Goal: Task Accomplishment & Management: Use online tool/utility

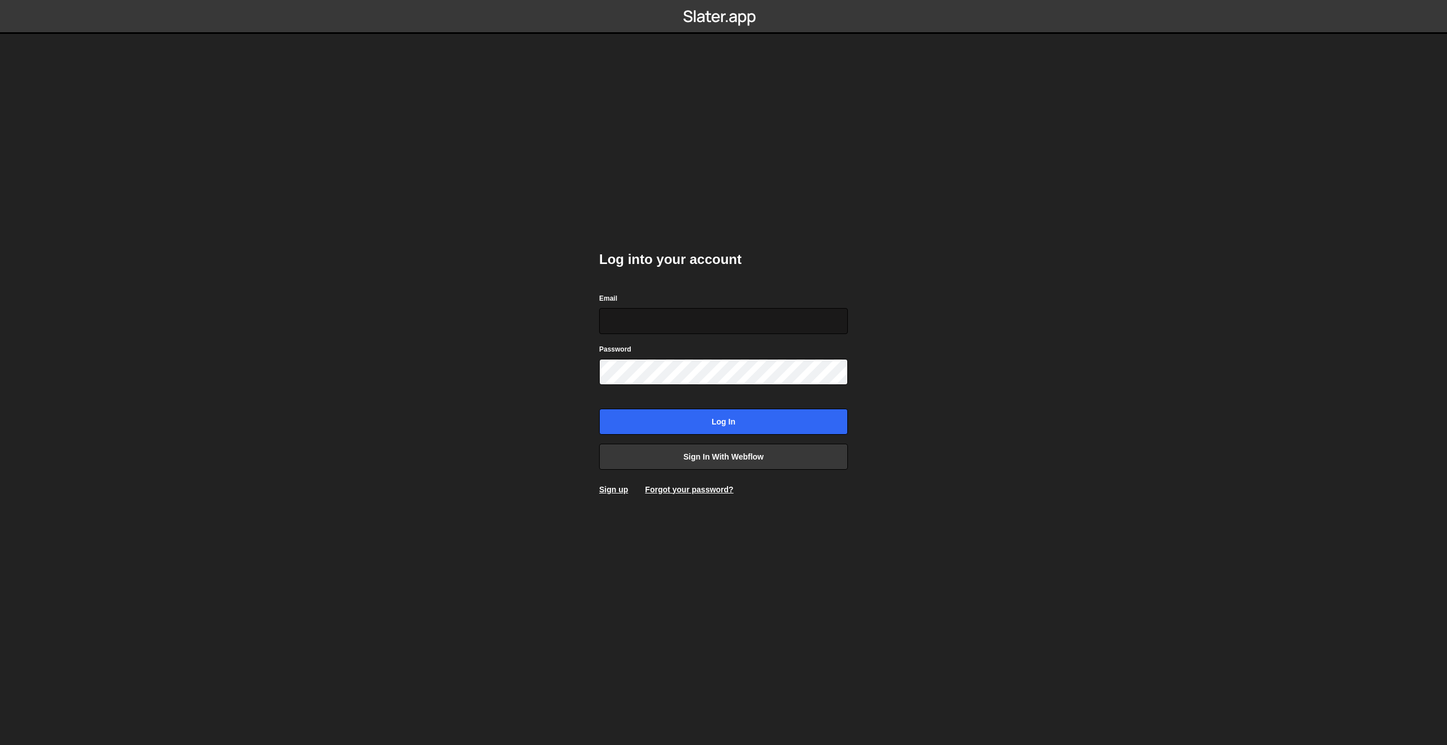
click at [689, 317] on input "Email" at bounding box center [723, 321] width 249 height 26
type input "clem.deodat@gmail.com"
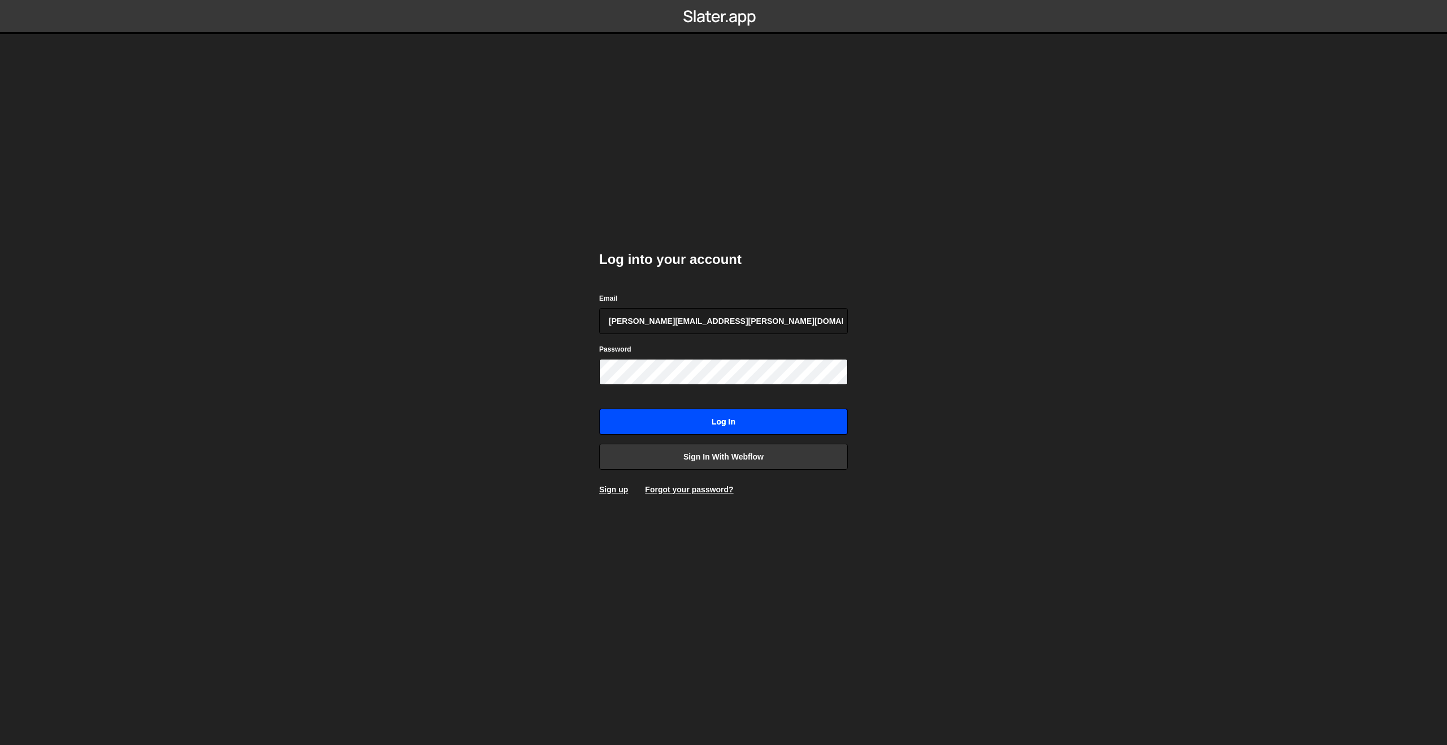
click at [652, 423] on input "Log in" at bounding box center [723, 422] width 249 height 26
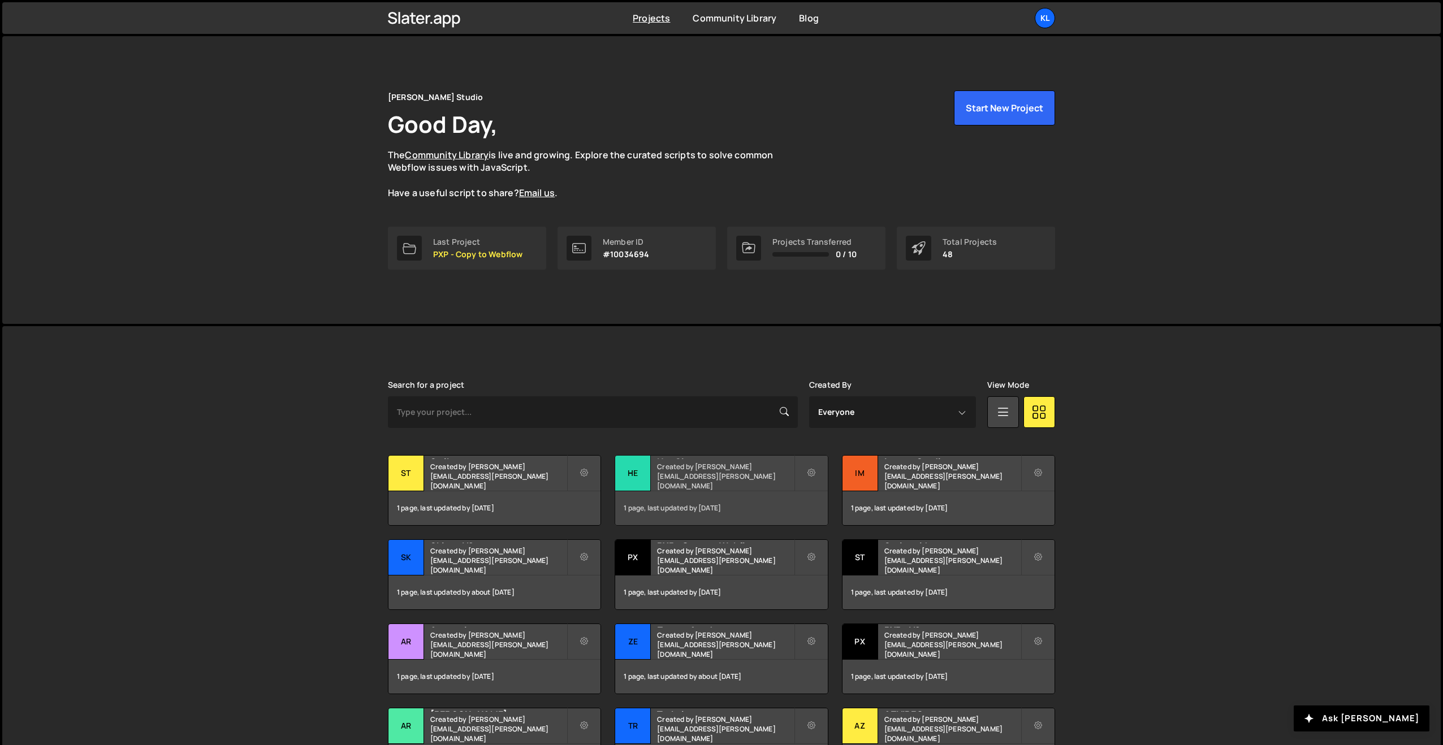
click at [677, 459] on h2 "HeySimon" at bounding box center [725, 457] width 136 height 3
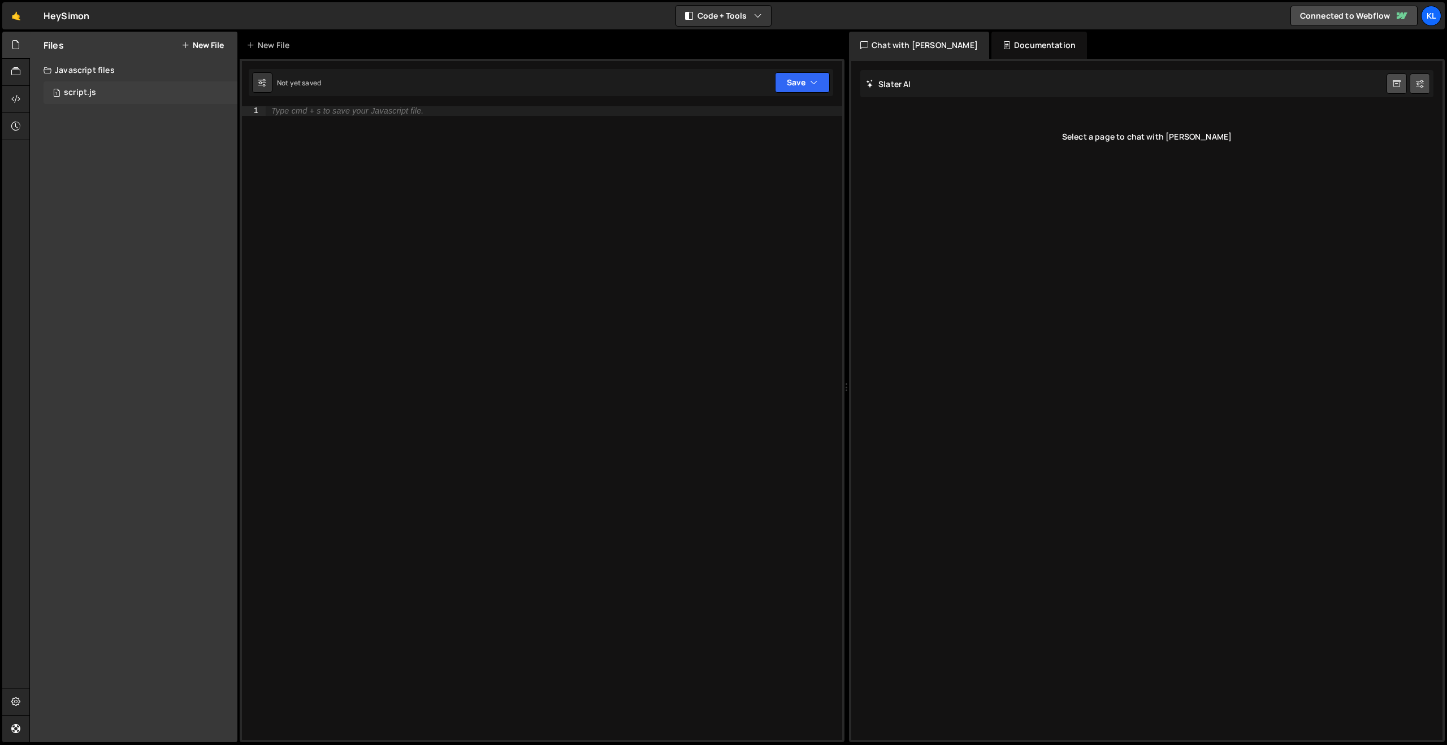
click at [139, 87] on div "1 script.js 0" at bounding box center [141, 92] width 194 height 23
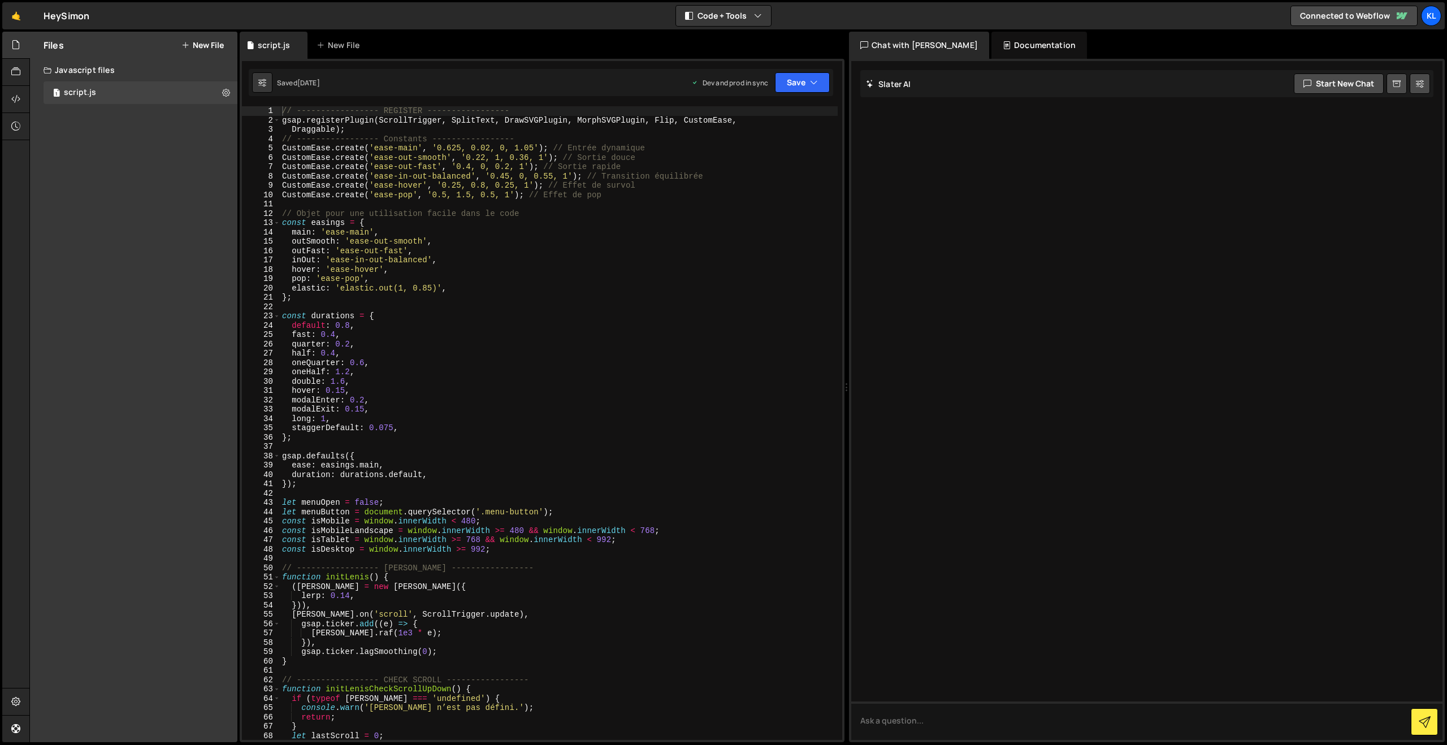
click at [449, 188] on div "// ----------------- REGISTER ----------------- gsap . registerPlugin ( ScrollT…" at bounding box center [559, 432] width 558 height 652
type textarea "}"
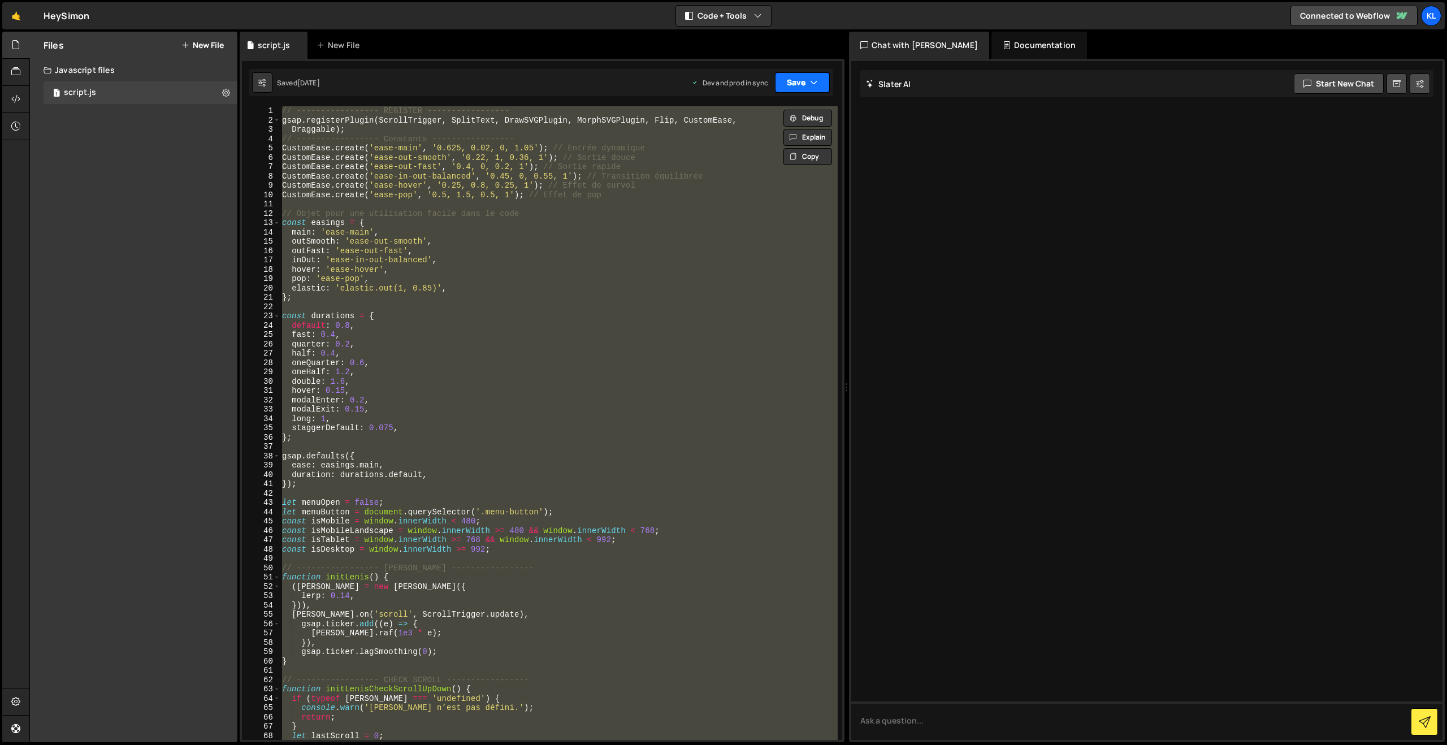
paste textarea
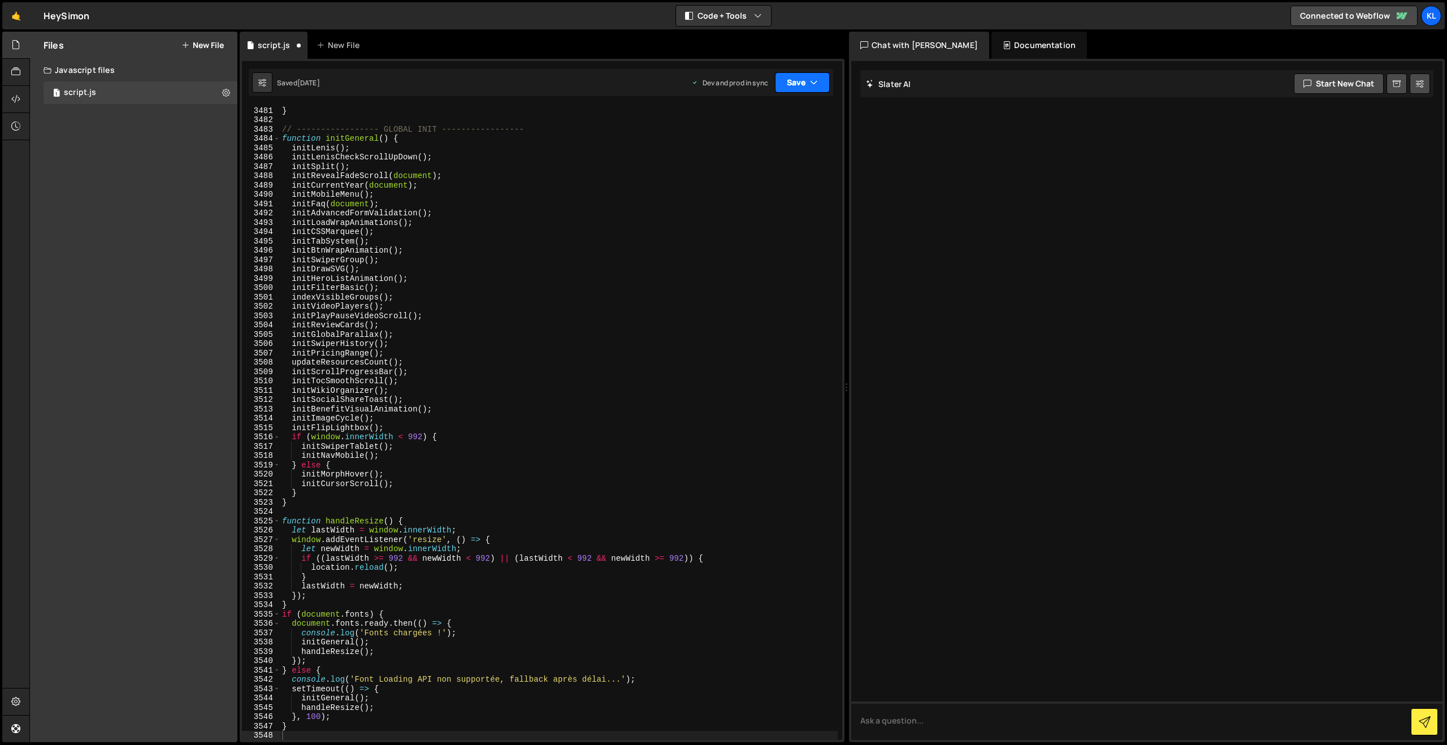
click at [801, 81] on button "Save" at bounding box center [802, 82] width 55 height 20
drag, startPoint x: 730, startPoint y: 153, endPoint x: 668, endPoint y: 100, distance: 81.8
click at [730, 153] on div "Saved 5 days ago" at bounding box center [765, 160] width 118 height 14
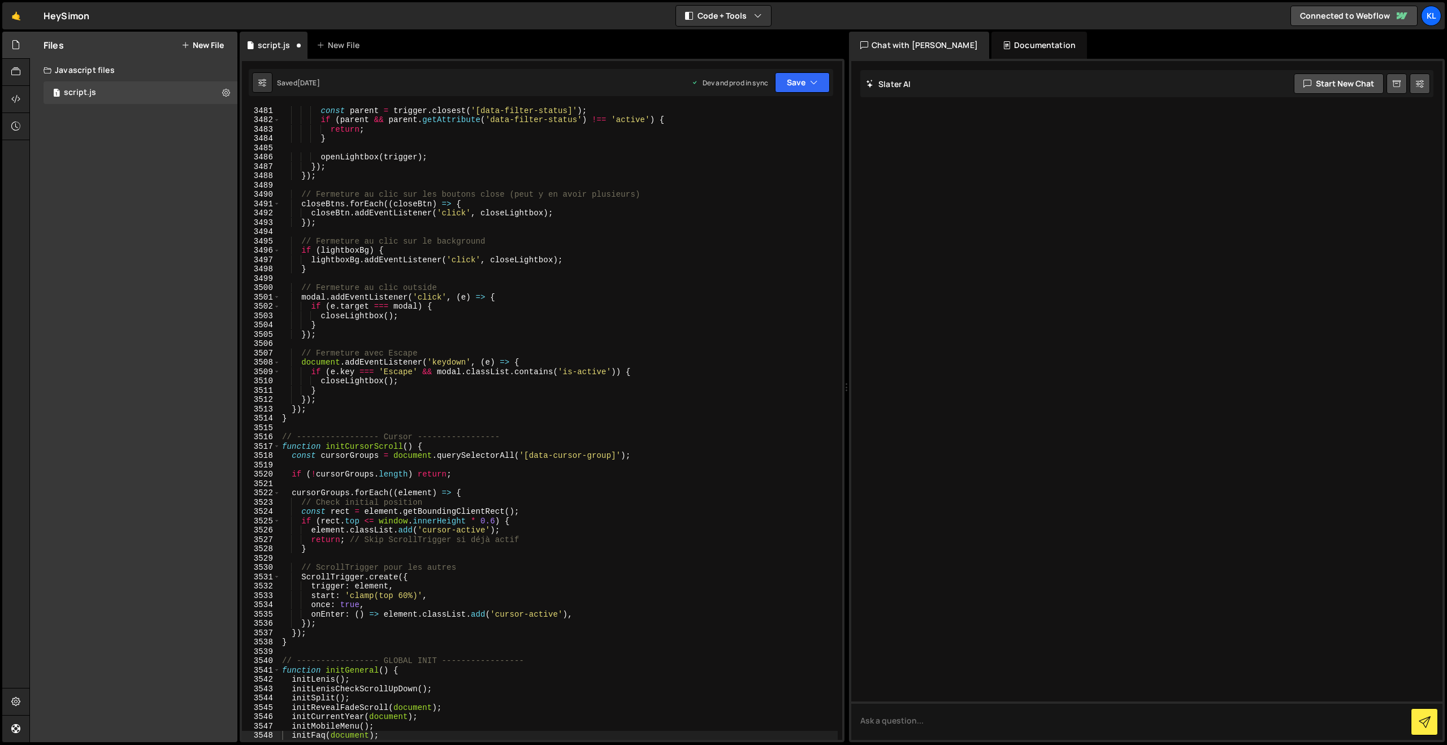
scroll to position [17889, 0]
click at [473, 238] on div "const parent = trigger . closest ( '[data-filter-status]' ) ; if ( parent && pa…" at bounding box center [559, 432] width 558 height 652
type textarea "}"
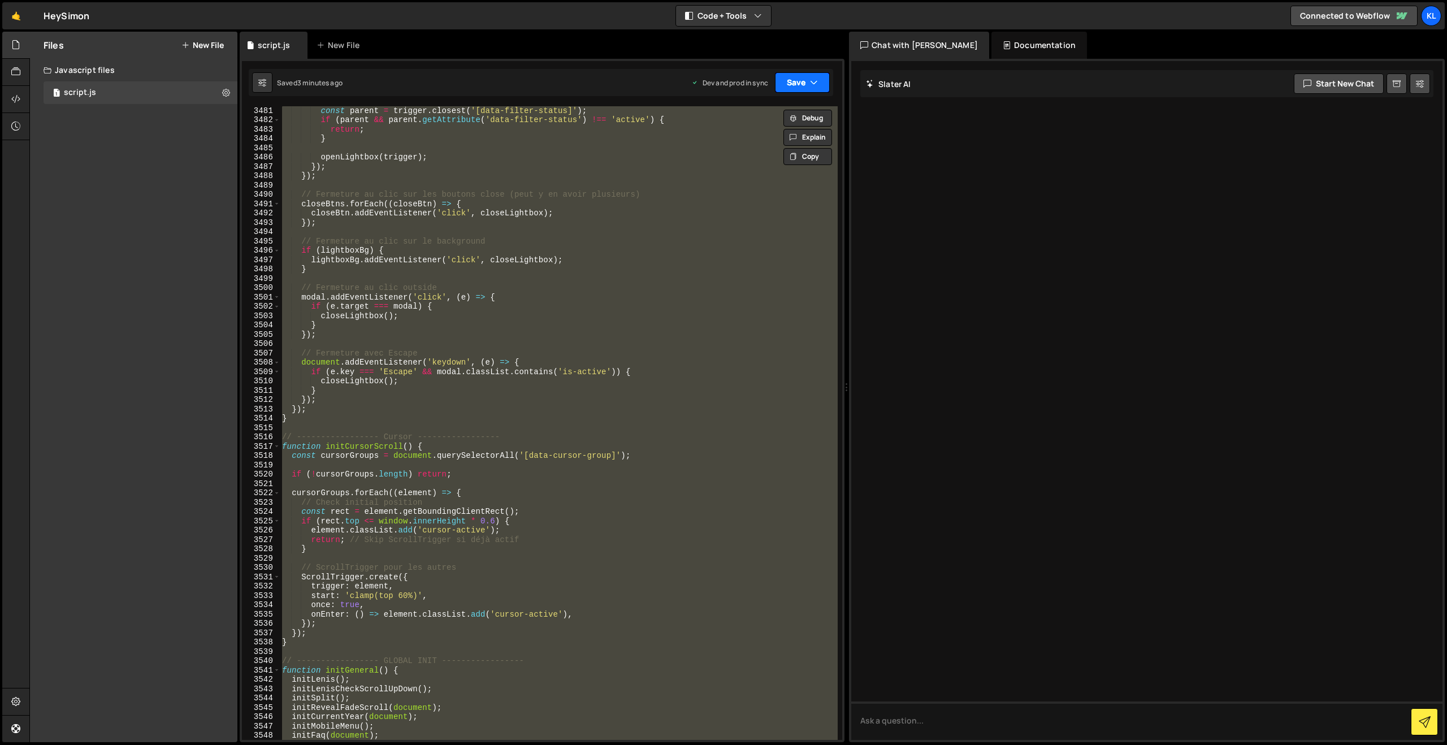
paste textarea
click at [786, 76] on button "Save" at bounding box center [802, 82] width 55 height 20
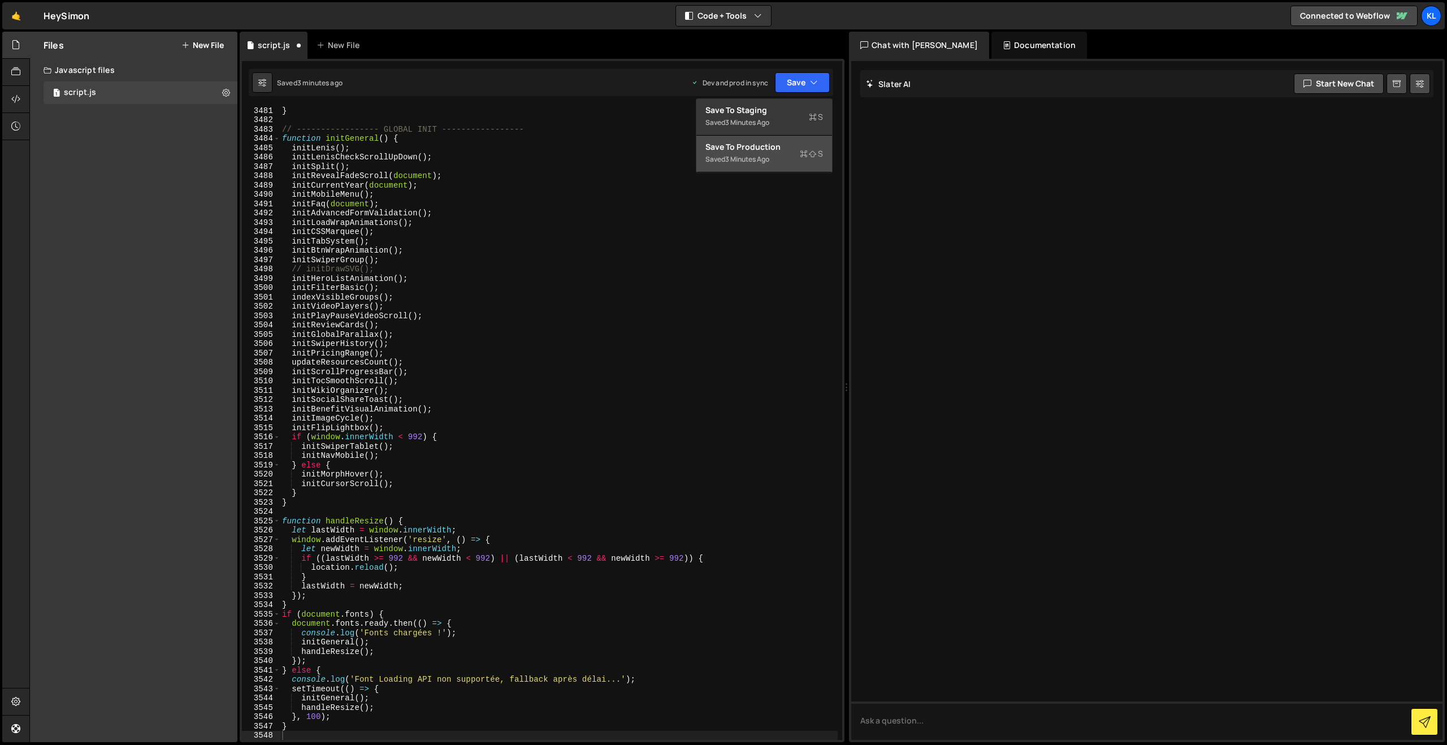
click at [723, 155] on div "Saved 3 minutes ago" at bounding box center [765, 160] width 118 height 14
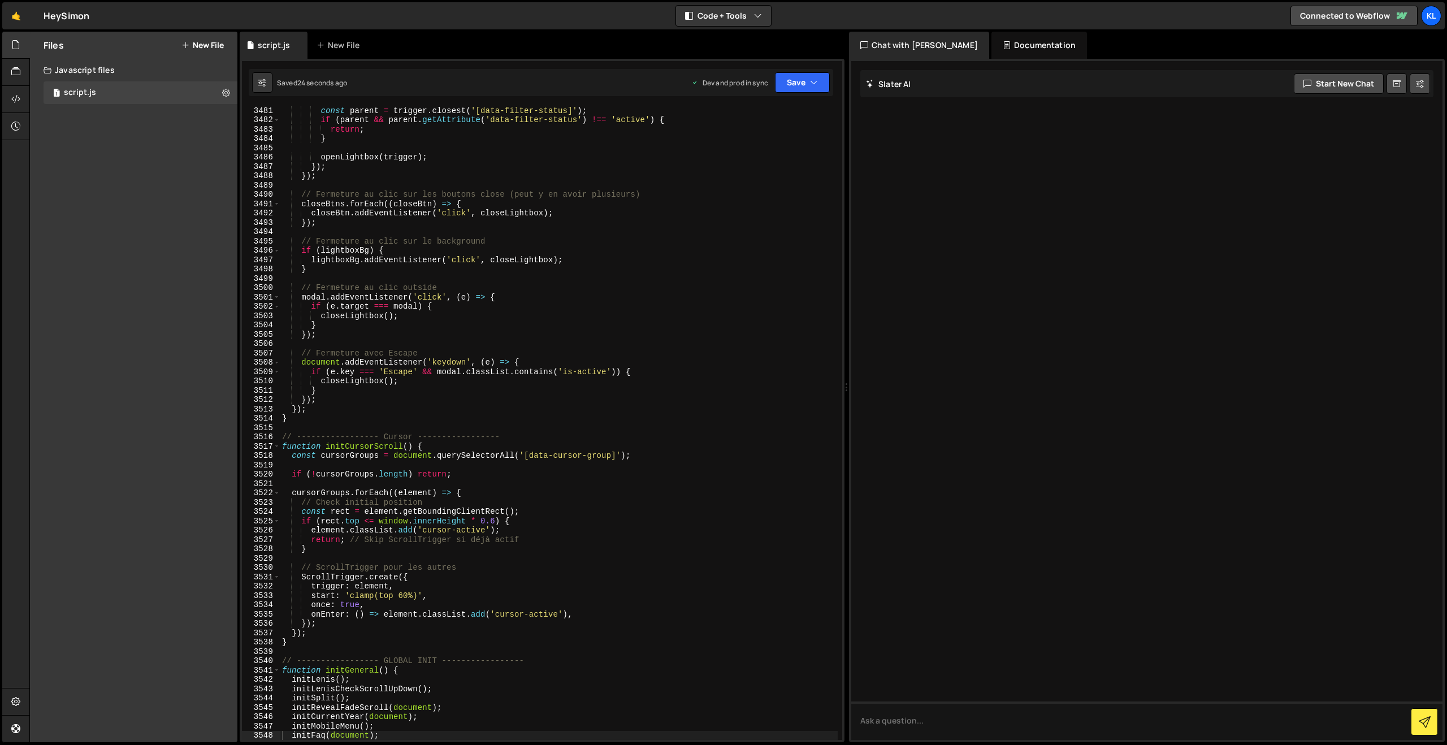
drag, startPoint x: 594, startPoint y: 289, endPoint x: 627, endPoint y: 254, distance: 48.4
click at [595, 290] on div "const parent = trigger . closest ( '[data-filter-status]' ) ; if ( parent && pa…" at bounding box center [559, 432] width 558 height 652
type textarea "}"
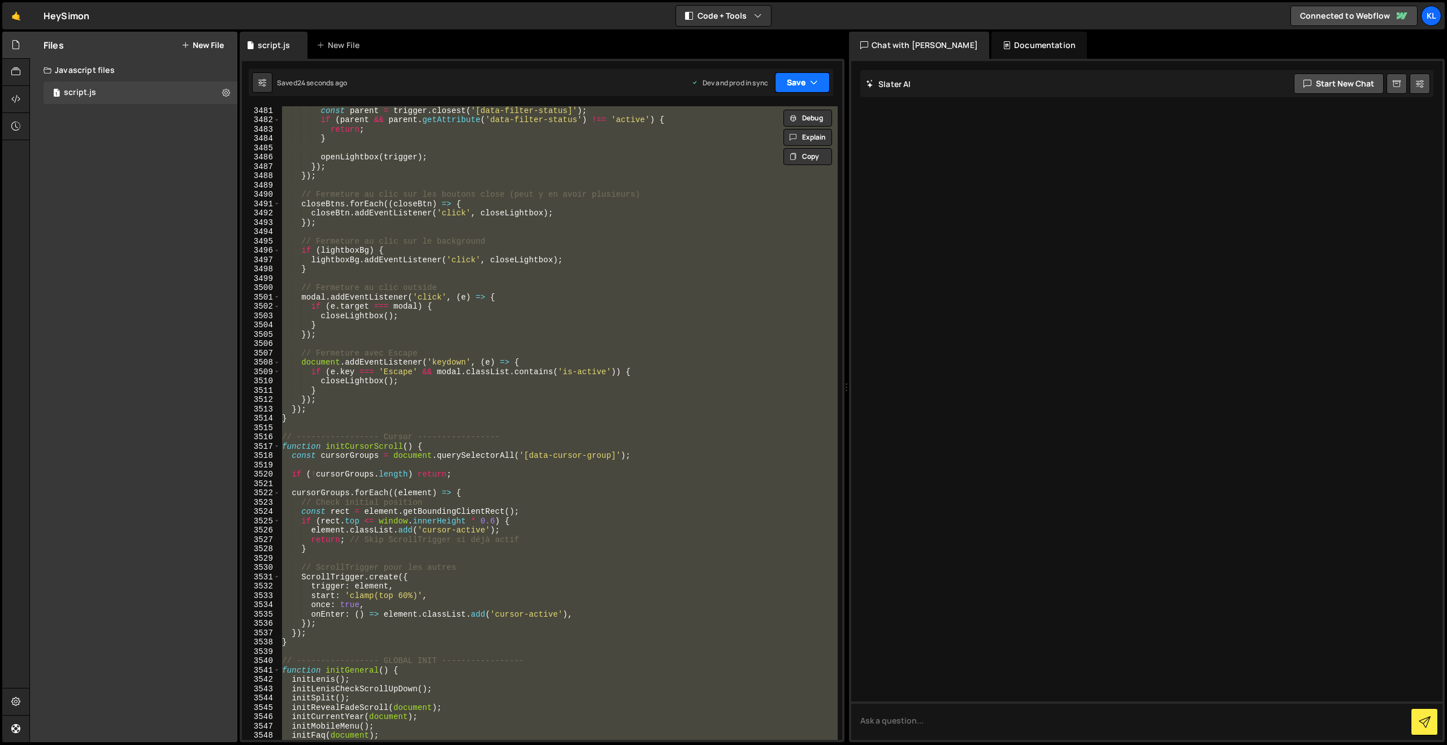
paste textarea
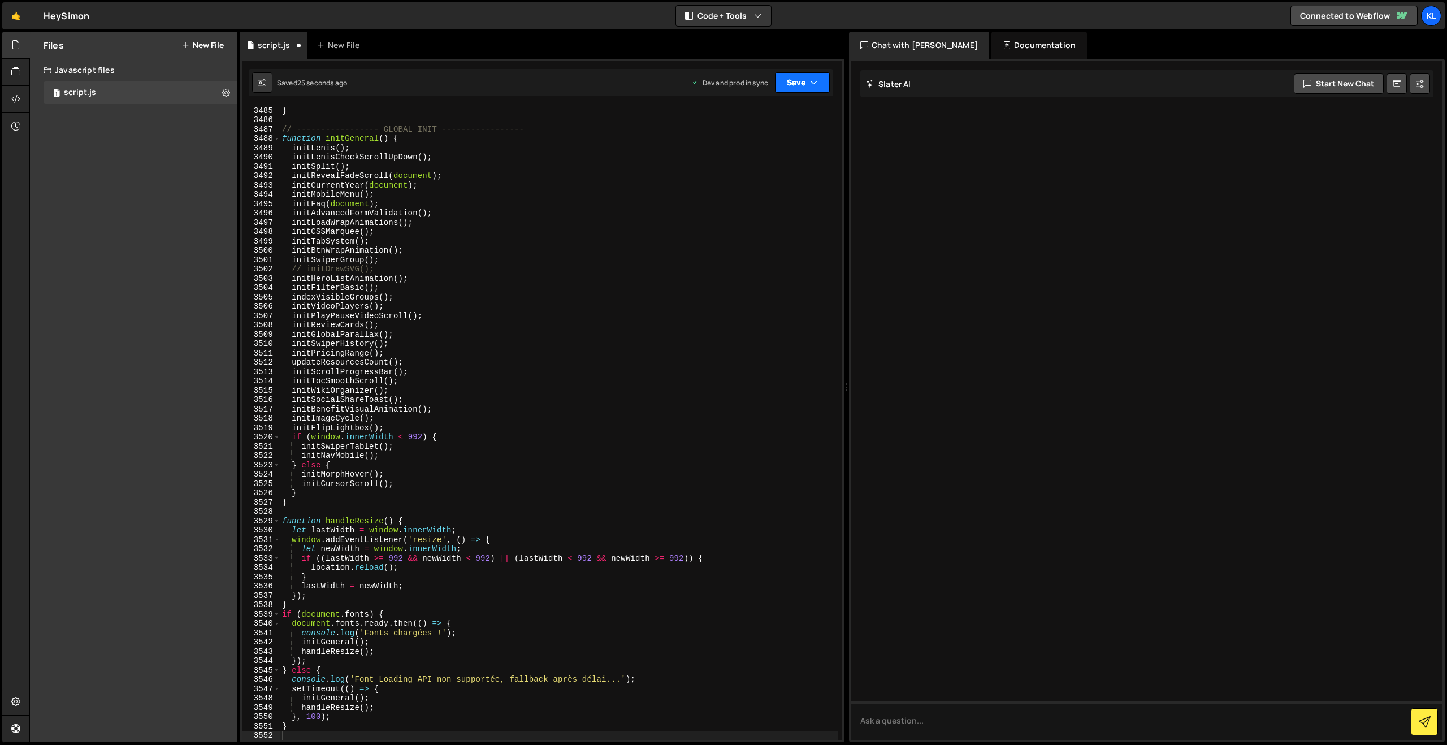
drag, startPoint x: 801, startPoint y: 77, endPoint x: 777, endPoint y: 122, distance: 51.3
click at [801, 77] on button "Save" at bounding box center [802, 82] width 55 height 20
click at [747, 156] on div "22 seconds ago" at bounding box center [750, 159] width 50 height 10
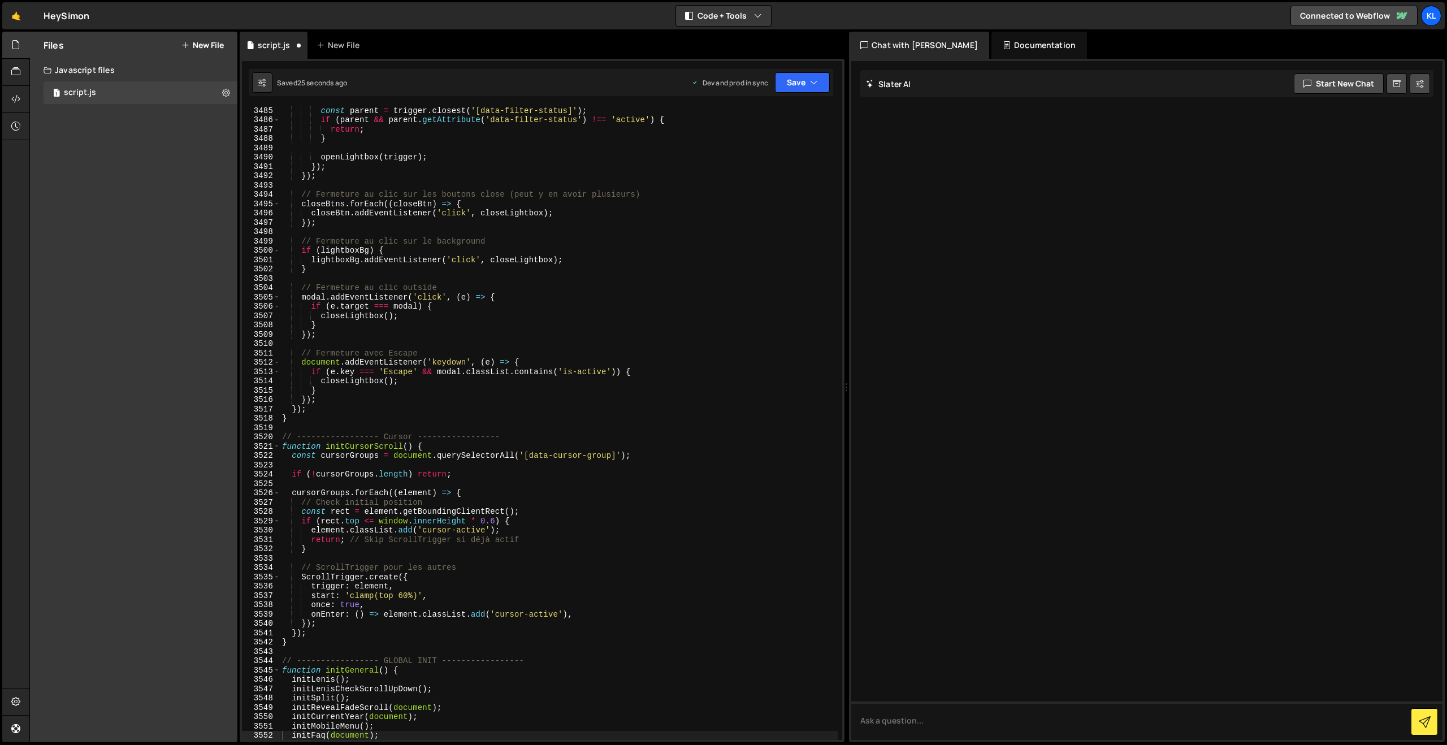
scroll to position [17890, 0]
drag, startPoint x: 478, startPoint y: 244, endPoint x: 482, endPoint y: 250, distance: 7.4
click at [482, 250] on div "const parent = trigger . closest ( '[data-filter-status]' ) ; if ( parent && pa…" at bounding box center [559, 432] width 558 height 652
type textarea "}"
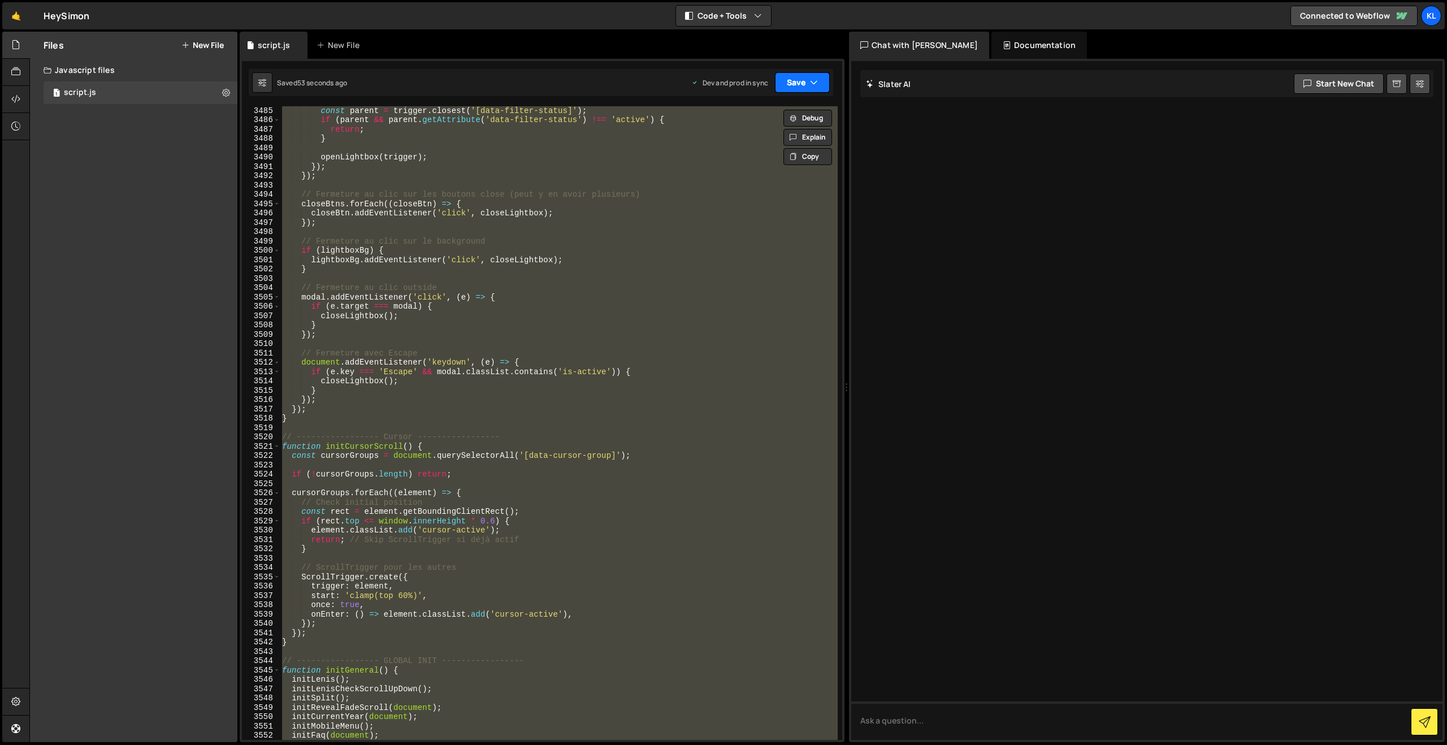
paste textarea
click at [786, 83] on button "Save" at bounding box center [802, 82] width 55 height 20
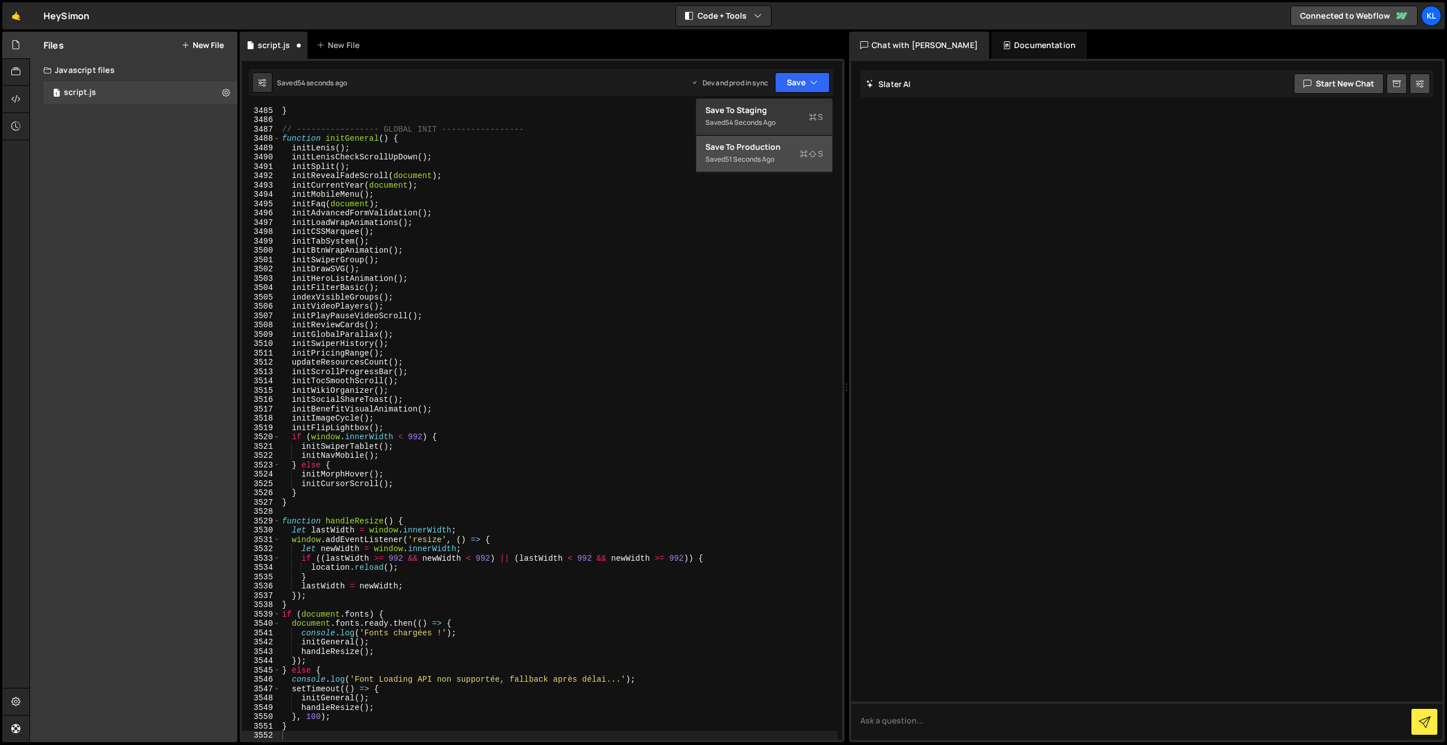
click at [755, 153] on div "Saved 51 seconds ago" at bounding box center [765, 160] width 118 height 14
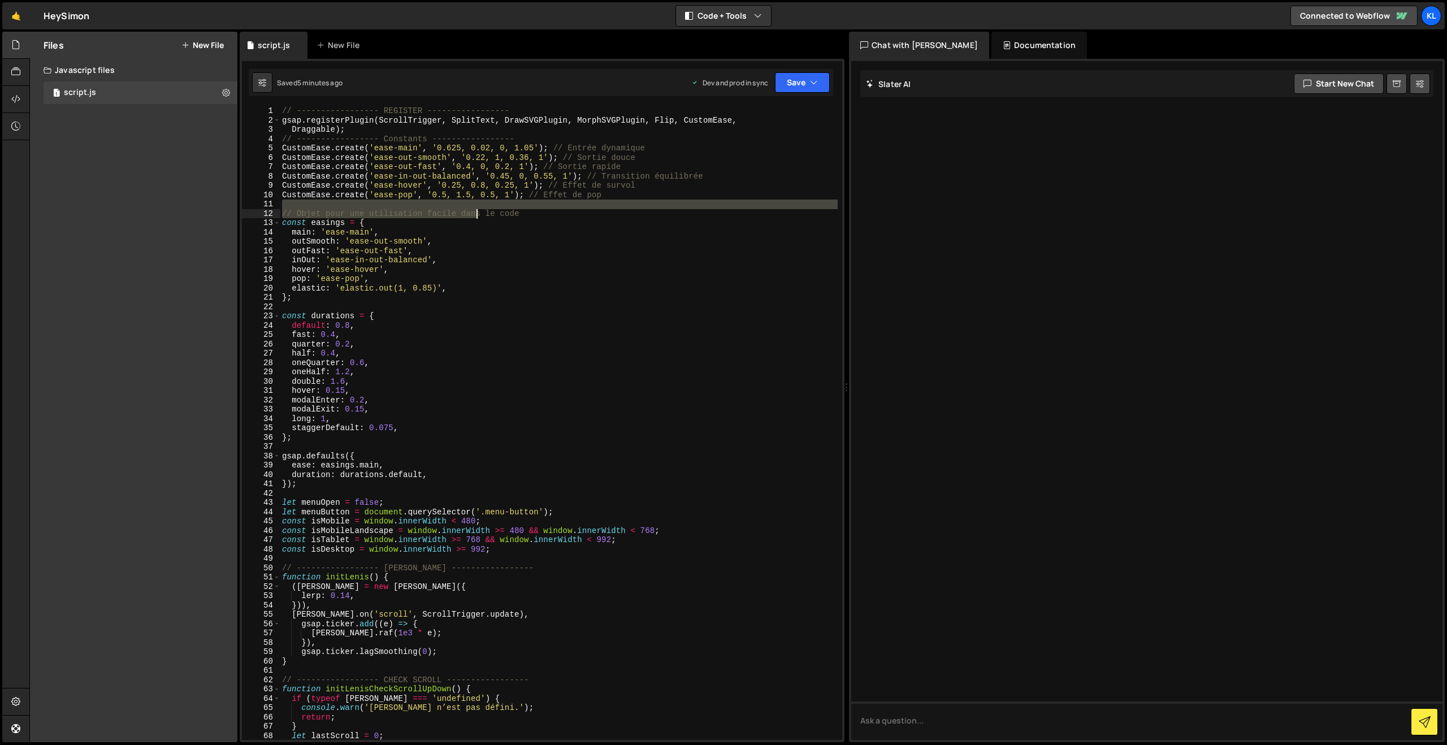
click at [474, 212] on div "// ----------------- REGISTER ----------------- gsap . registerPlugin ( ScrollT…" at bounding box center [559, 432] width 558 height 652
type textarea "}"
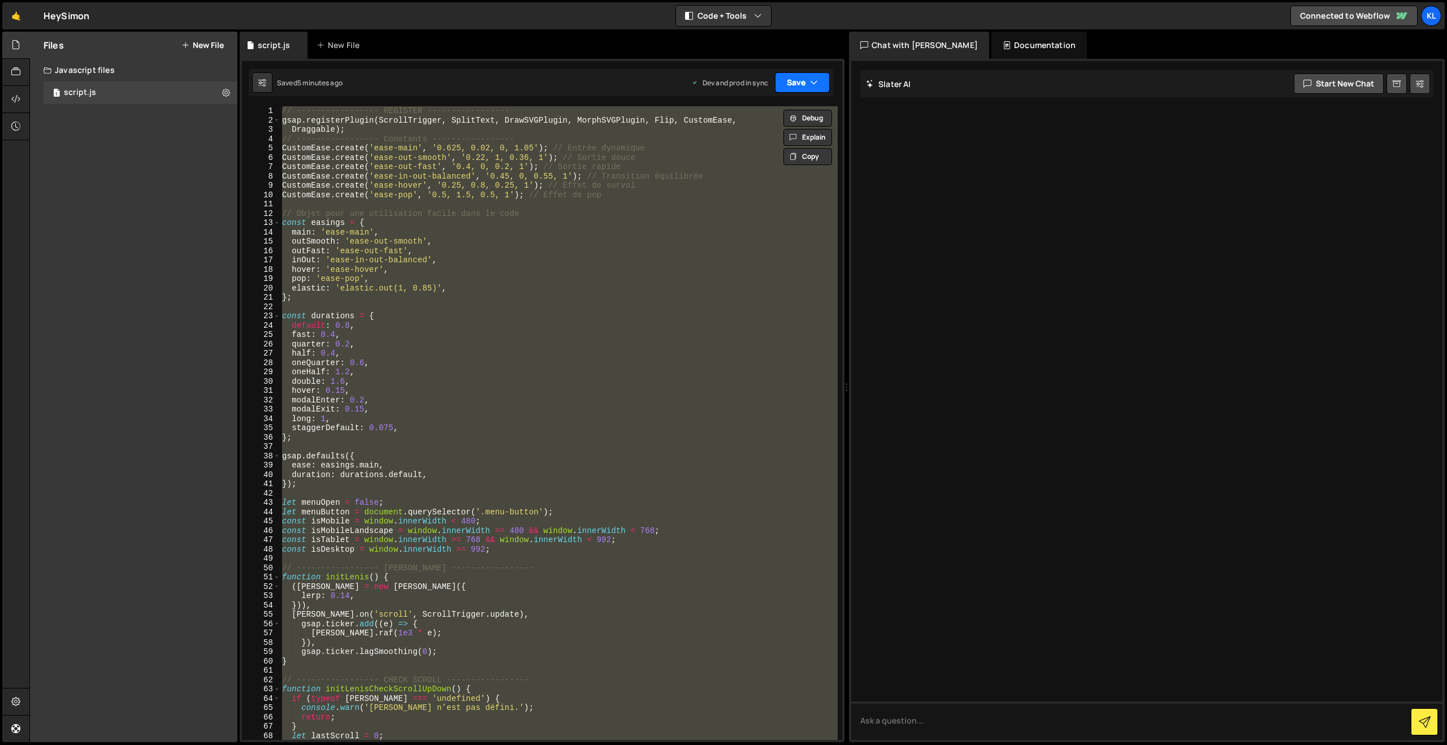
paste textarea
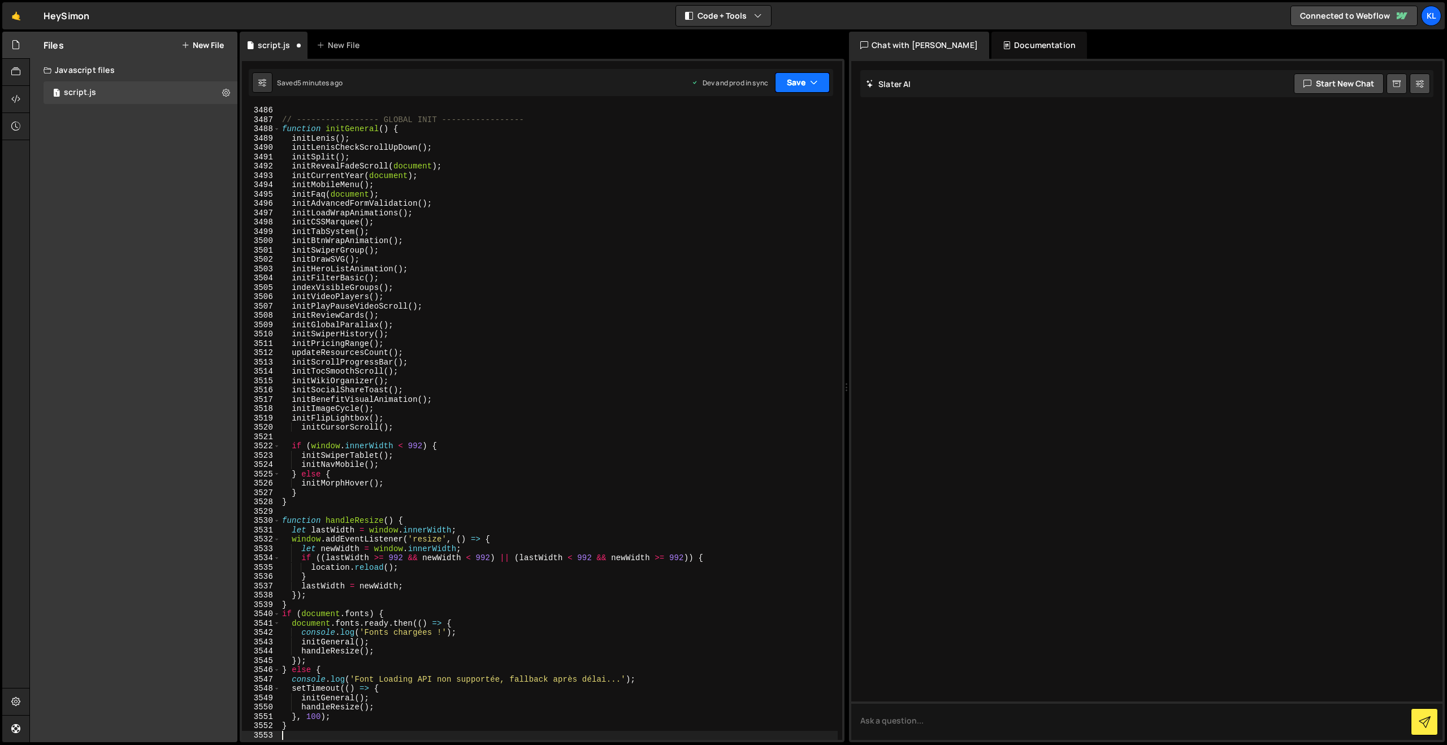
drag, startPoint x: 801, startPoint y: 84, endPoint x: 795, endPoint y: 95, distance: 12.4
click at [801, 84] on button "Save" at bounding box center [802, 82] width 55 height 20
click at [745, 143] on div "Save to Production S" at bounding box center [765, 146] width 118 height 11
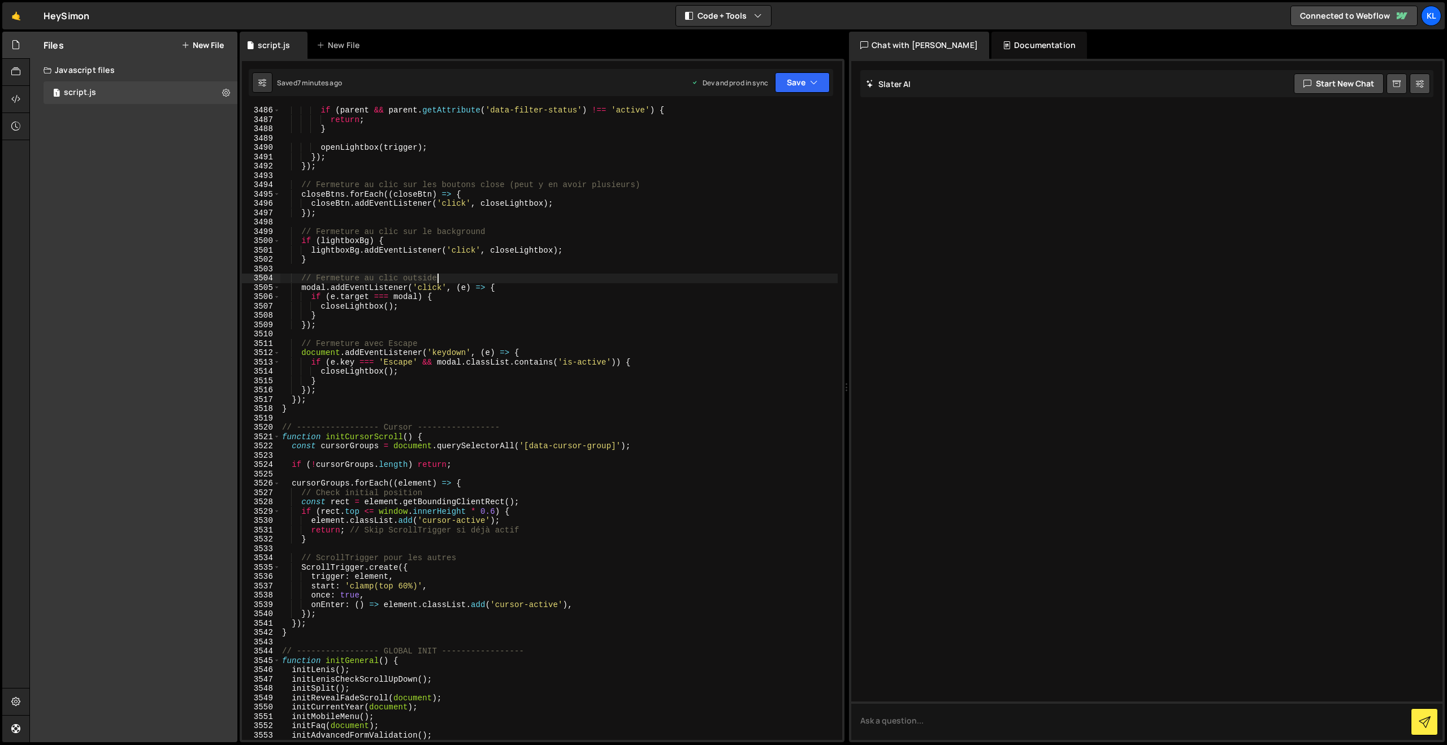
click at [600, 274] on div "if ( parent && parent . getAttribute ( 'data-filter-status' ) !== 'active' ) { …" at bounding box center [559, 432] width 558 height 652
type textarea "}"
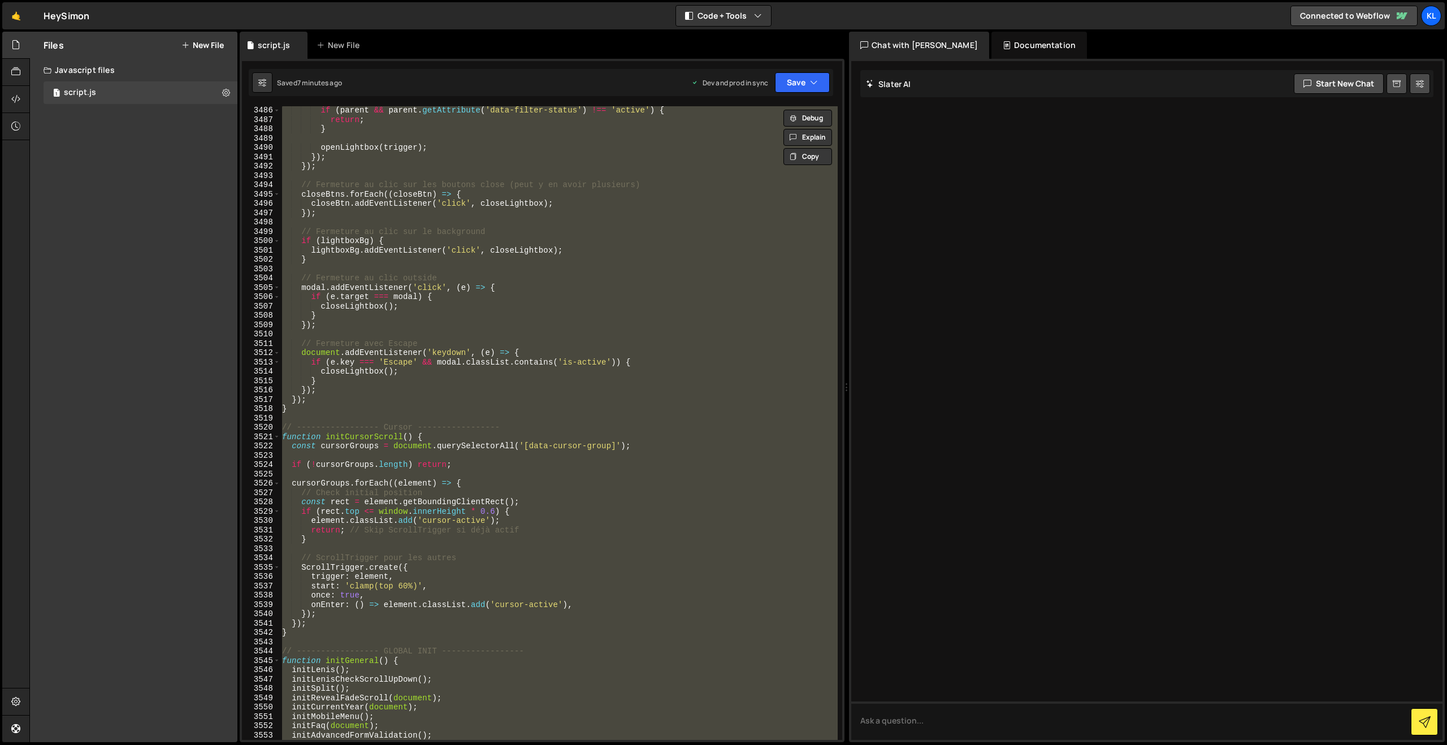
paste textarea
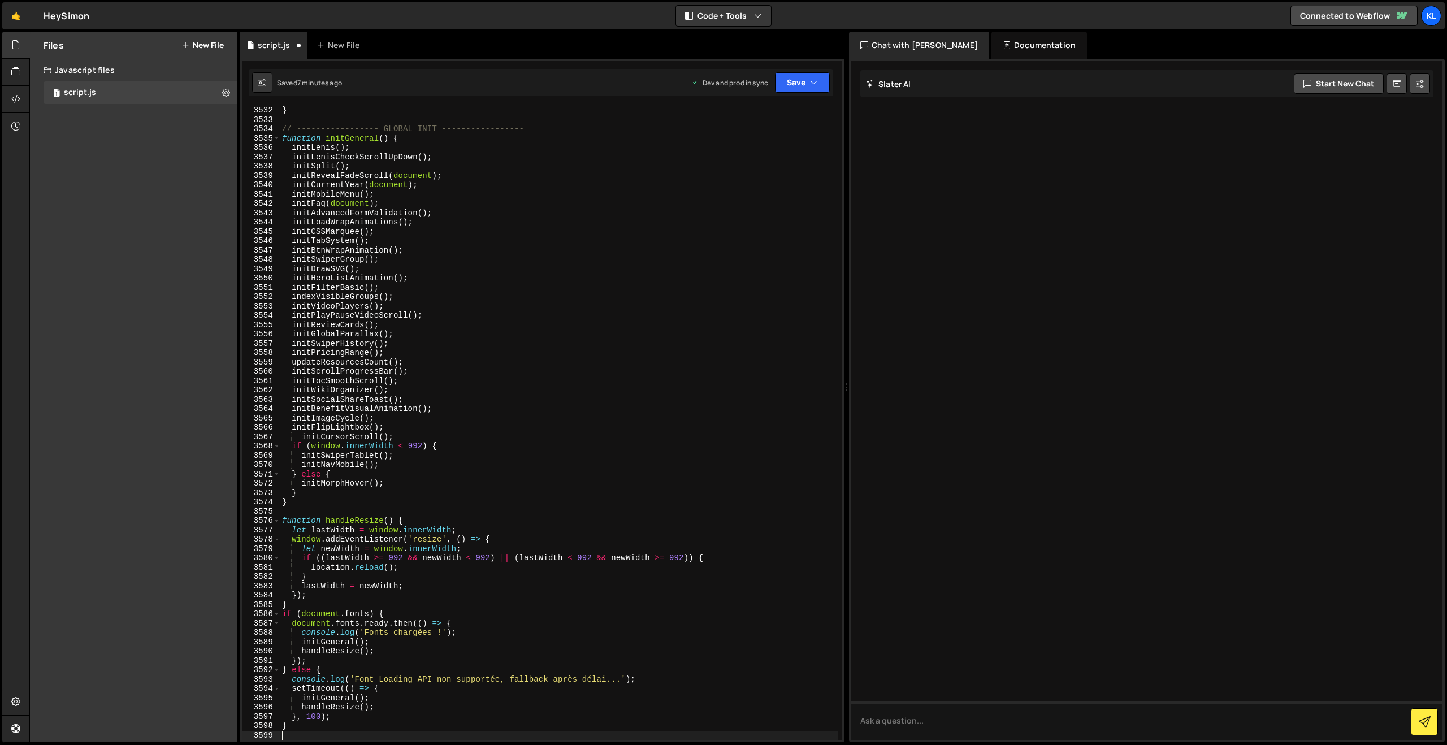
scroll to position [17892, 0]
click at [784, 93] on div "Saved 7 minutes ago Dev and prod in sync Upgrade to Edit Save Save to Staging S…" at bounding box center [541, 82] width 585 height 27
click at [787, 87] on button "Save" at bounding box center [802, 82] width 55 height 20
click at [745, 161] on div "7 minutes ago" at bounding box center [747, 159] width 44 height 10
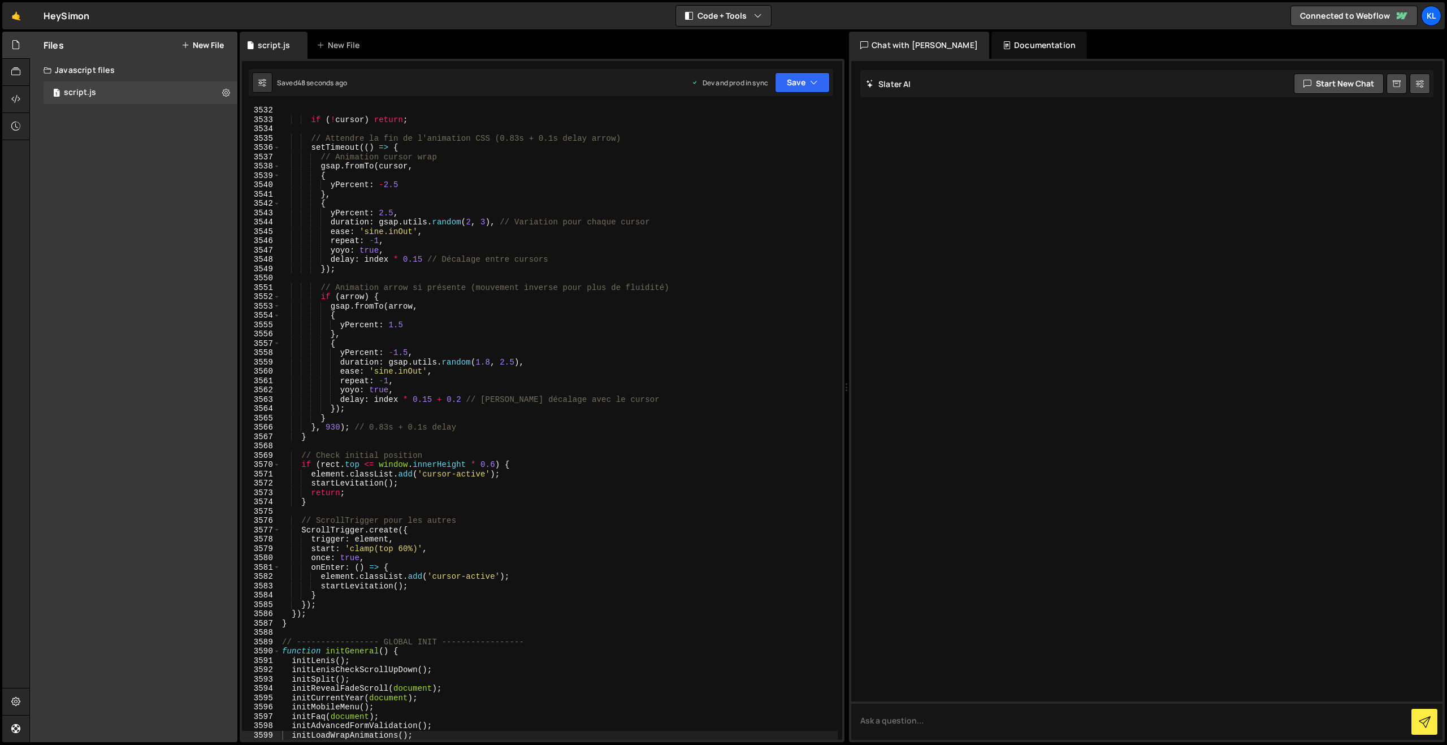
drag, startPoint x: 582, startPoint y: 315, endPoint x: 610, endPoint y: 297, distance: 33.6
click at [585, 321] on div "if ( ! cursor ) return ; // Attendre la fin de l'animation CSS (0.83s + 0.1s de…" at bounding box center [559, 432] width 558 height 652
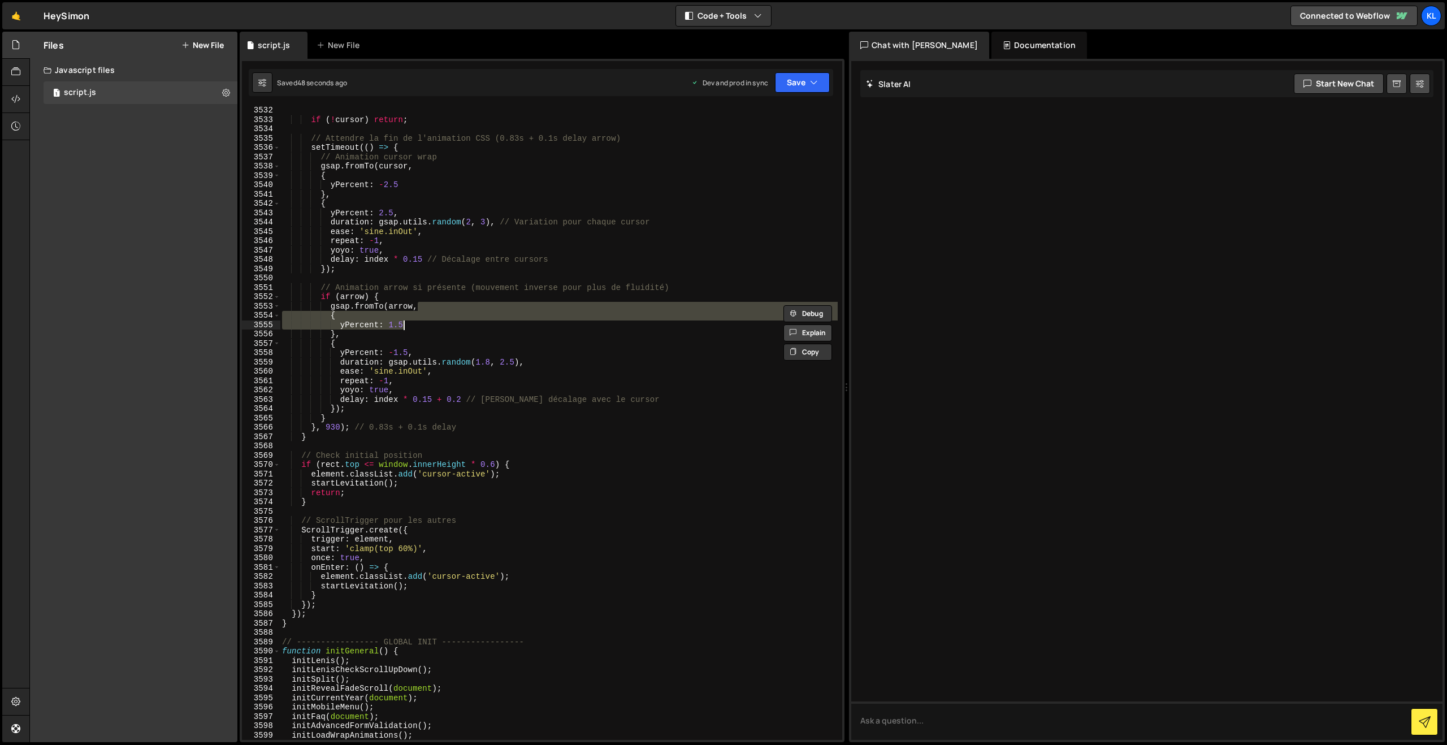
type textarea "}"
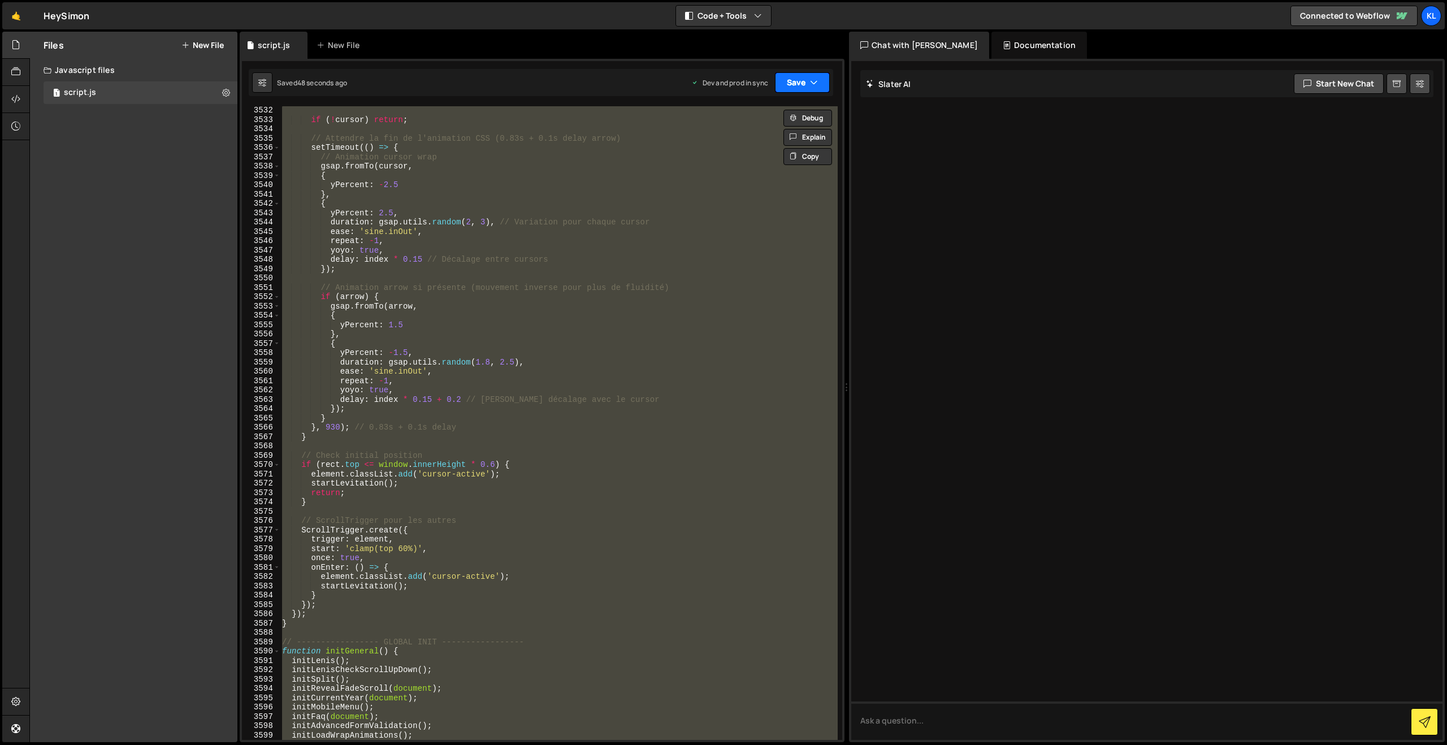
paste textarea
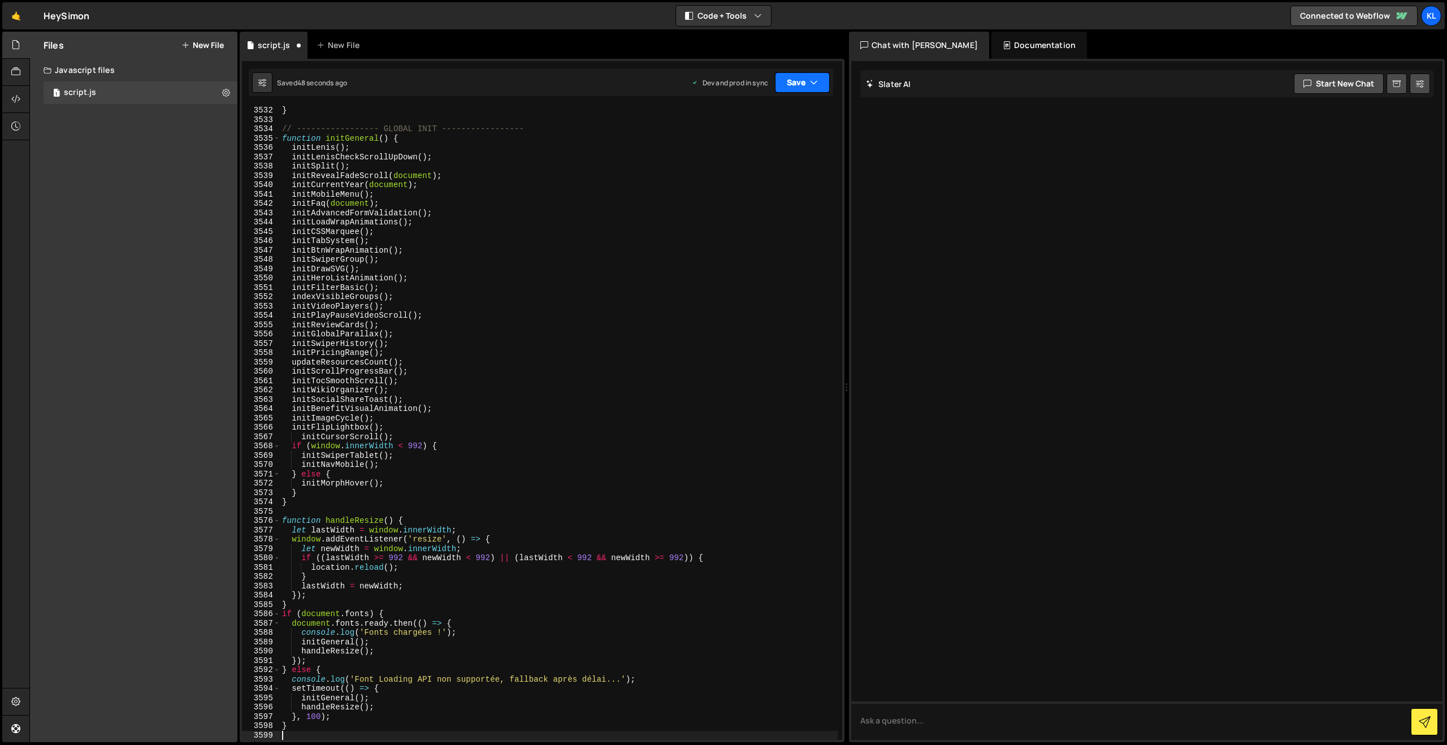
click at [794, 75] on button "Save" at bounding box center [802, 82] width 55 height 20
click at [758, 161] on div "46 seconds ago" at bounding box center [750, 159] width 50 height 10
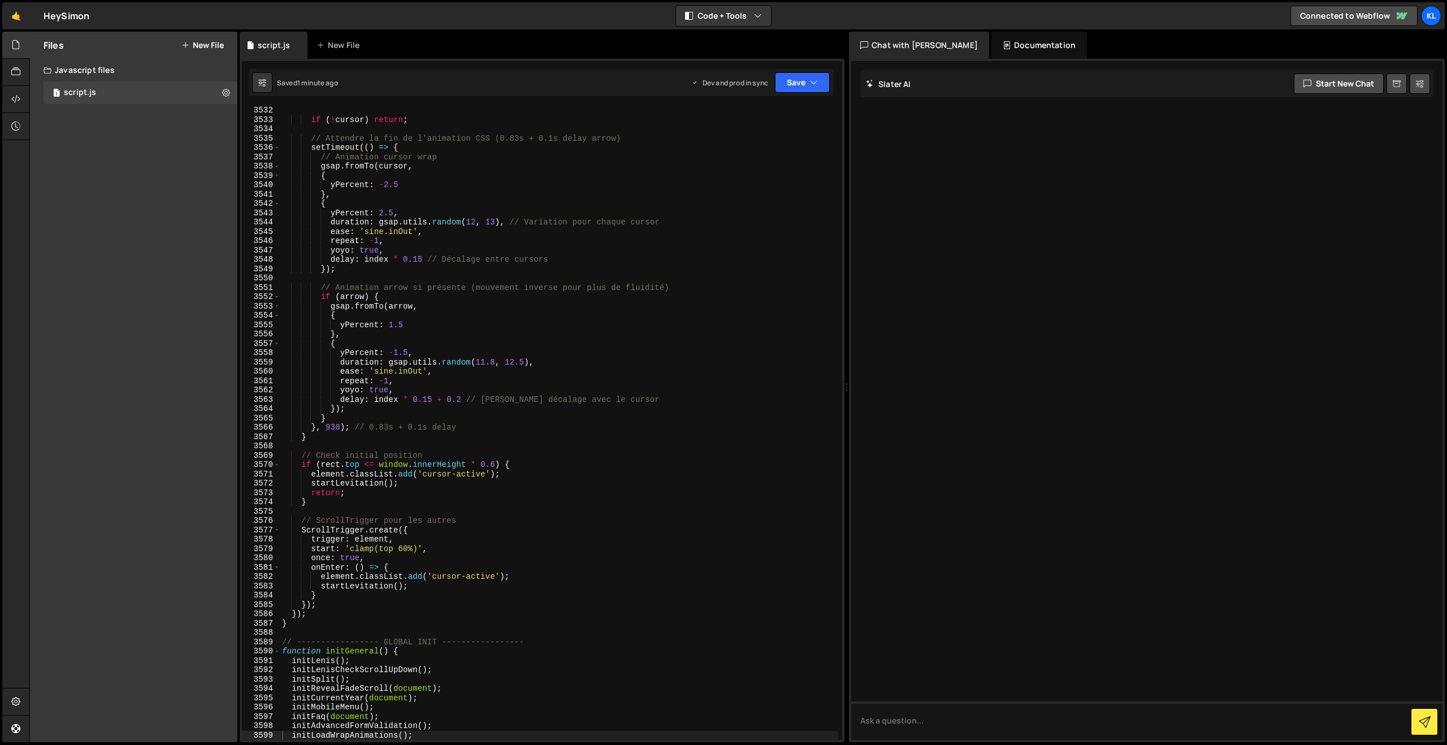
click at [740, 245] on div "if ( ! cursor ) return ; // Attendre la fin de l'animation CSS (0.83s + 0.1s de…" at bounding box center [559, 432] width 558 height 652
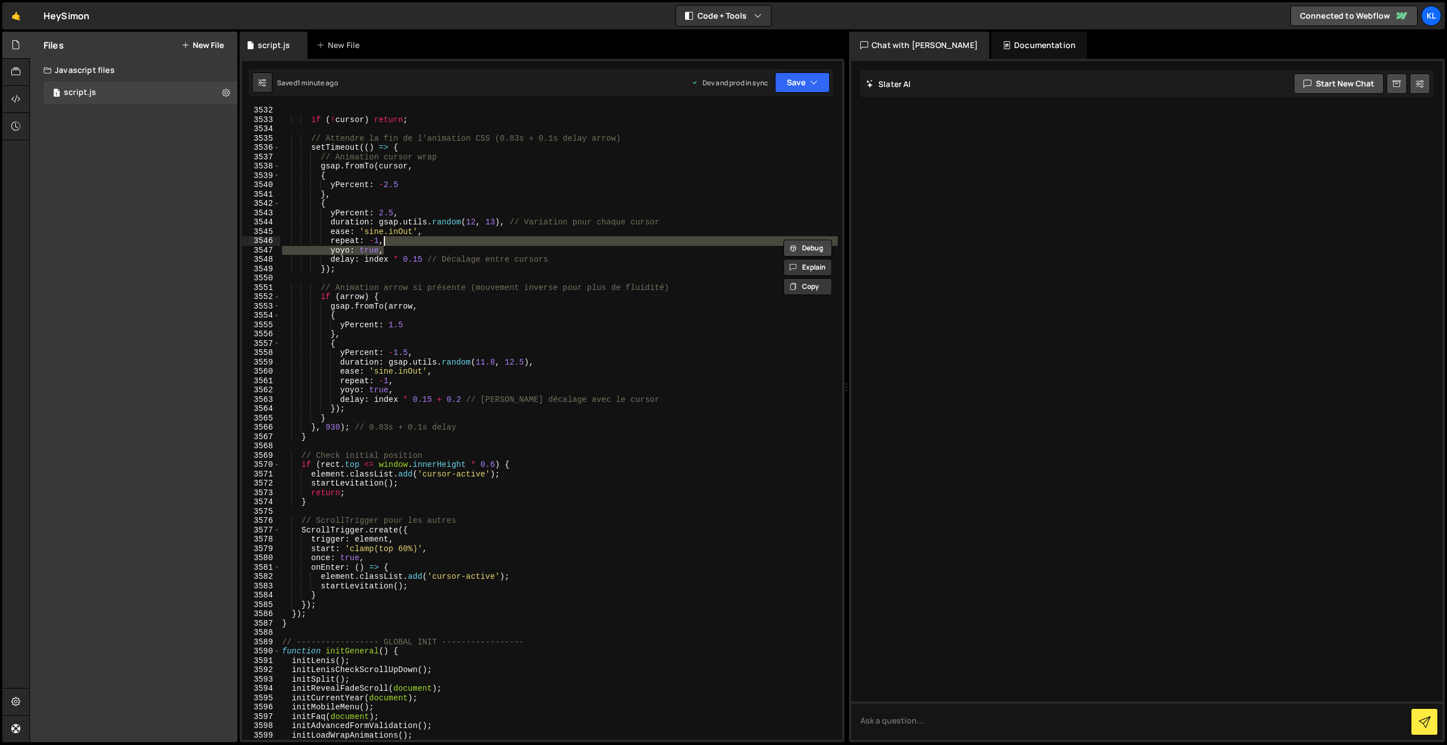
type textarea "}"
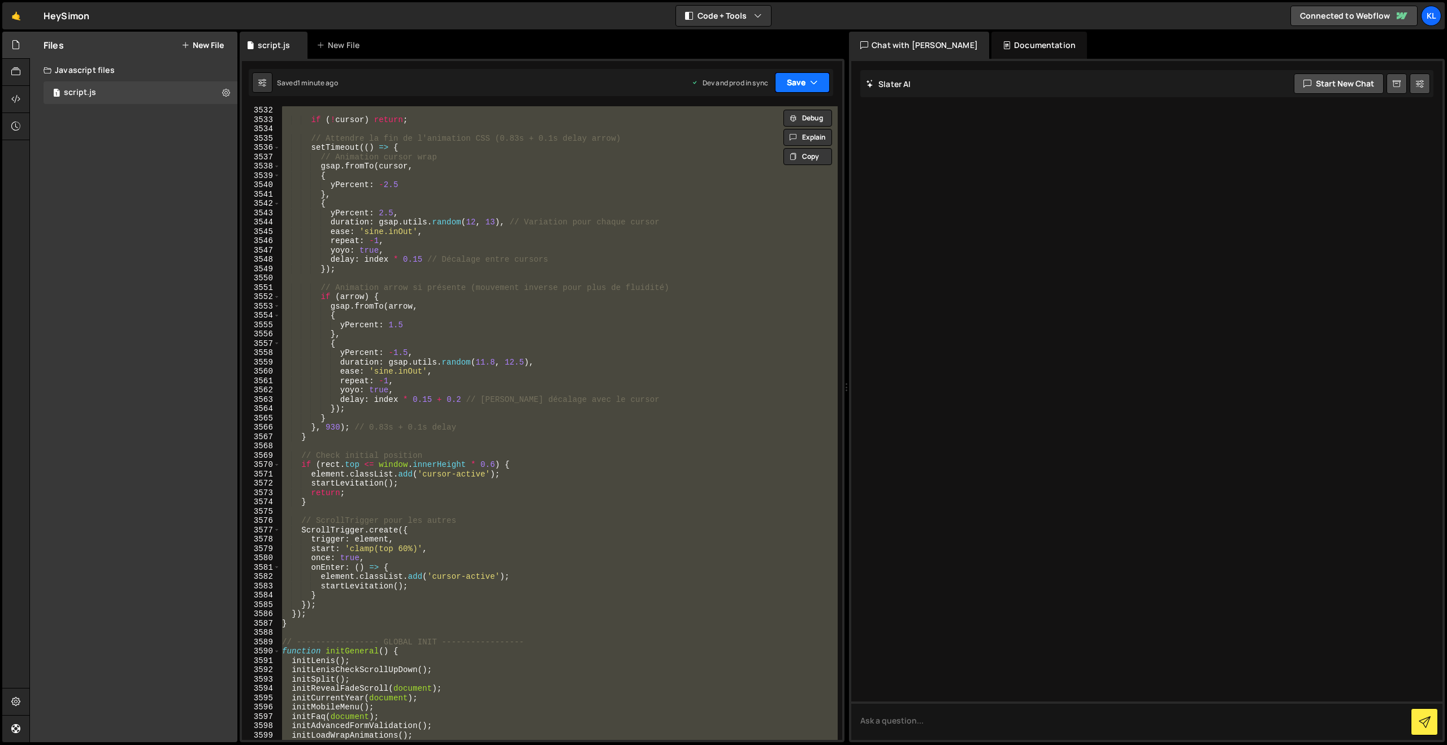
paste textarea
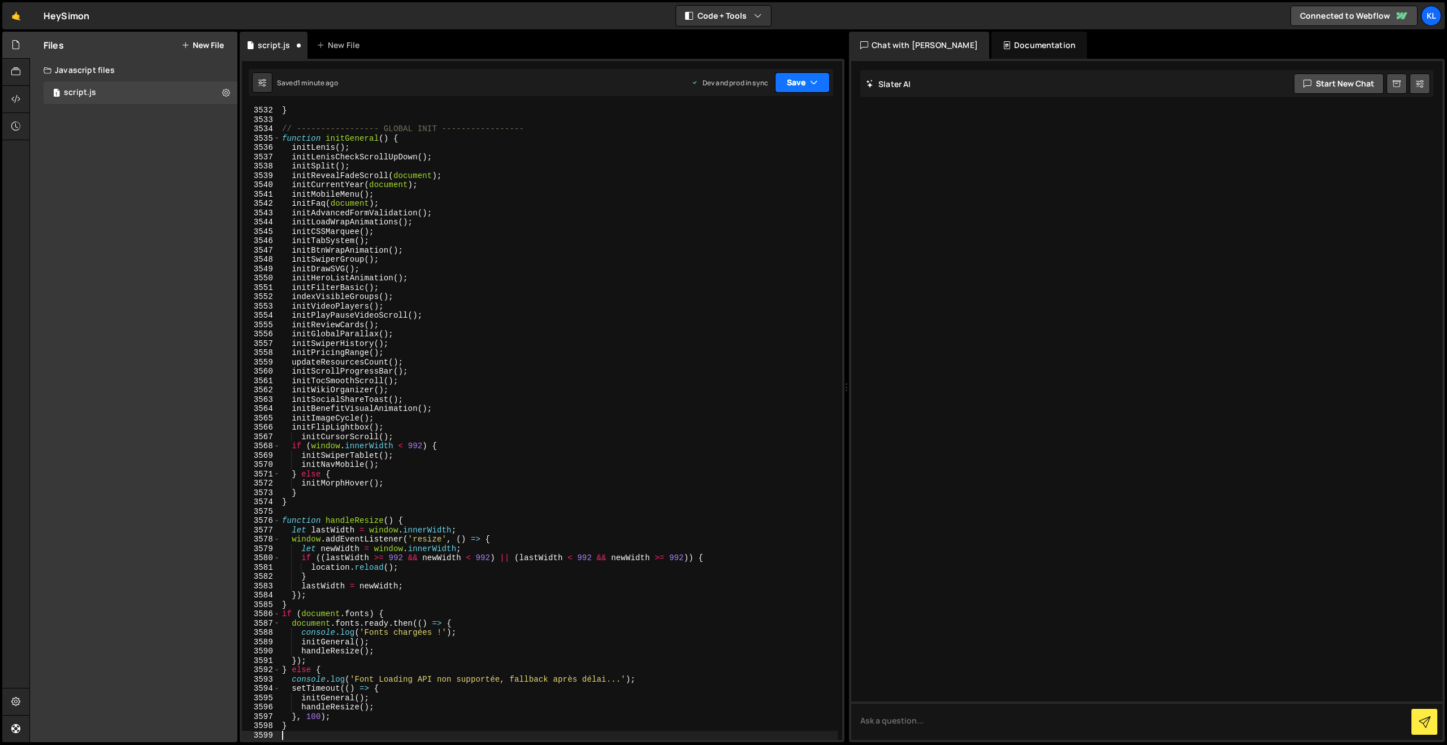
click at [804, 82] on button "Save" at bounding box center [802, 82] width 55 height 20
drag, startPoint x: 733, startPoint y: 166, endPoint x: 599, endPoint y: 33, distance: 188.3
click at [733, 166] on div "Saved 1 minute ago" at bounding box center [765, 160] width 118 height 14
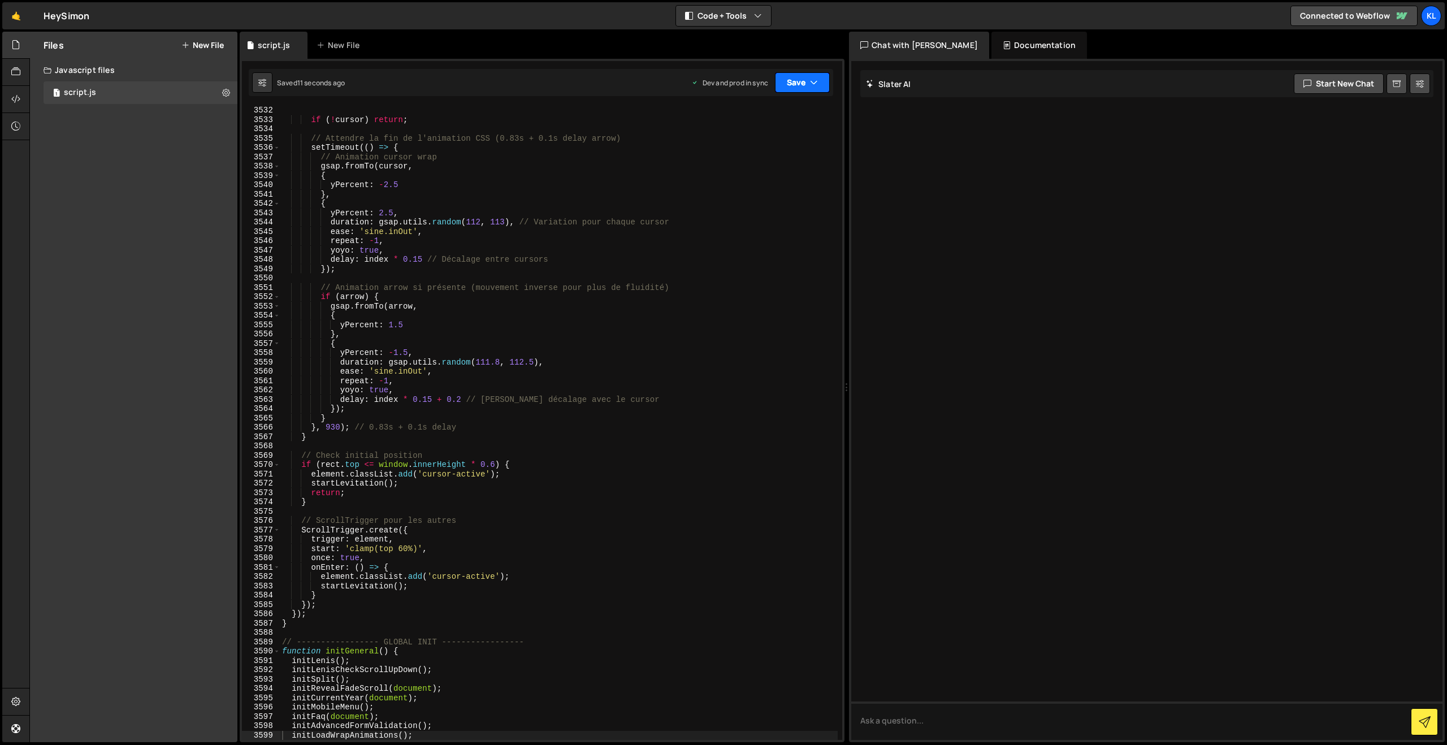
click at [808, 79] on button "Save" at bounding box center [802, 82] width 55 height 20
click at [806, 159] on div "Saved 10 seconds ago" at bounding box center [765, 160] width 118 height 14
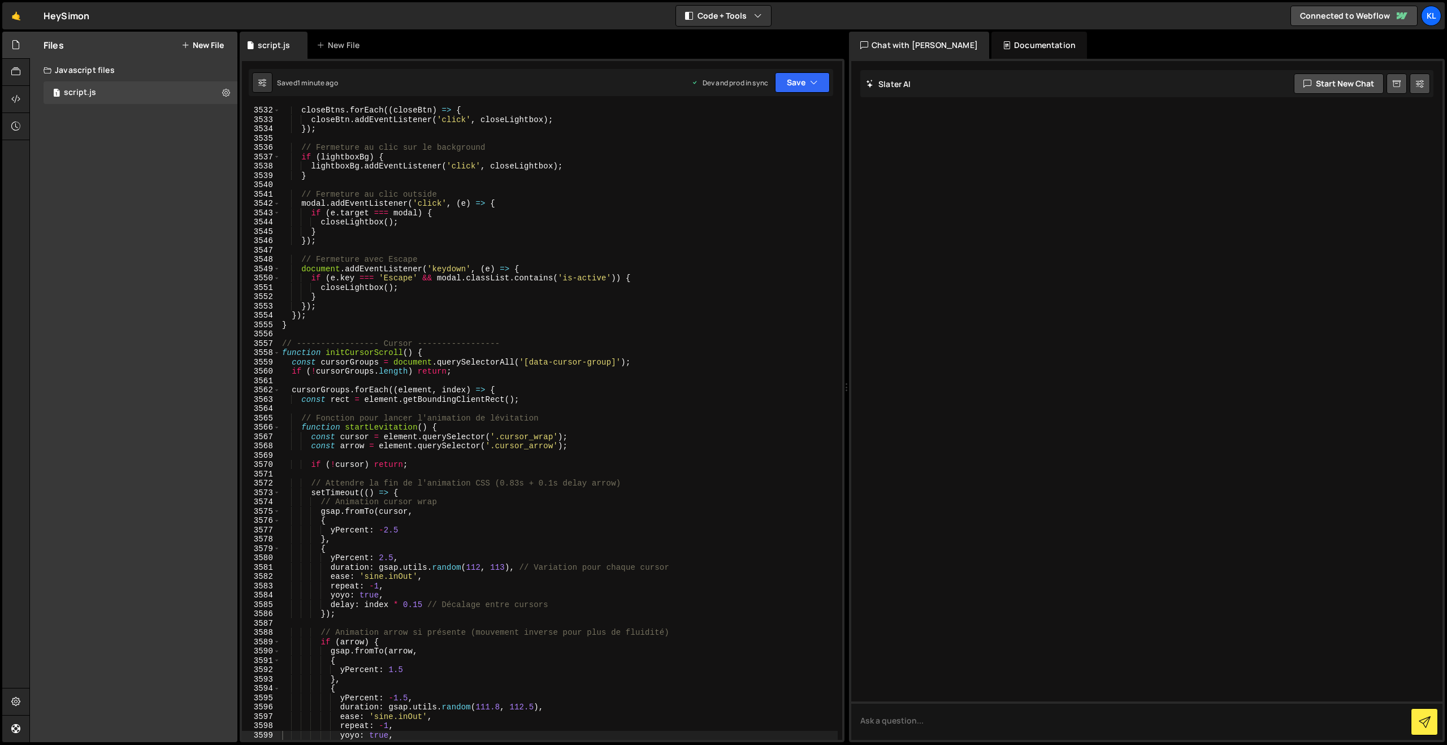
drag, startPoint x: 532, startPoint y: 175, endPoint x: 578, endPoint y: 136, distance: 60.2
click at [531, 175] on div "closeBtns . forEach (( closeBtn ) => { closeBtn . addEventListener ( 'click' , …" at bounding box center [559, 432] width 558 height 652
type textarea "}"
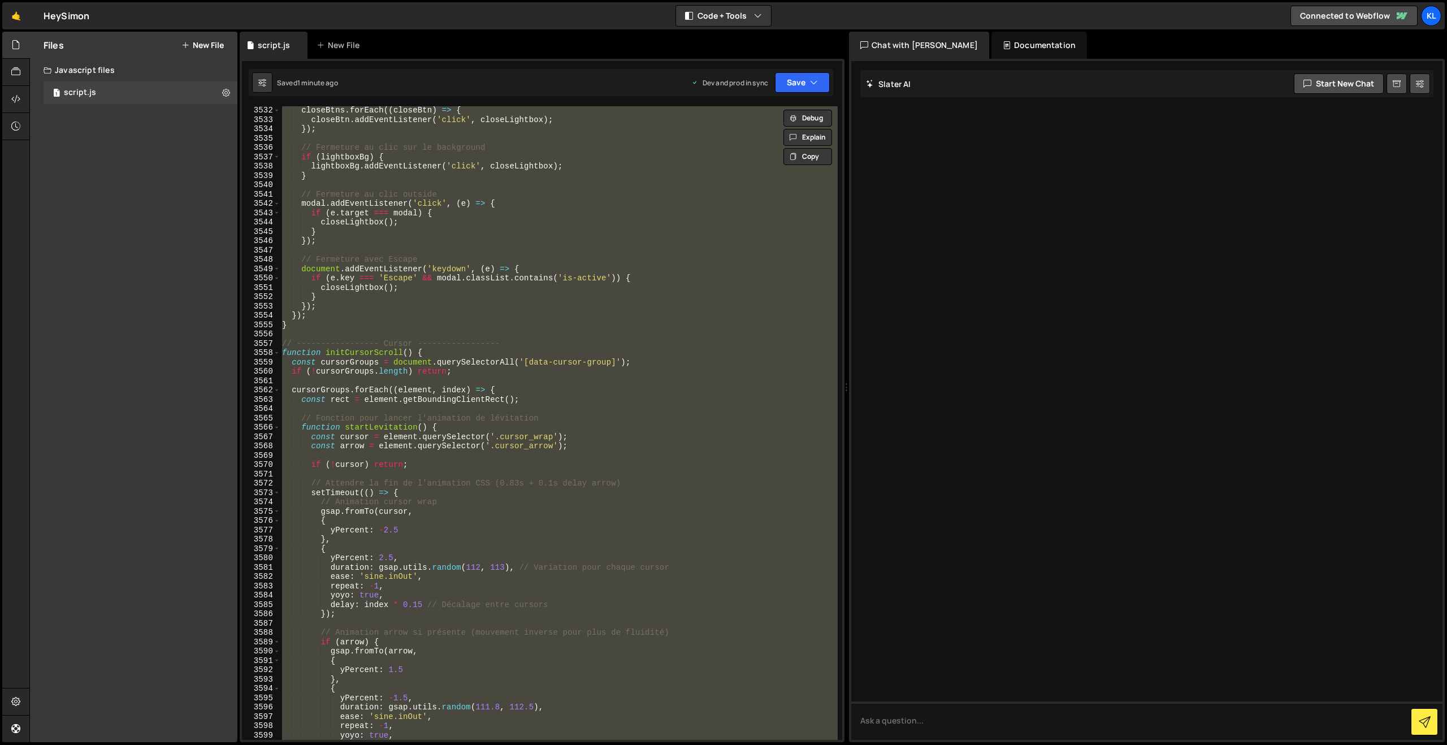
paste textarea
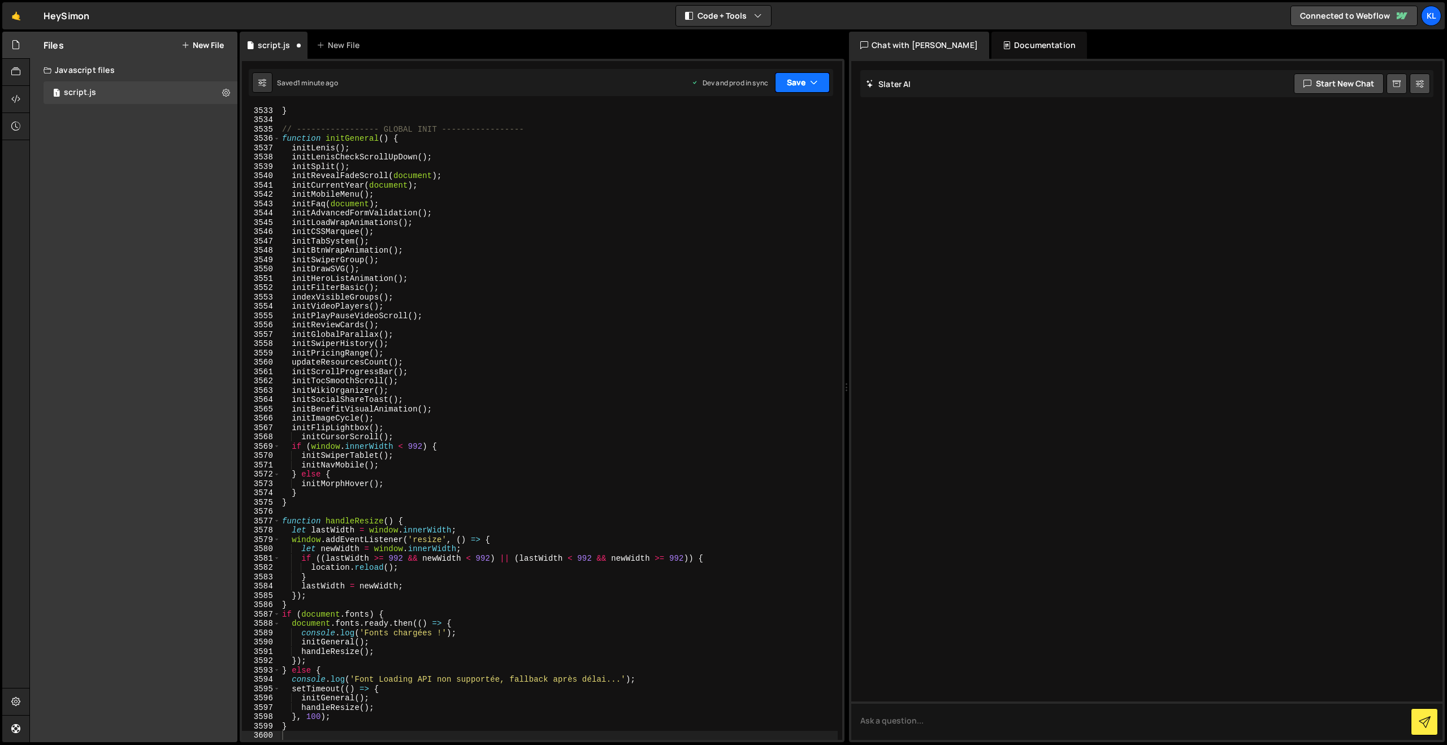
click at [805, 79] on button "Save" at bounding box center [802, 82] width 55 height 20
click at [757, 140] on button "Save to Production S Saved 1 minute ago" at bounding box center [765, 154] width 136 height 37
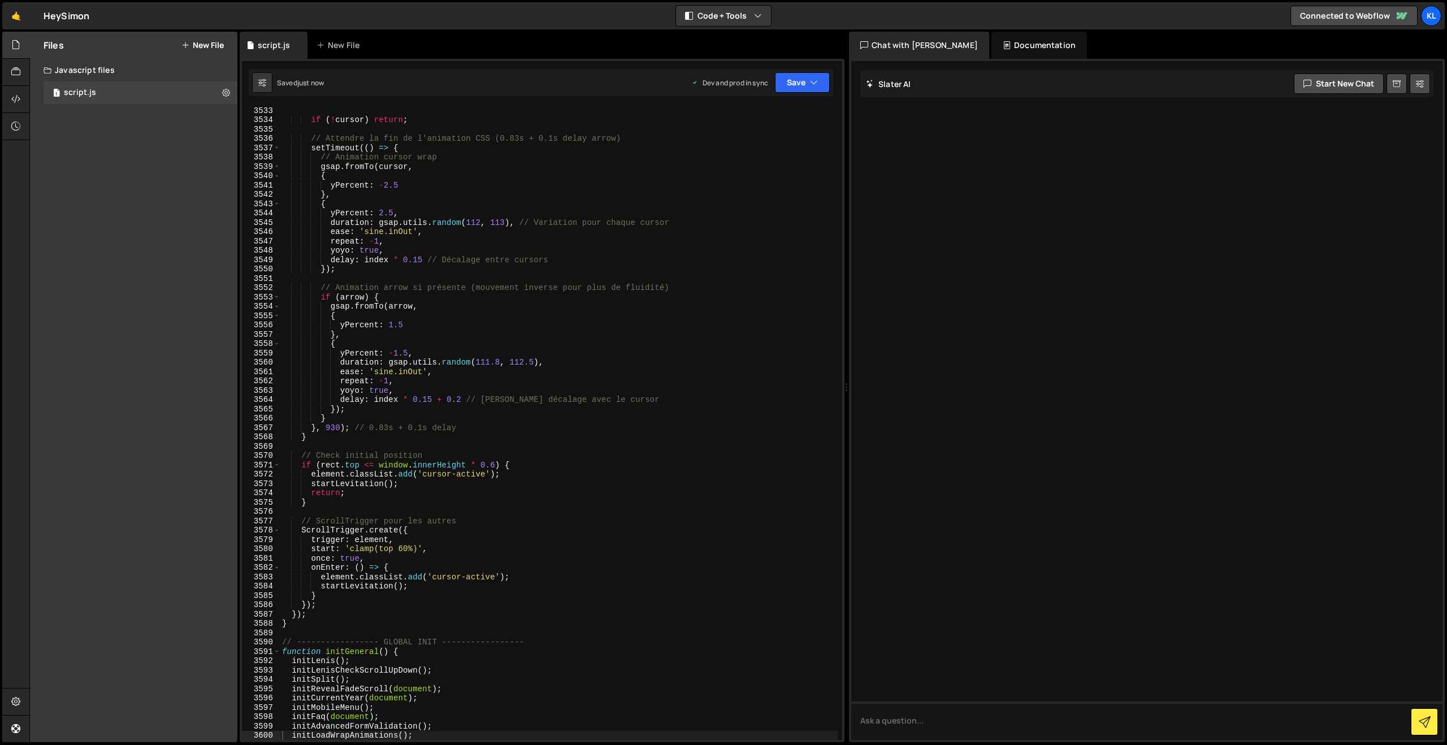
drag, startPoint x: 515, startPoint y: 218, endPoint x: 553, endPoint y: 185, distance: 50.1
click at [514, 218] on div "if ( ! cursor ) return ; // Attendre la fin de l'animation CSS (0.83s + 0.1s de…" at bounding box center [559, 432] width 558 height 652
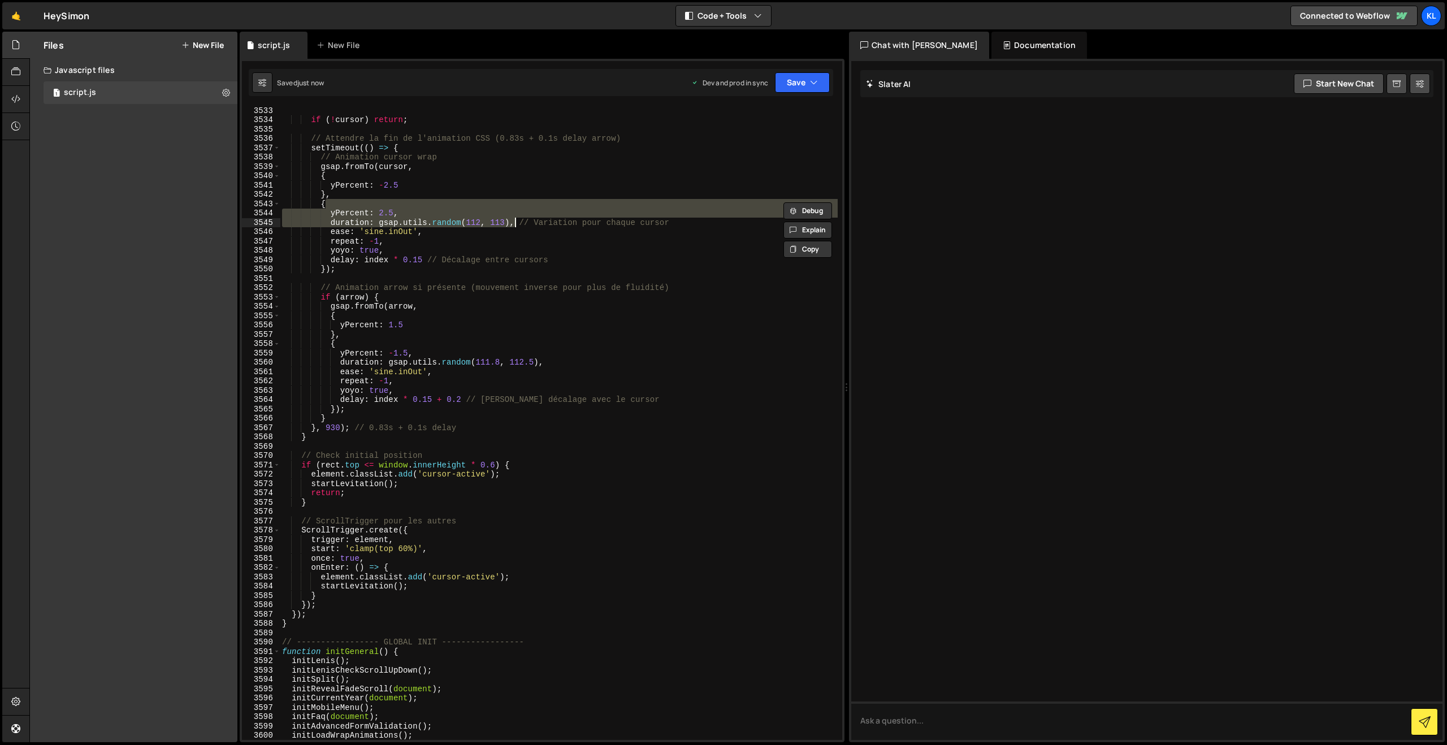
type textarea "}"
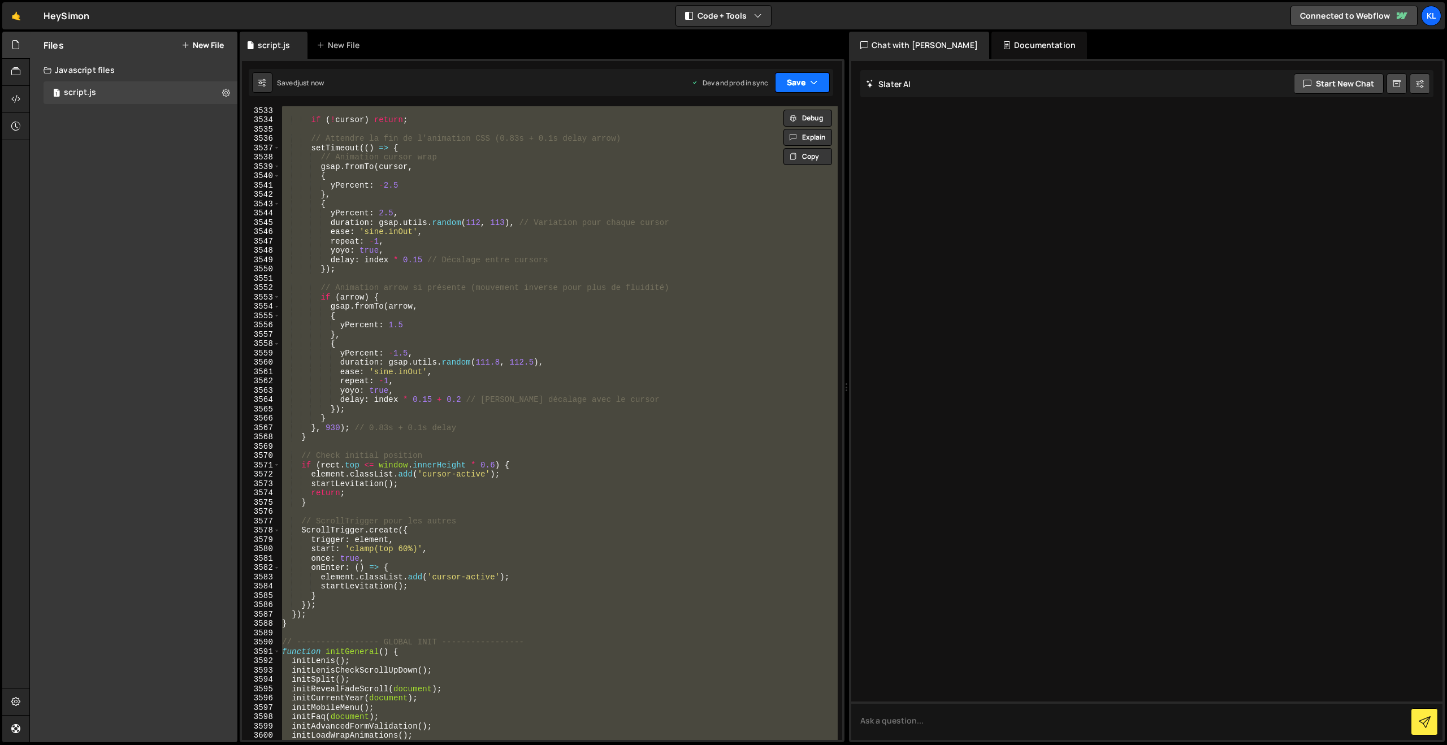
paste textarea
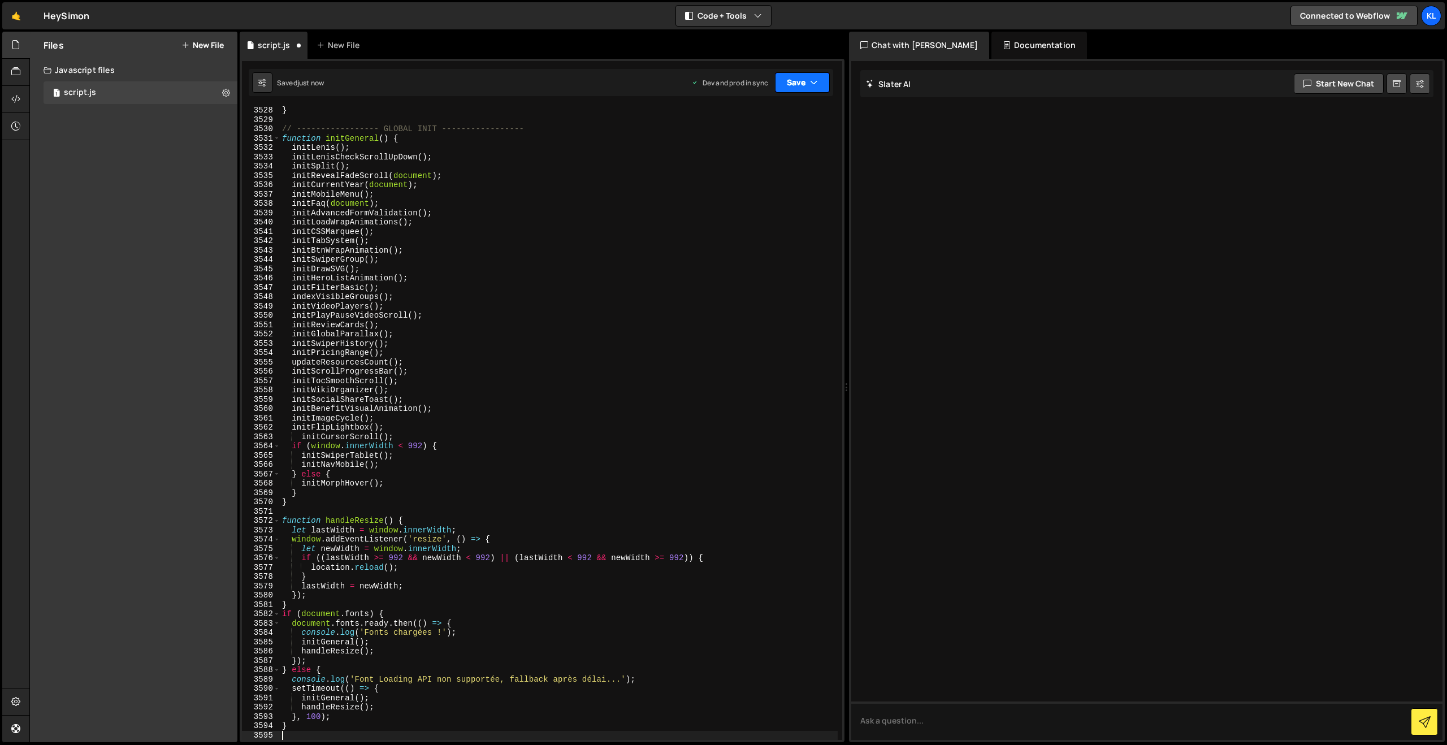
click at [797, 87] on button "Save" at bounding box center [802, 82] width 55 height 20
click at [691, 164] on div "} // ----------------- GLOBAL INIT ----------------- function initGeneral ( ) {…" at bounding box center [559, 432] width 558 height 652
click at [812, 77] on button "Save" at bounding box center [802, 82] width 55 height 20
drag, startPoint x: 756, startPoint y: 157, endPoint x: 748, endPoint y: 143, distance: 16.5
click at [756, 157] on div "Saved just now" at bounding box center [765, 160] width 118 height 14
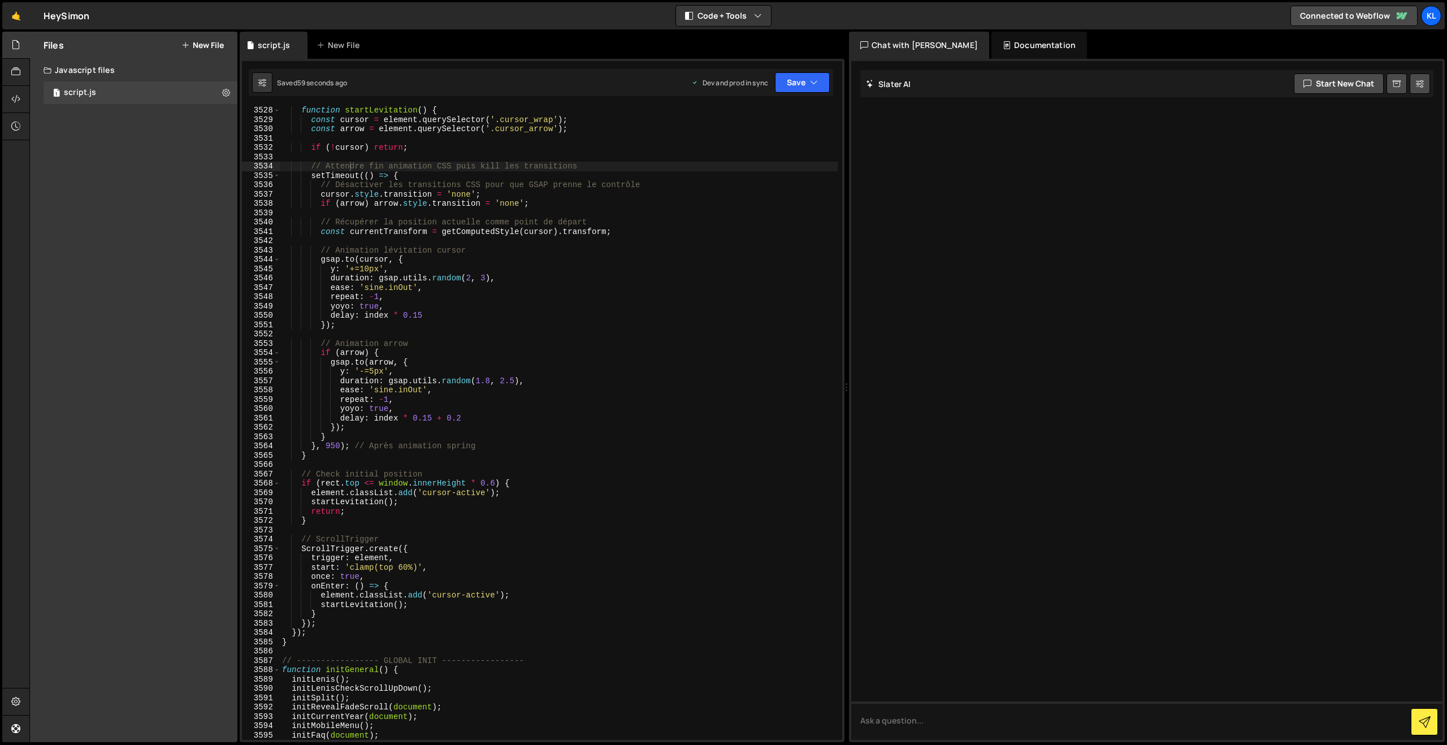
click at [695, 340] on div "function startLevitation ( ) { const cursor = element . querySelector ( '.curso…" at bounding box center [559, 432] width 558 height 652
type textarea "}"
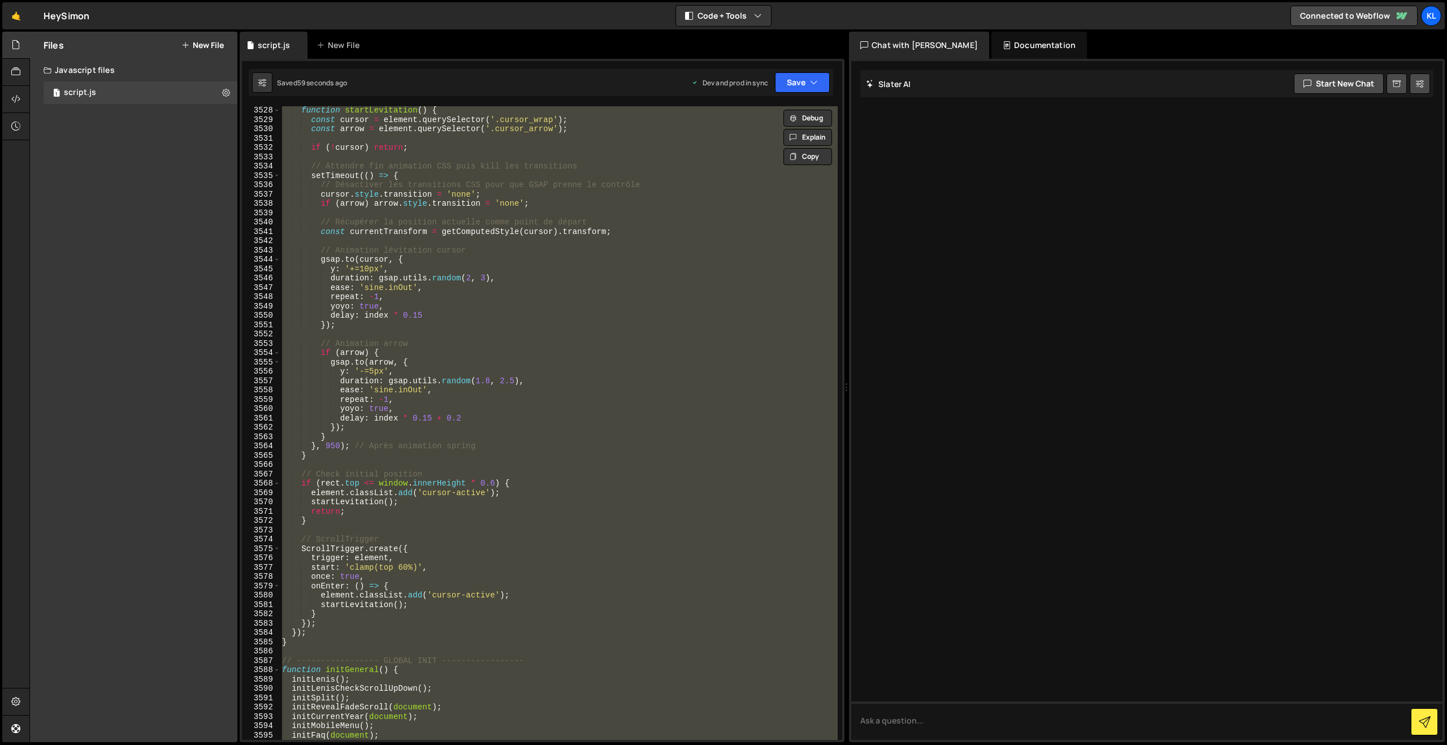
paste textarea
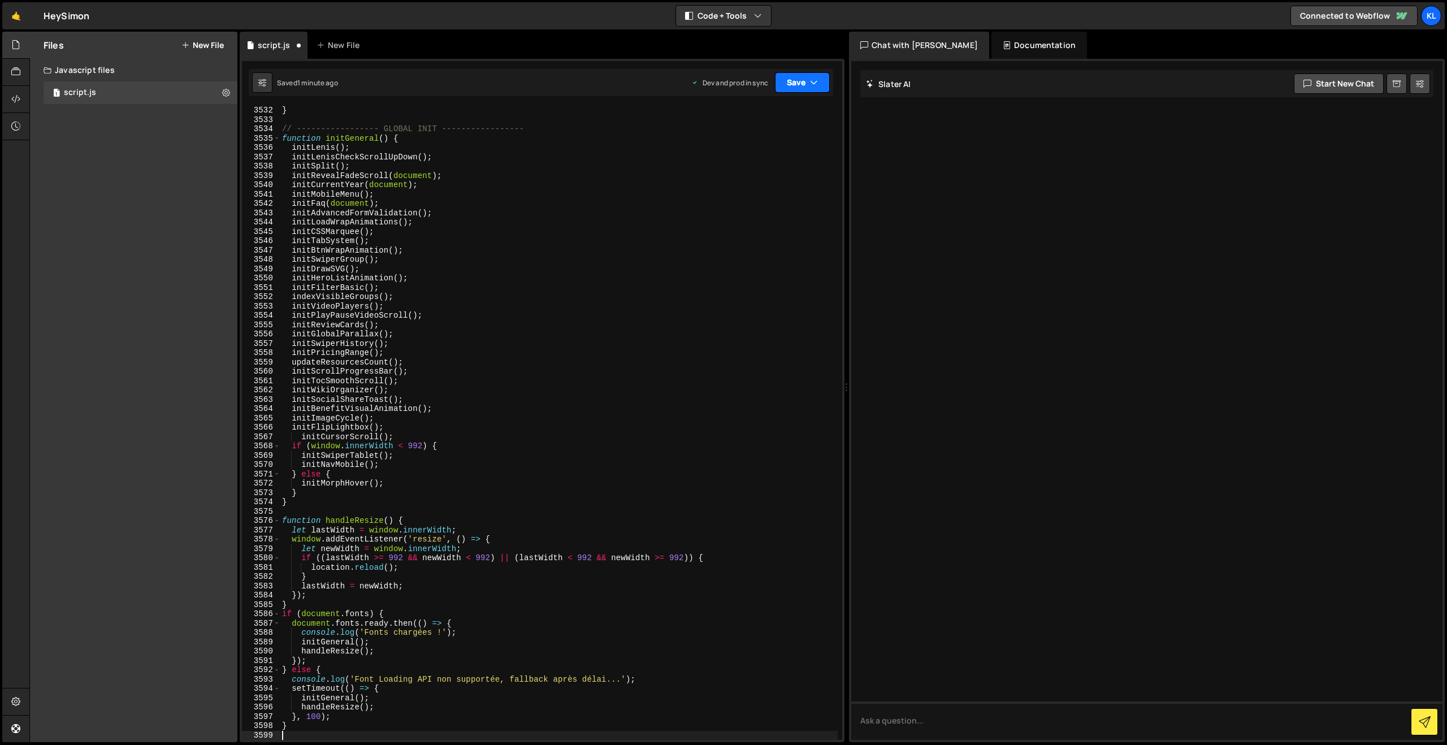
click at [815, 81] on icon "button" at bounding box center [814, 82] width 8 height 11
drag, startPoint x: 739, startPoint y: 171, endPoint x: 706, endPoint y: 142, distance: 44.1
click at [739, 171] on button "Save to Production S Saved 57 seconds ago" at bounding box center [765, 154] width 136 height 37
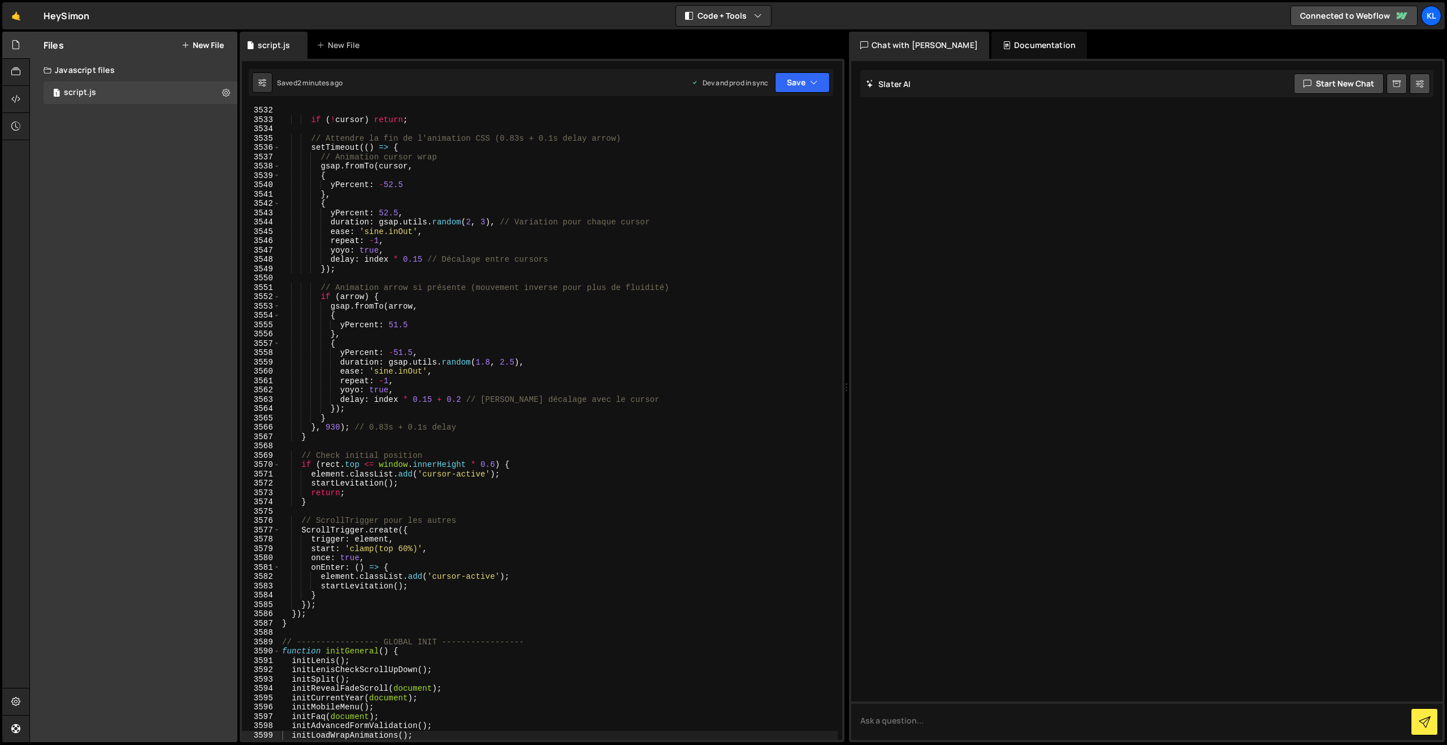
drag, startPoint x: 542, startPoint y: 264, endPoint x: 527, endPoint y: 244, distance: 25.0
click at [543, 265] on div "if ( ! cursor ) return ; // Attendre la fin de l'animation CSS (0.83s + 0.1s de…" at bounding box center [559, 432] width 558 height 652
type textarea "}"
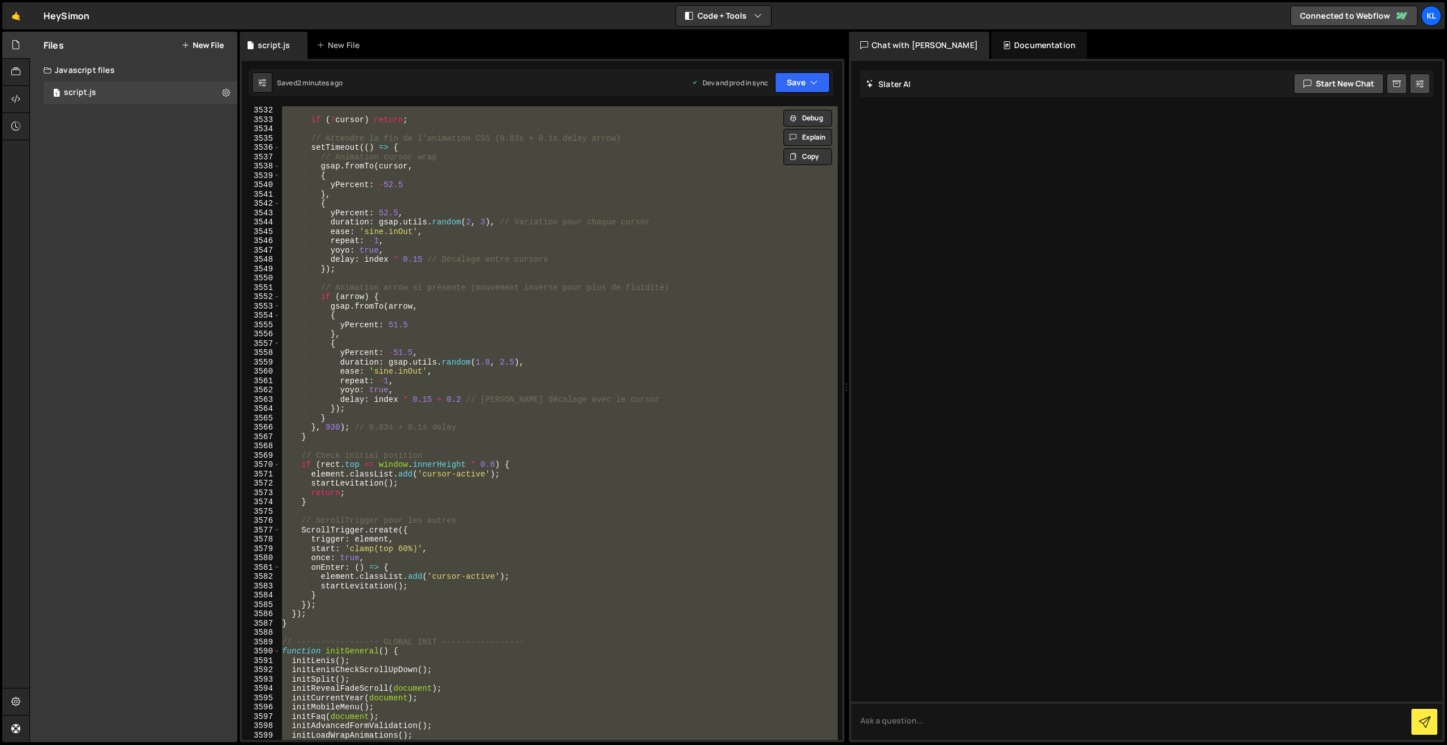
paste textarea
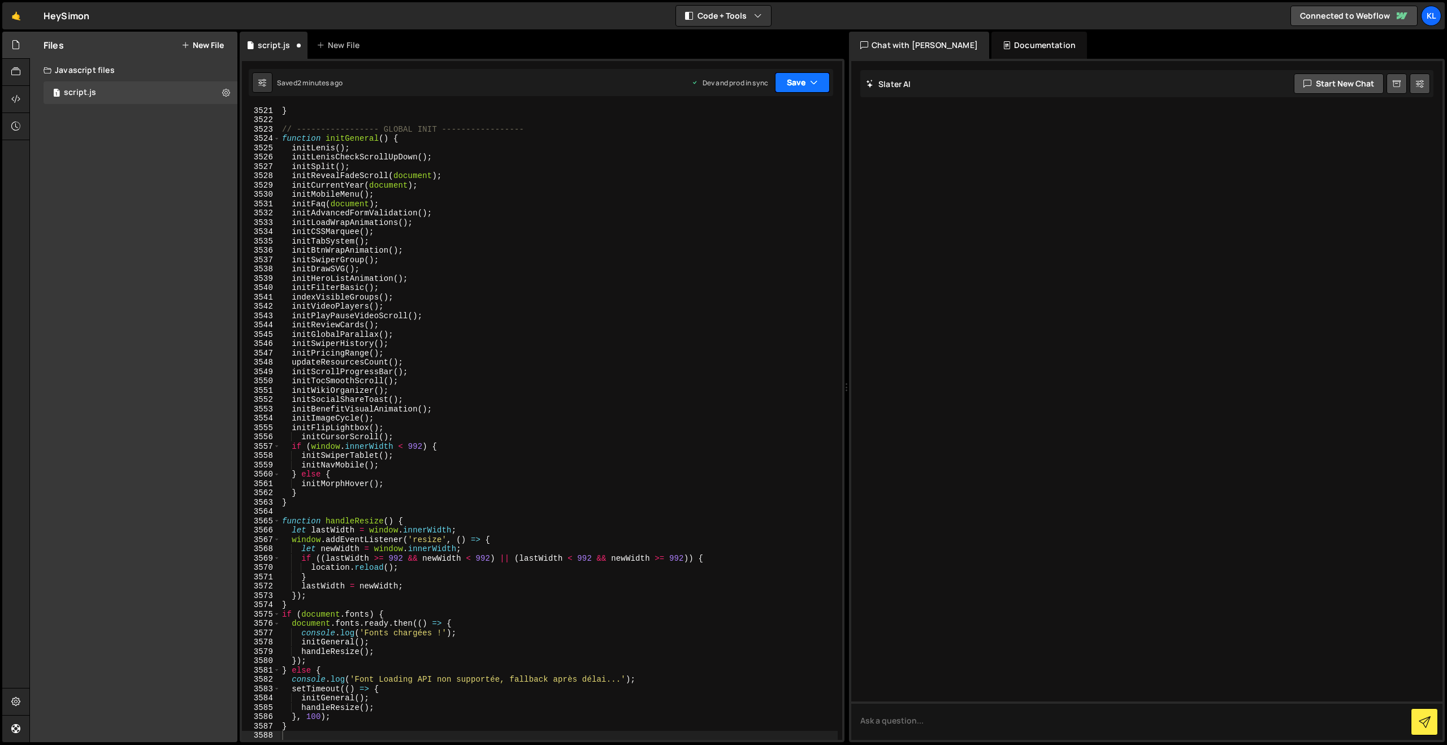
drag, startPoint x: 801, startPoint y: 75, endPoint x: 792, endPoint y: 92, distance: 19.7
click at [800, 76] on button "Save" at bounding box center [802, 82] width 55 height 20
drag, startPoint x: 749, startPoint y: 149, endPoint x: 594, endPoint y: 6, distance: 210.5
click at [748, 149] on div "Save to Production S" at bounding box center [765, 146] width 118 height 11
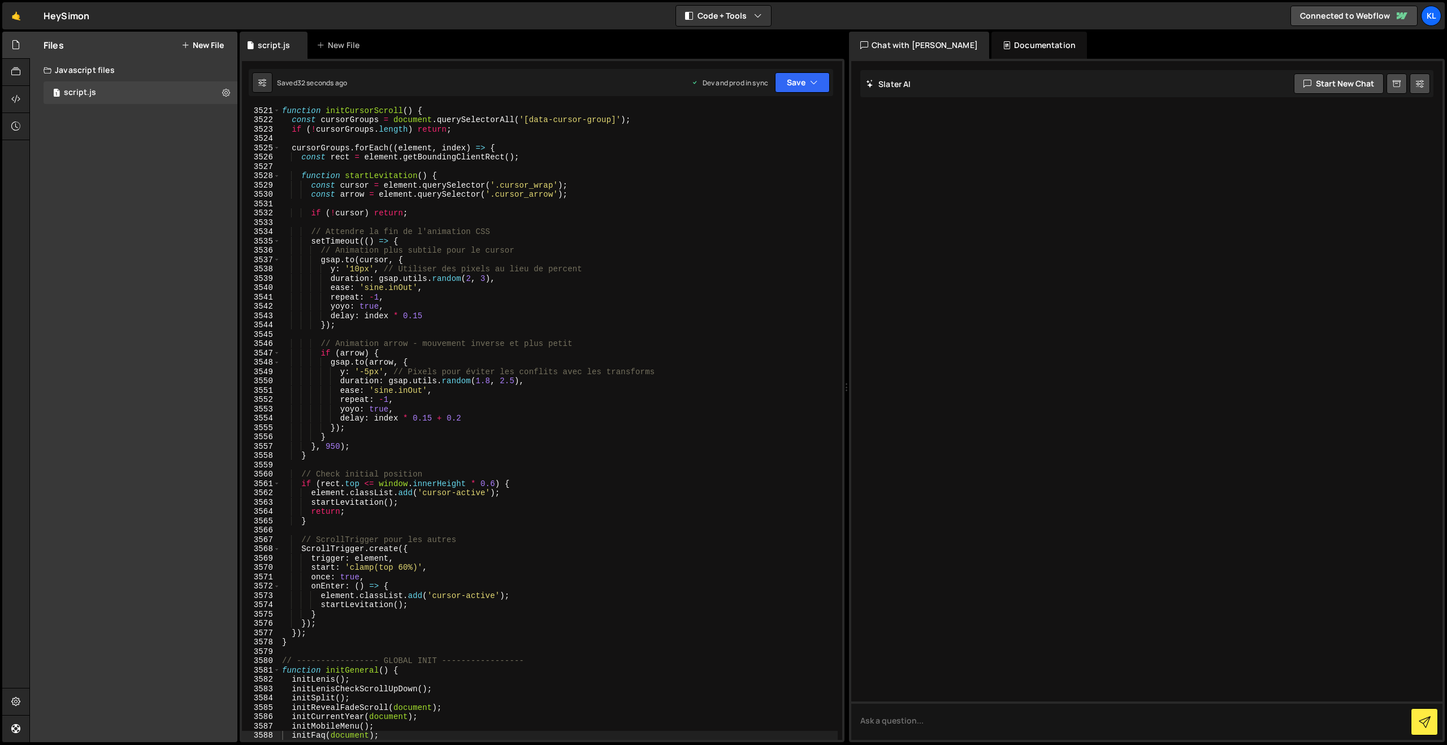
drag, startPoint x: 606, startPoint y: 258, endPoint x: 612, endPoint y: 253, distance: 7.6
click at [606, 257] on div "function initCursorScroll ( ) { const cursorGroups = document . querySelectorAl…" at bounding box center [559, 432] width 558 height 652
type textarea "}"
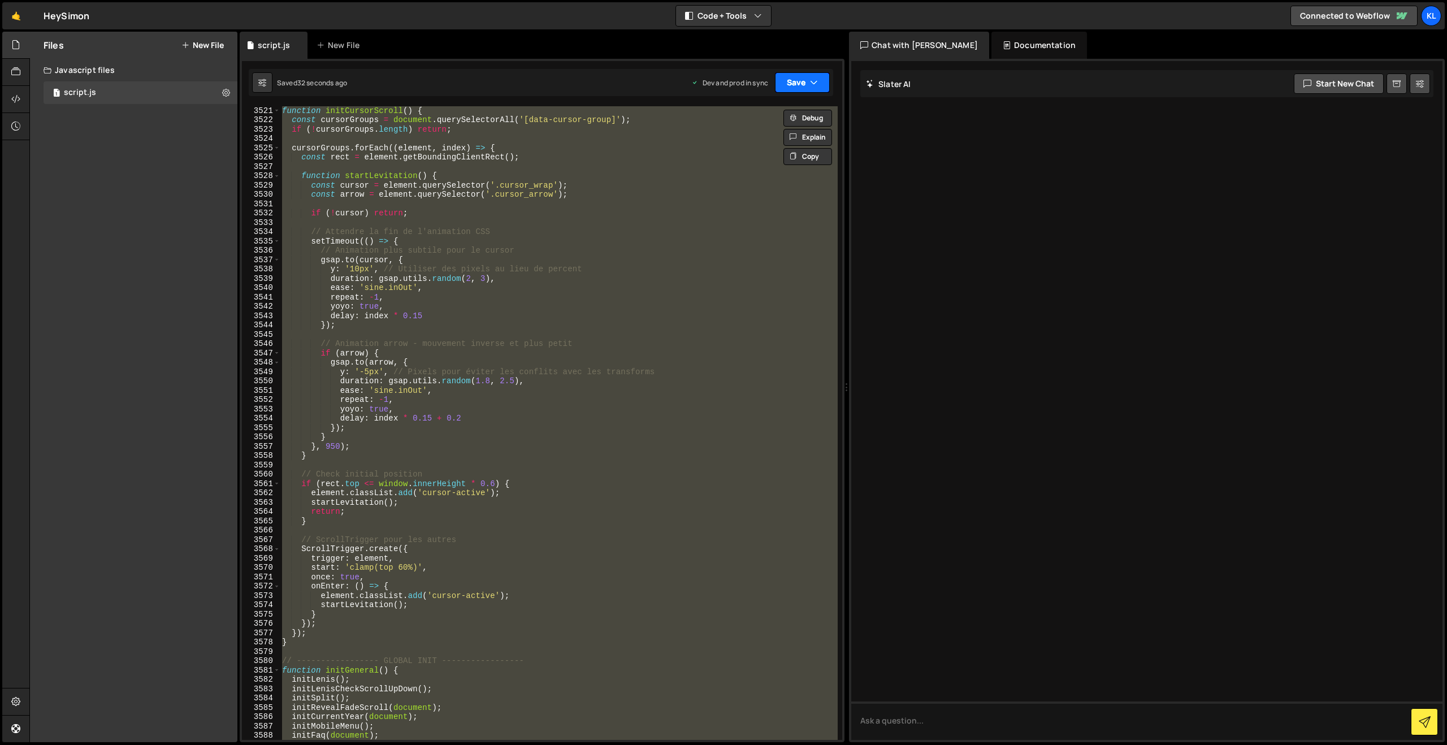
paste textarea
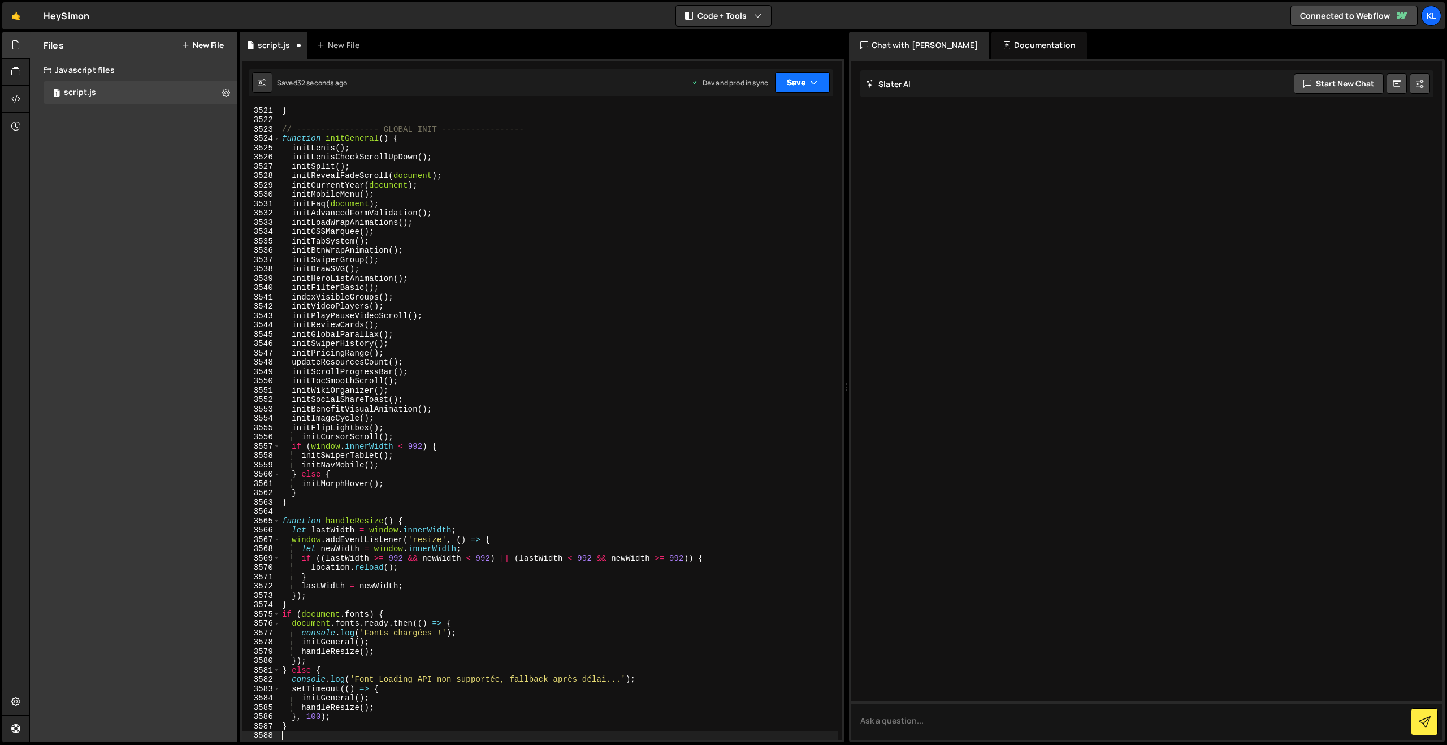
click at [785, 76] on button "Save" at bounding box center [802, 82] width 55 height 20
click at [741, 149] on div "Save to Production S" at bounding box center [765, 146] width 118 height 11
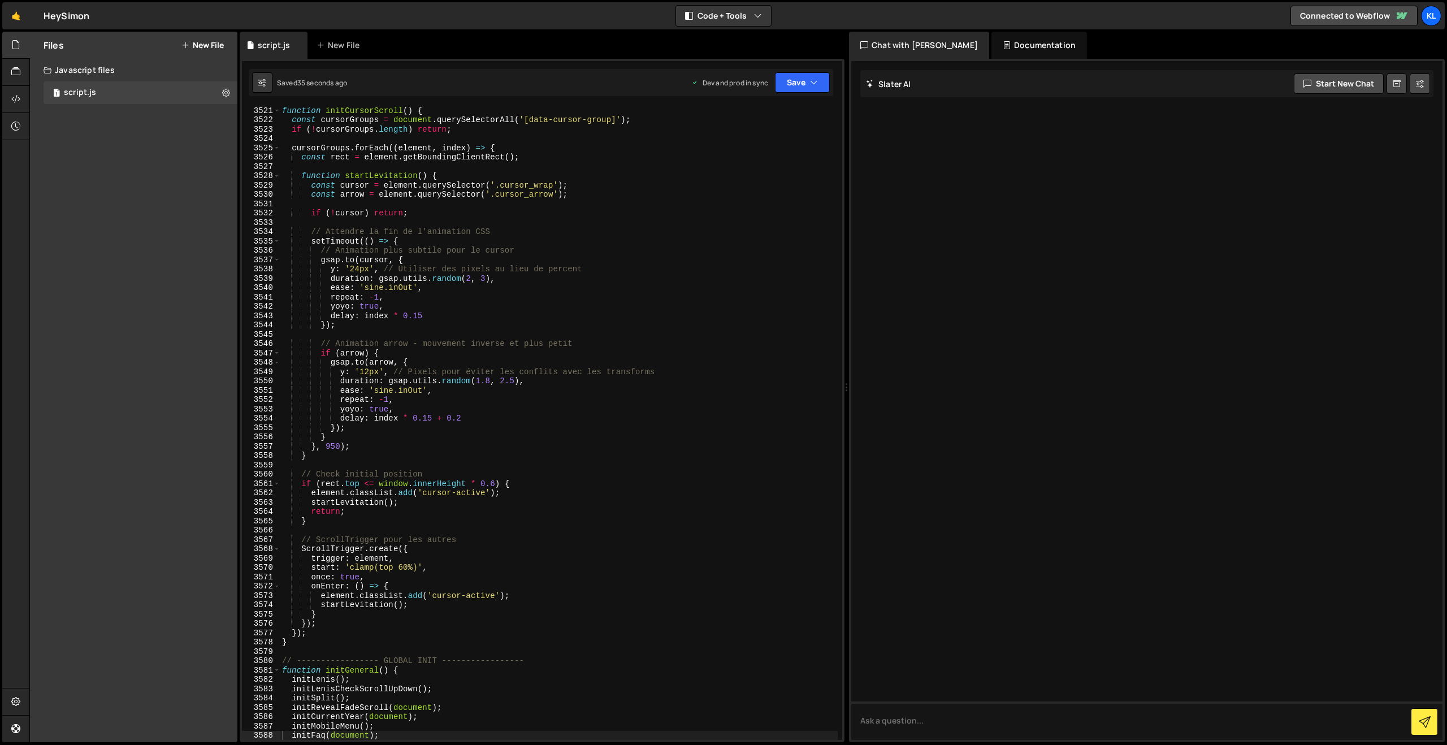
click at [485, 263] on div "function initCursorScroll ( ) { const cursorGroups = document . querySelectorAl…" at bounding box center [559, 432] width 558 height 652
type textarea "}"
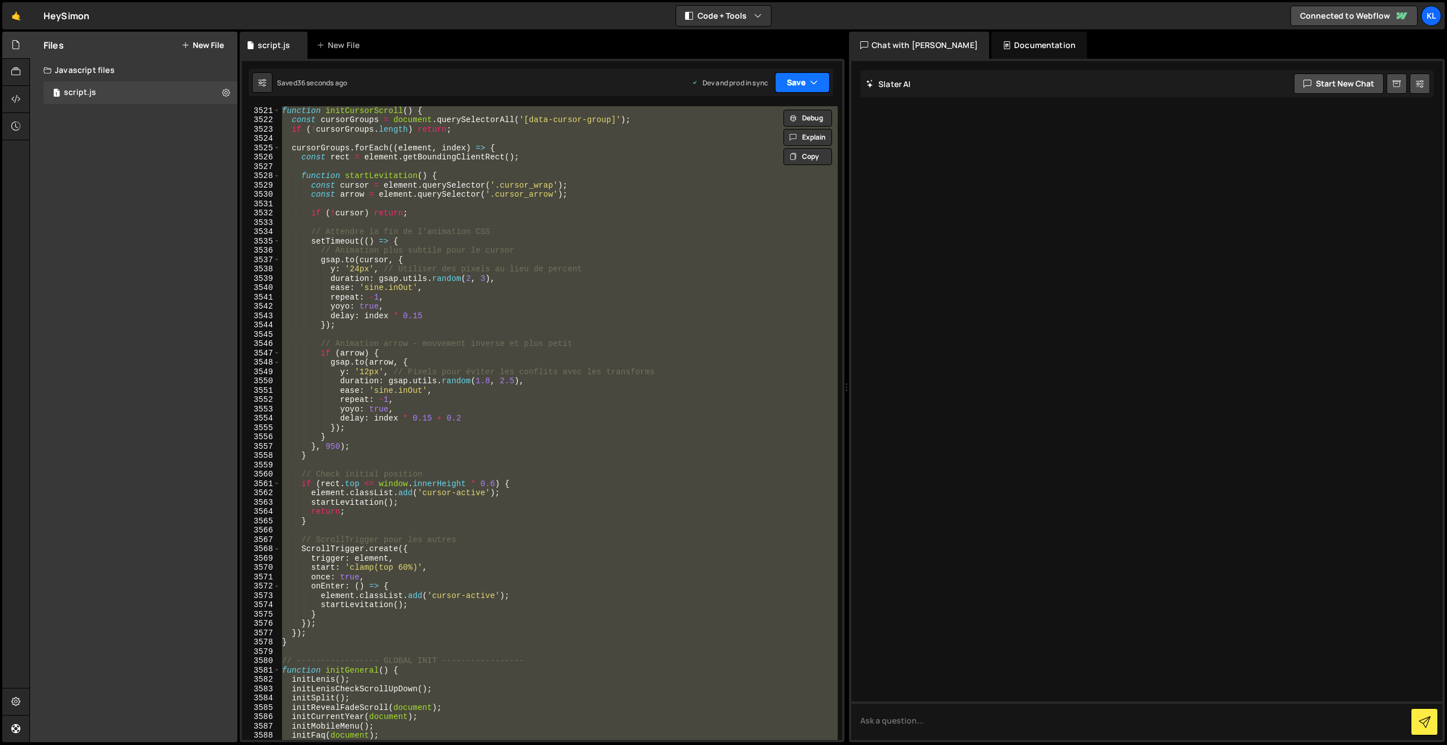
paste textarea
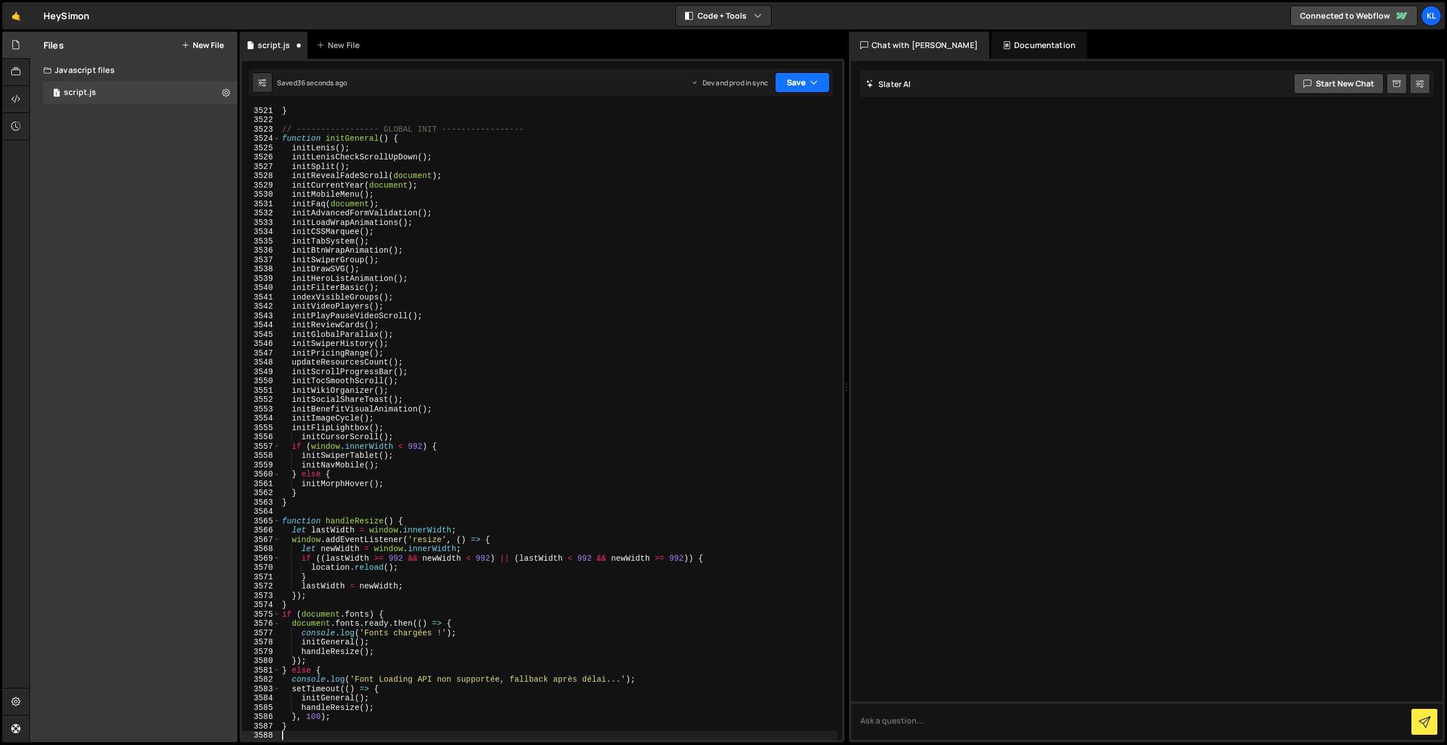
click at [786, 84] on button "Save" at bounding box center [802, 82] width 55 height 20
click at [743, 142] on div "Save to Production S" at bounding box center [765, 146] width 118 height 11
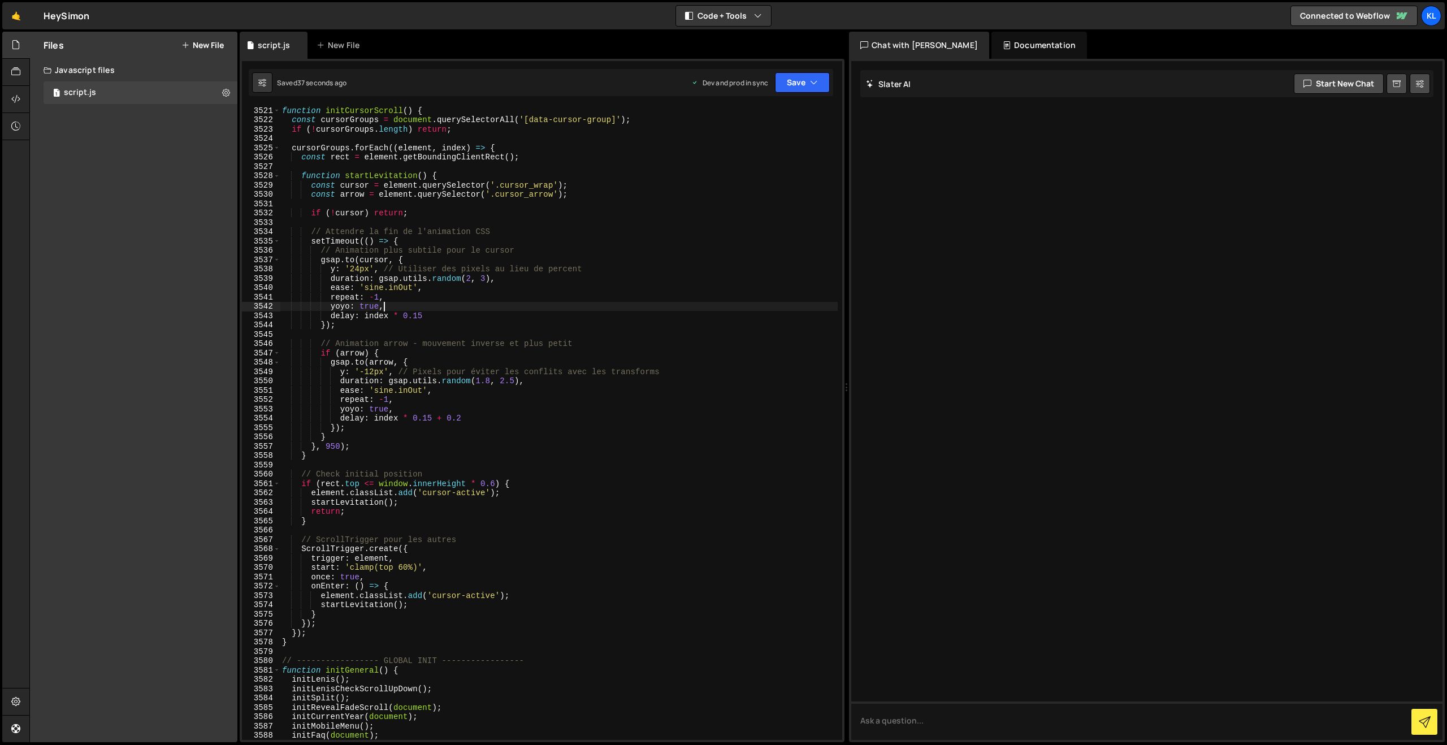
click at [567, 304] on div "function initCursorScroll ( ) { const cursorGroups = document . querySelectorAl…" at bounding box center [559, 432] width 558 height 652
type textarea "}"
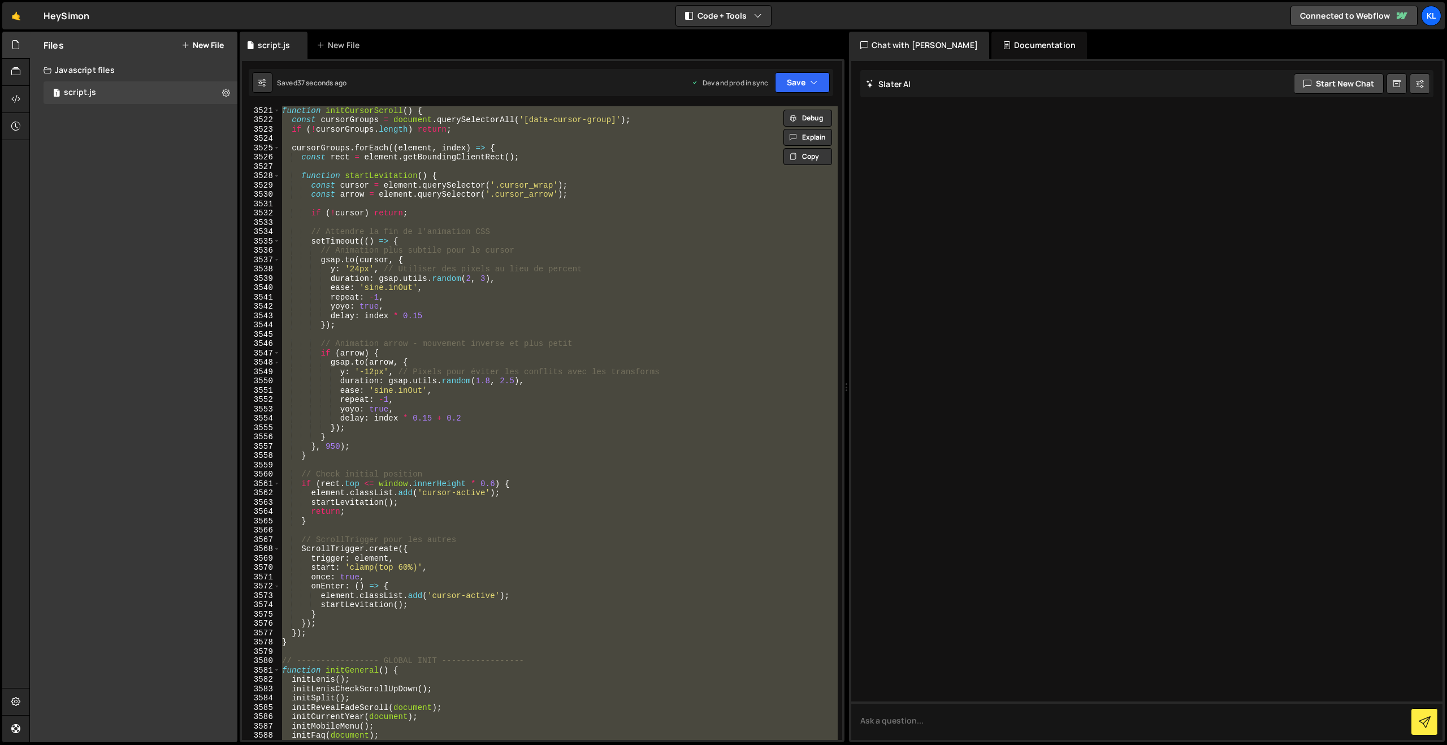
paste textarea
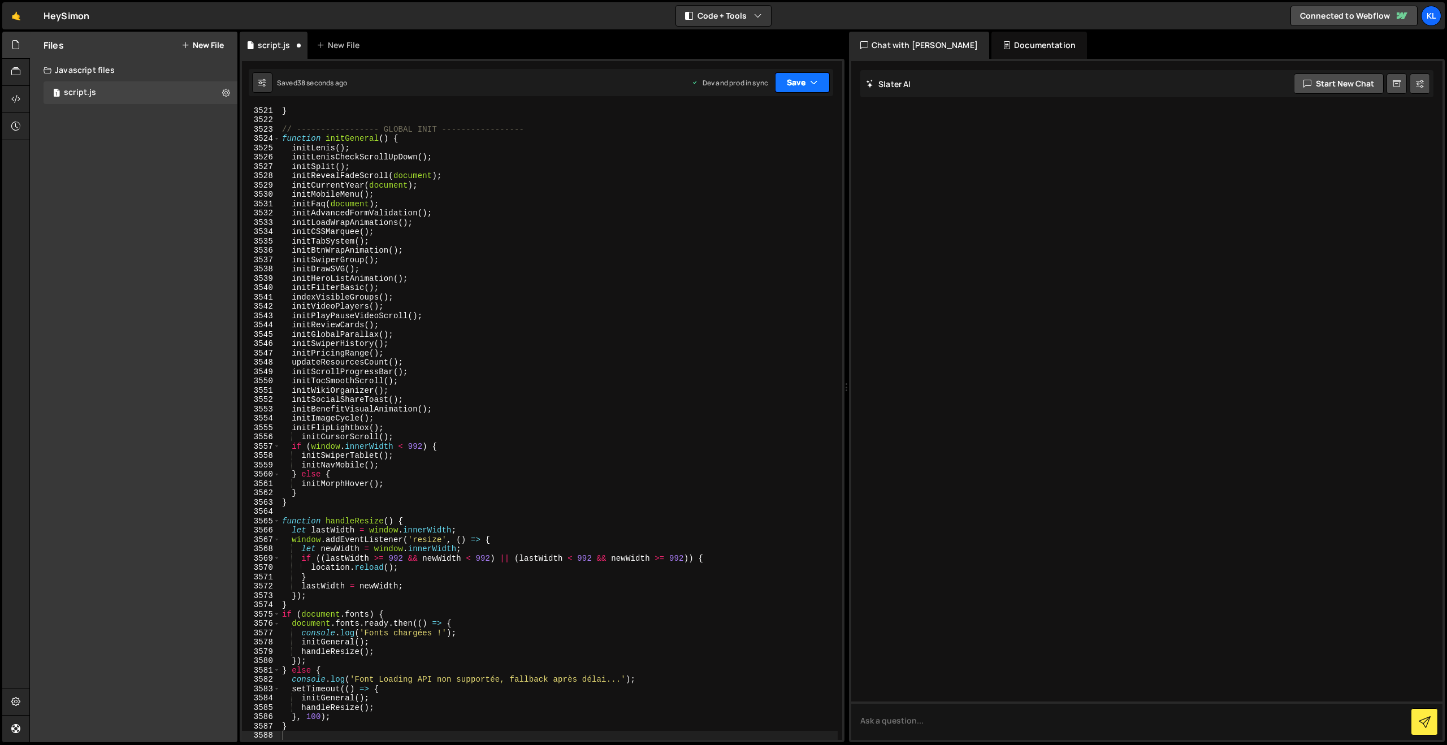
drag, startPoint x: 788, startPoint y: 82, endPoint x: 779, endPoint y: 96, distance: 16.6
click at [788, 83] on button "Save" at bounding box center [802, 82] width 55 height 20
click at [742, 152] on div "Save to Production S" at bounding box center [765, 146] width 118 height 11
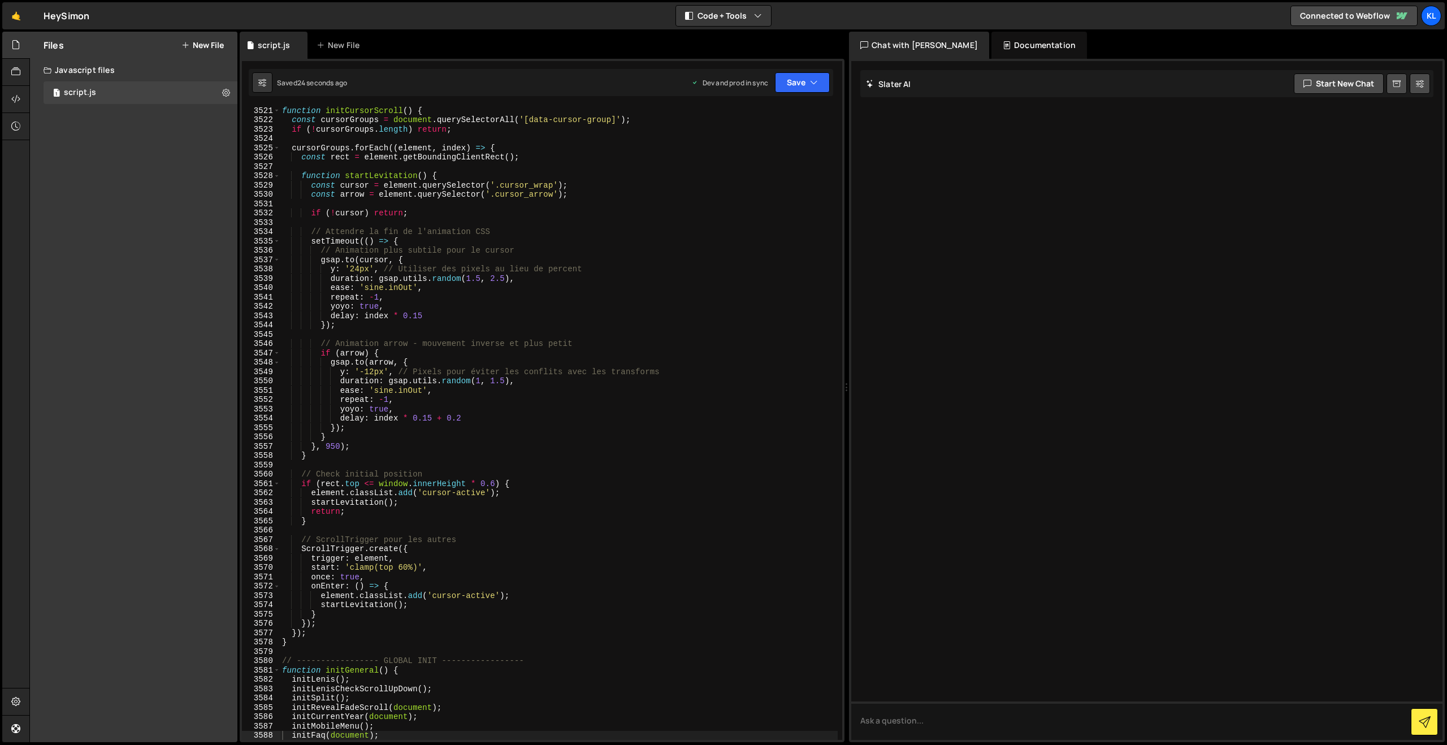
click at [582, 228] on div "function initCursorScroll ( ) { const cursorGroups = document . querySelectorAl…" at bounding box center [559, 432] width 558 height 652
type textarea "}"
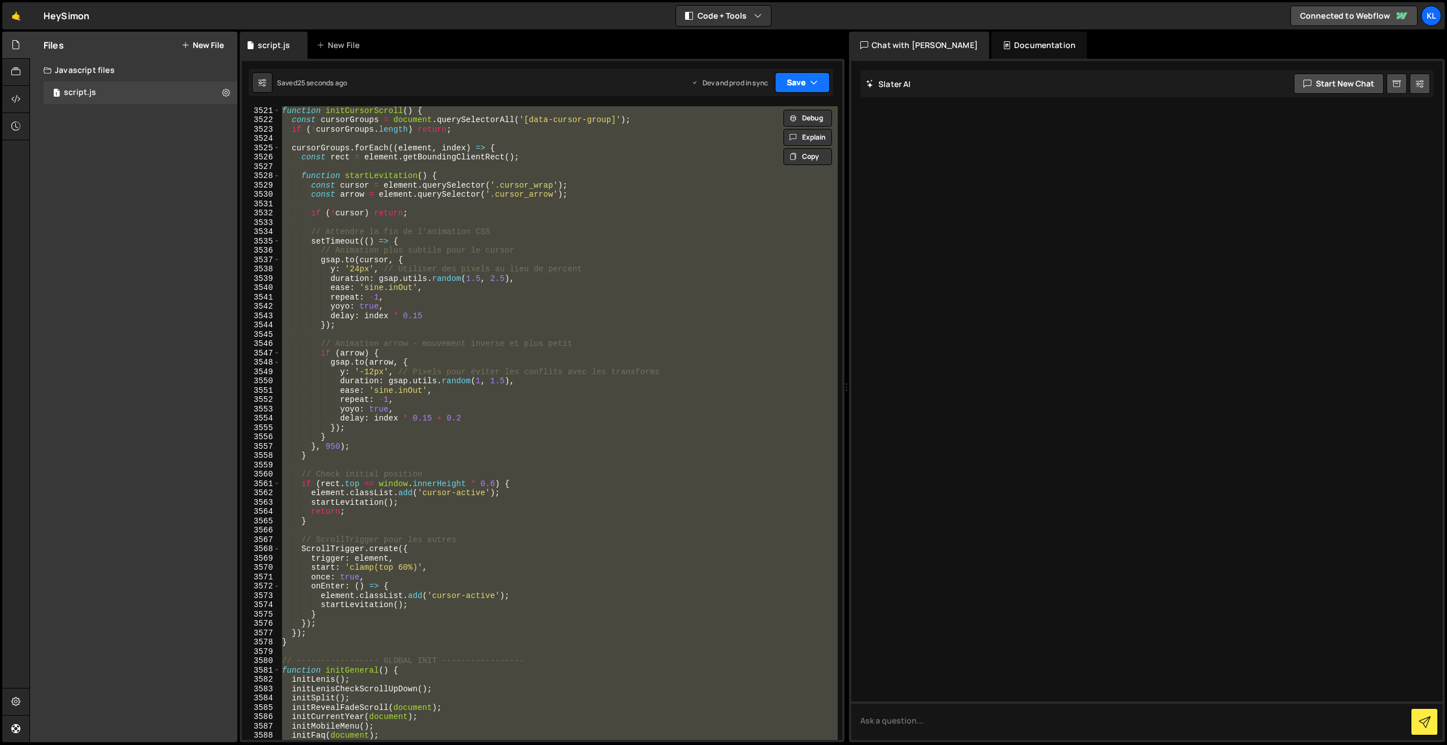
paste textarea
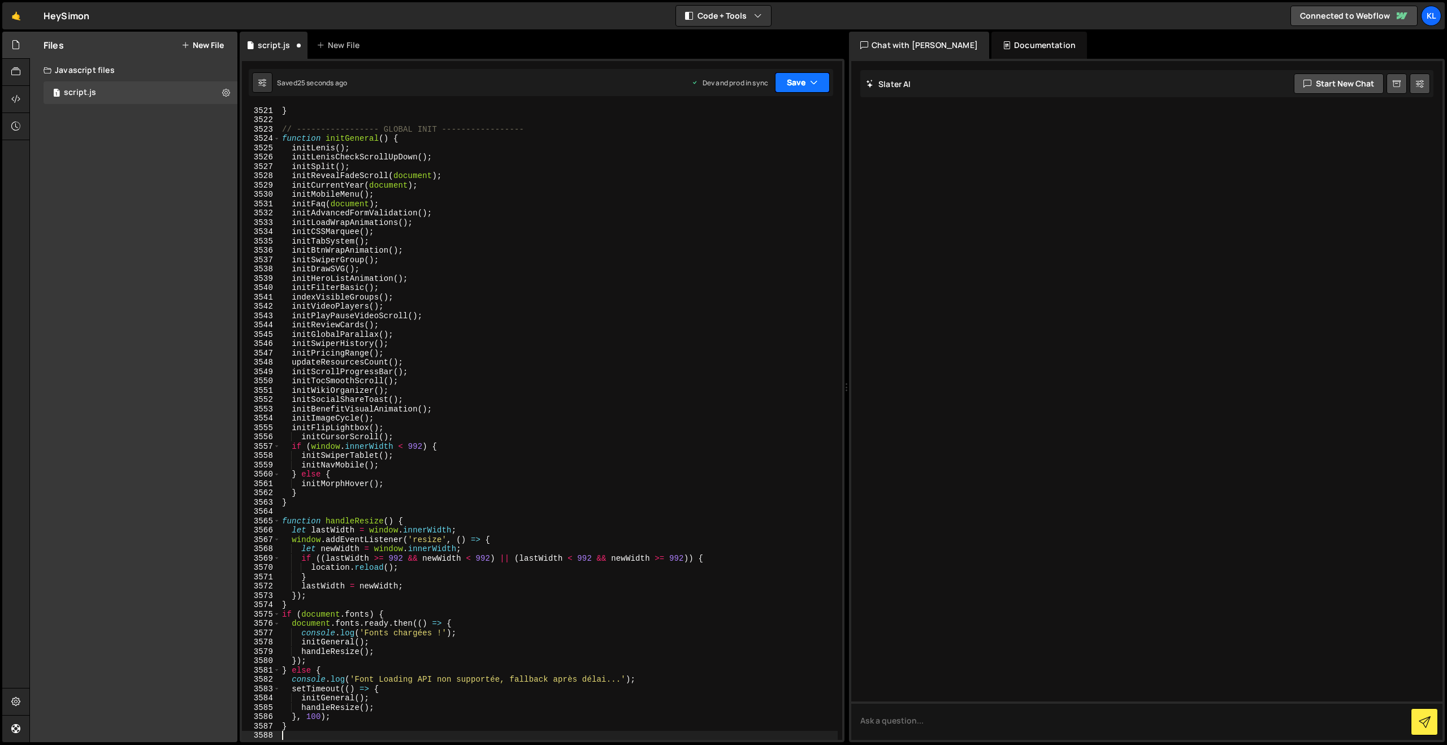
click at [799, 79] on button "Save" at bounding box center [802, 82] width 55 height 20
drag, startPoint x: 752, startPoint y: 155, endPoint x: 710, endPoint y: 114, distance: 59.2
click at [752, 155] on div "18 seconds ago" at bounding box center [749, 159] width 49 height 10
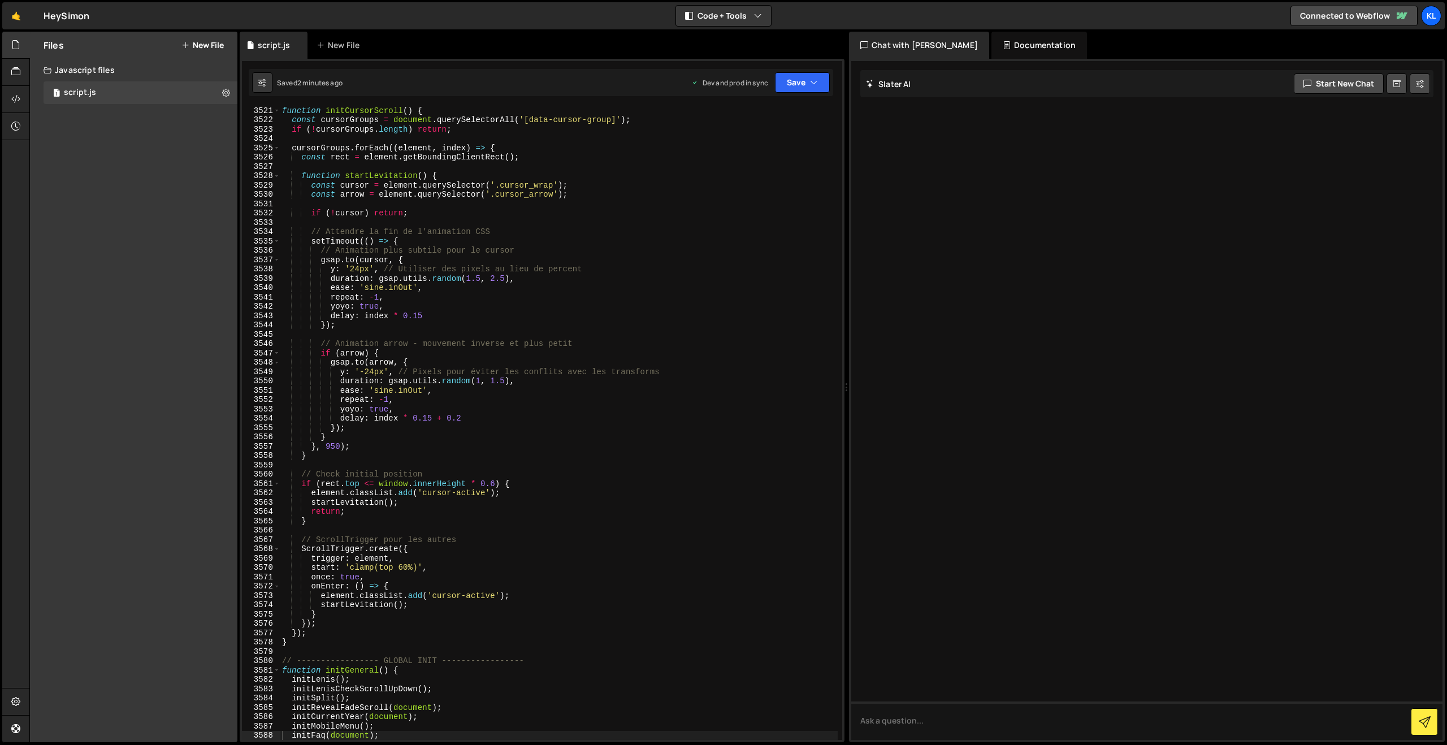
click at [467, 219] on div "function initCursorScroll ( ) { const cursorGroups = document . querySelectorAl…" at bounding box center [559, 432] width 558 height 652
type textarea "}"
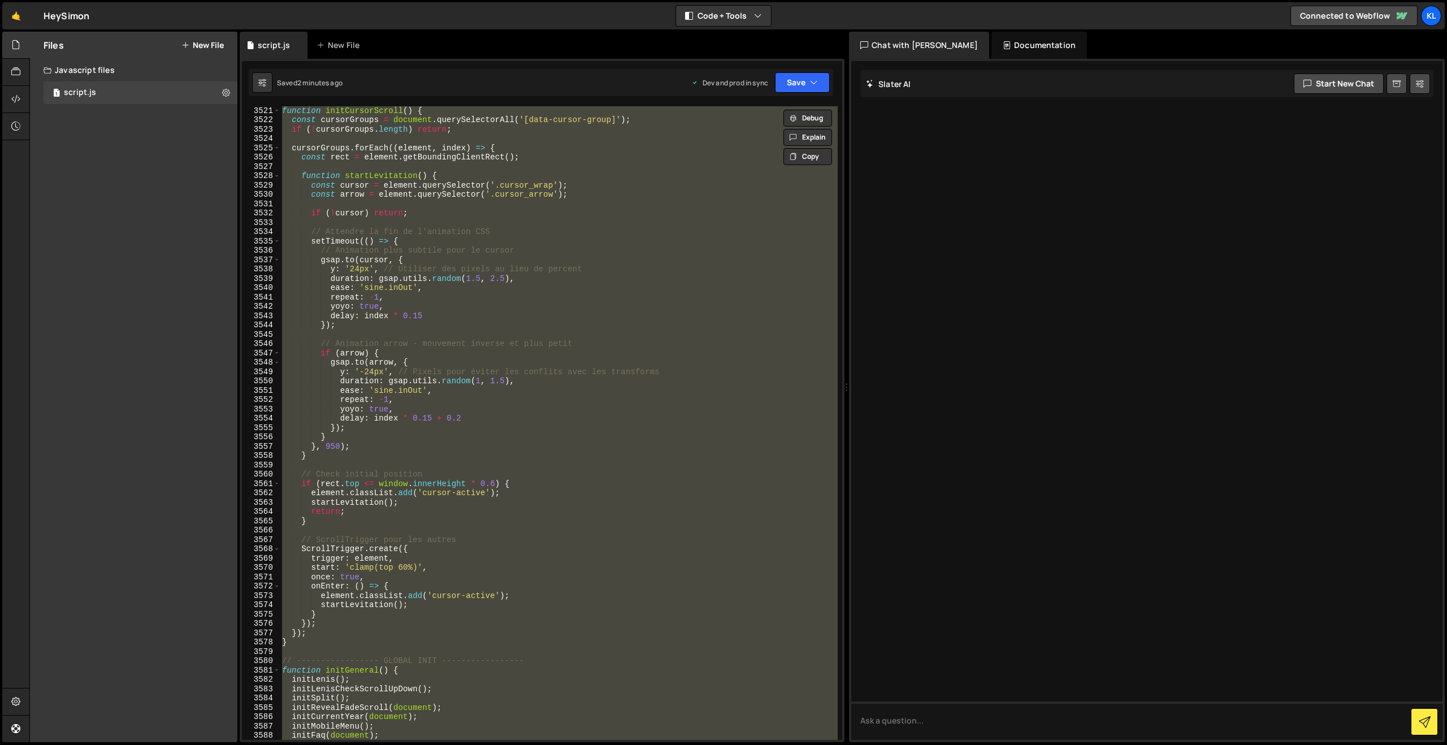
paste textarea
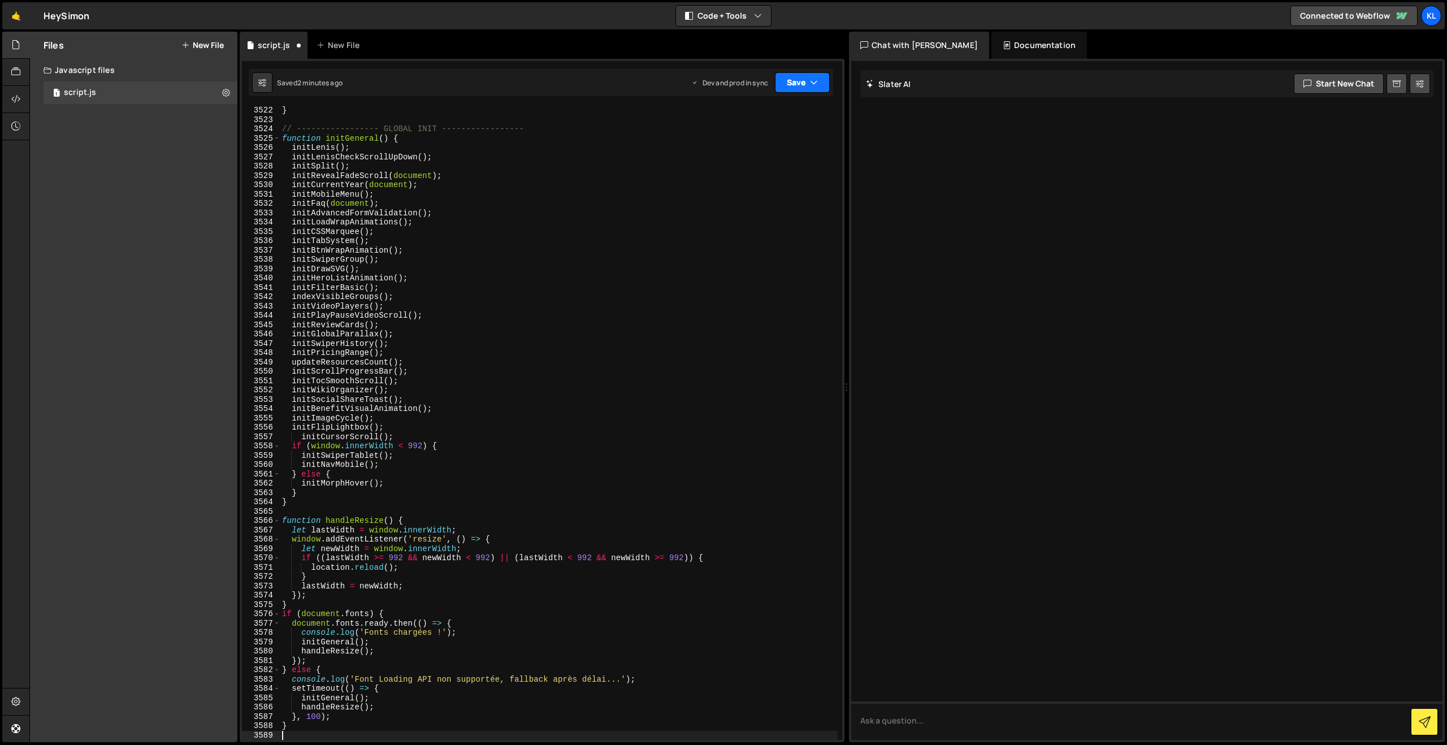
click at [800, 82] on button "Save" at bounding box center [802, 82] width 55 height 20
click at [733, 152] on div "Save to Production S" at bounding box center [765, 146] width 118 height 11
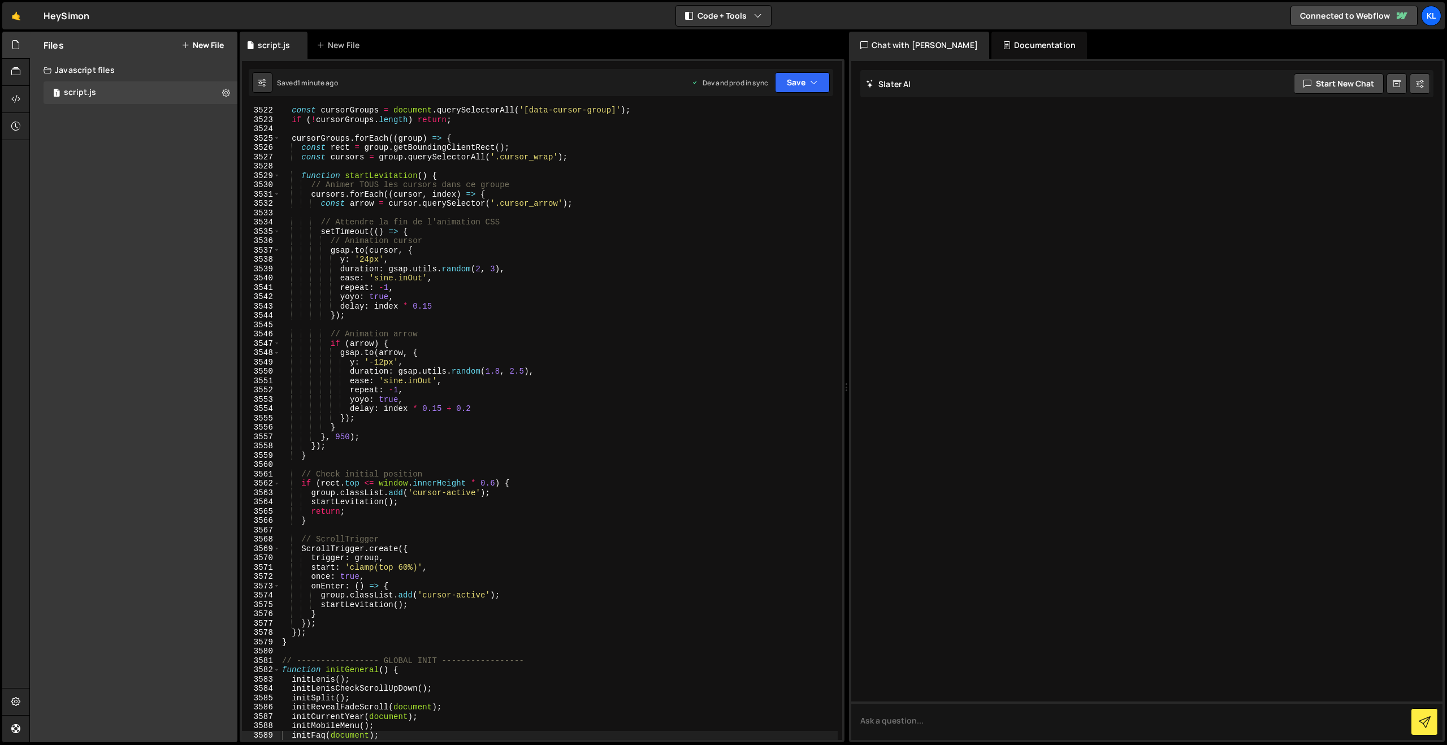
drag, startPoint x: 471, startPoint y: 313, endPoint x: 515, endPoint y: 296, distance: 47.2
click at [473, 314] on div "const cursorGroups = document . querySelectorAll ( '[data-cursor-group]' ) ; if…" at bounding box center [559, 432] width 558 height 652
type textarea "}"
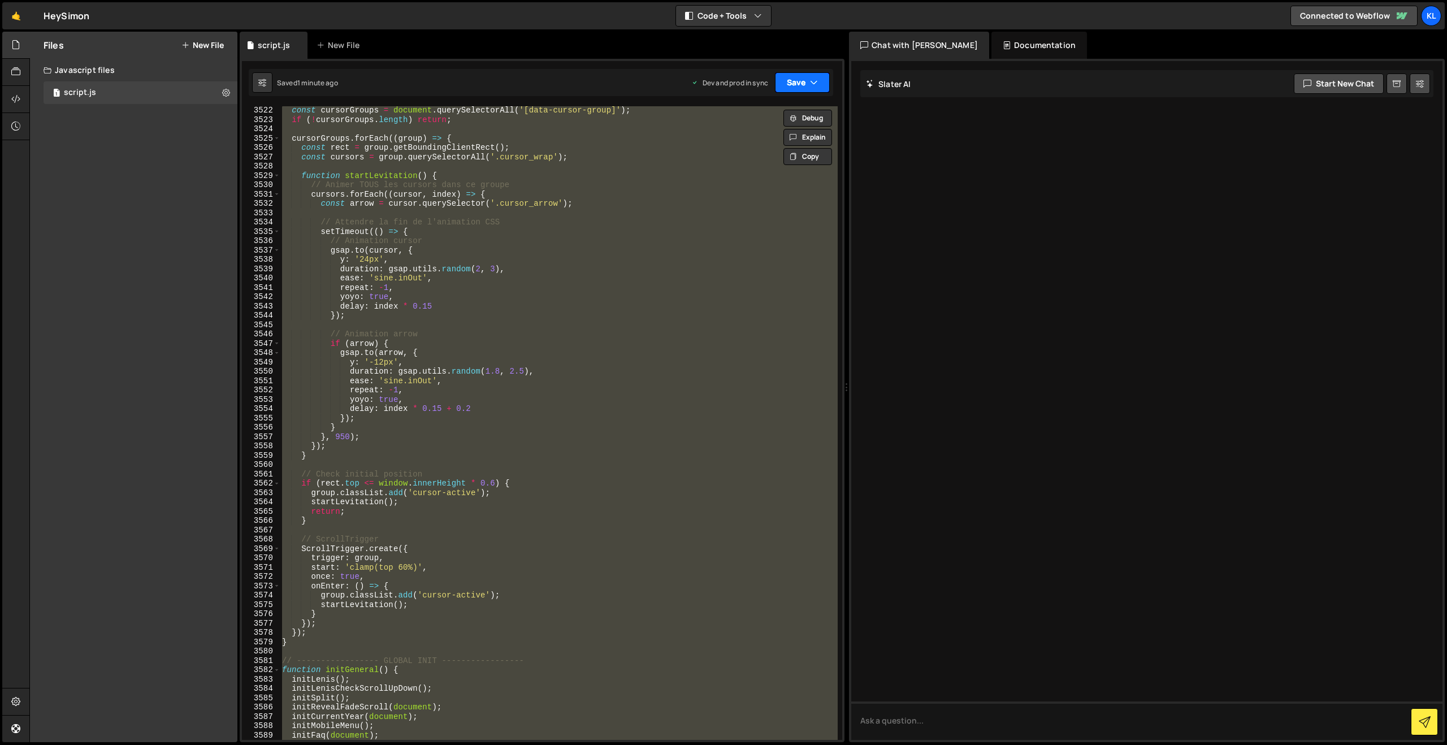
paste textarea
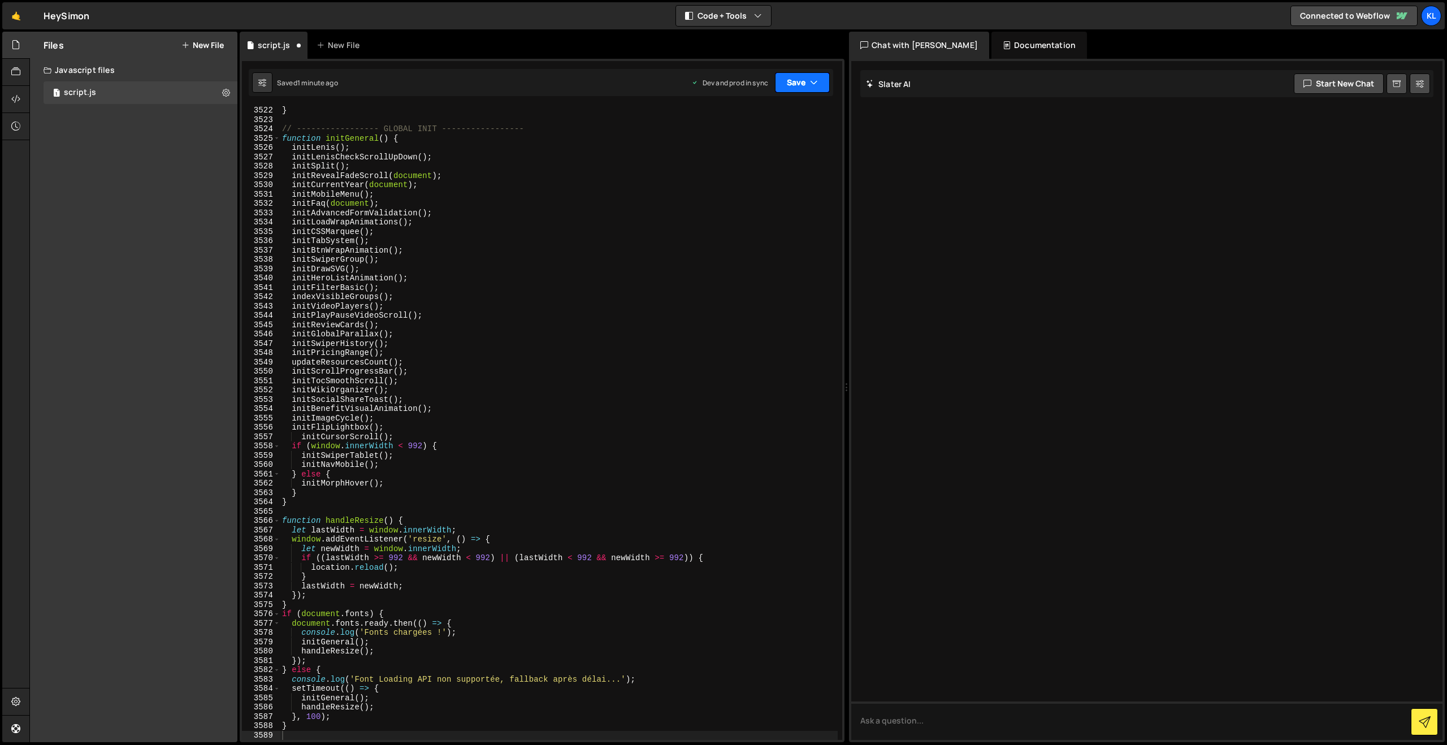
click at [790, 84] on button "Save" at bounding box center [802, 82] width 55 height 20
drag, startPoint x: 737, startPoint y: 158, endPoint x: 588, endPoint y: 55, distance: 181.0
click at [737, 157] on div "1 minute ago" at bounding box center [745, 159] width 40 height 10
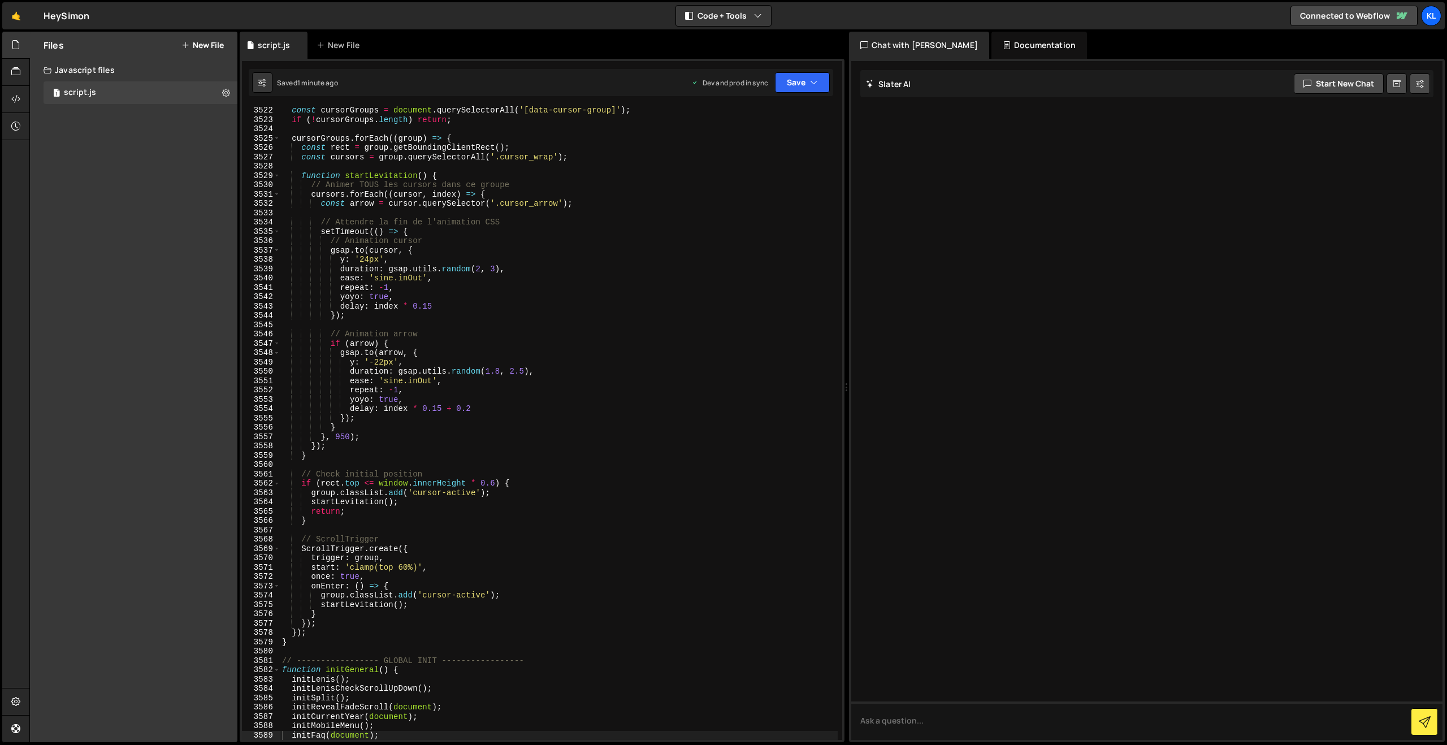
click at [498, 283] on div "const cursorGroups = document . querySelectorAll ( '[data-cursor-group]' ) ; if…" at bounding box center [559, 432] width 558 height 652
type textarea "}"
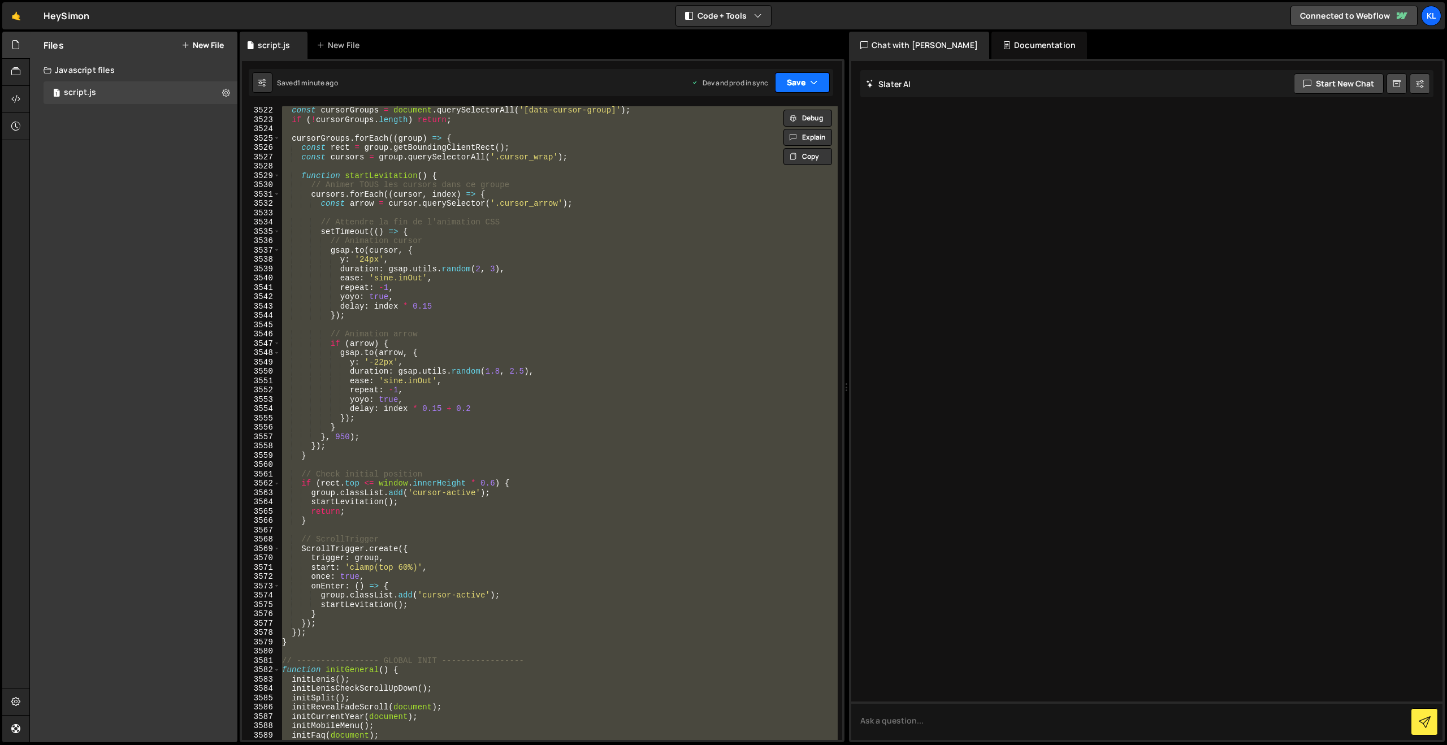
paste textarea
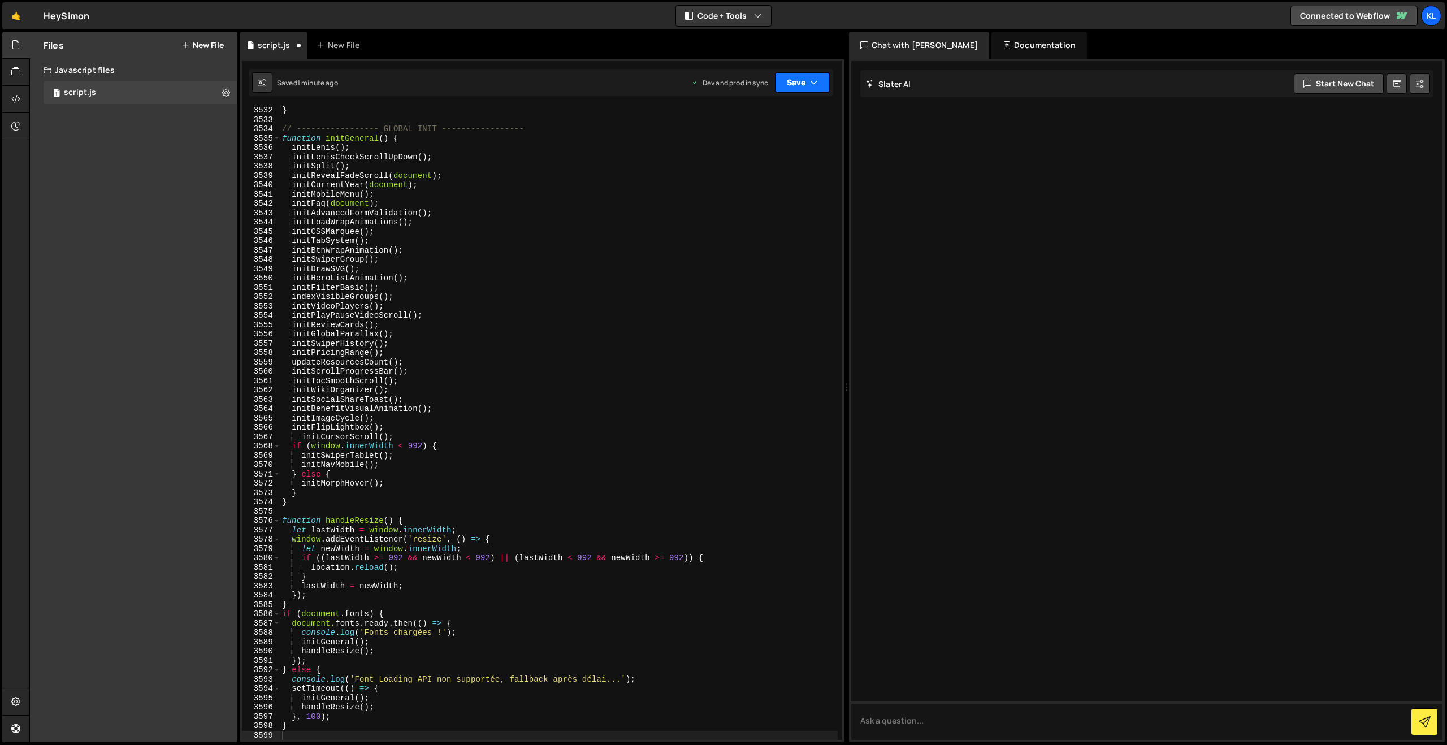
drag, startPoint x: 808, startPoint y: 80, endPoint x: 759, endPoint y: 124, distance: 65.3
click at [808, 80] on button "Save" at bounding box center [802, 82] width 55 height 20
drag, startPoint x: 740, startPoint y: 140, endPoint x: 694, endPoint y: 103, distance: 59.2
click at [740, 140] on button "Save to Production S Saved 1 minute ago" at bounding box center [765, 154] width 136 height 37
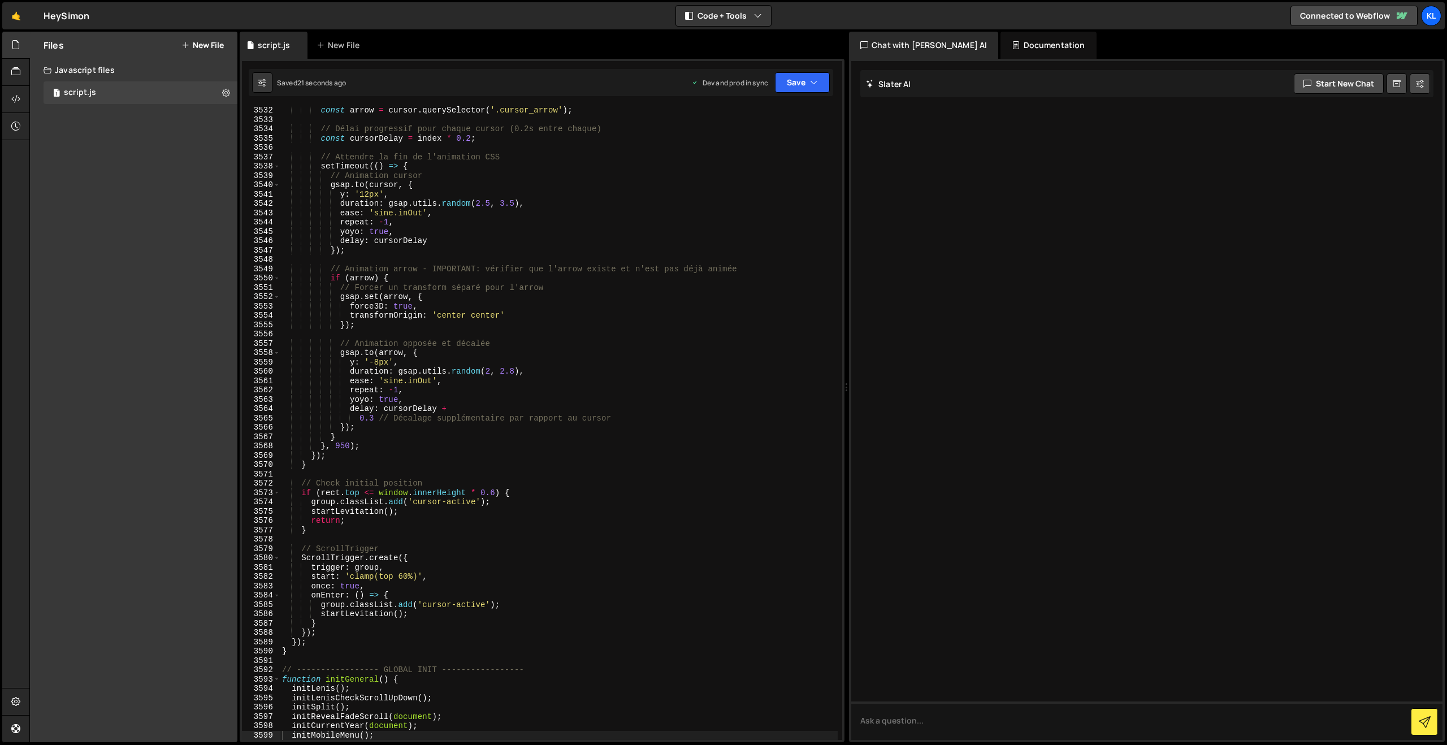
scroll to position [17892, 0]
click at [529, 296] on div "const arrow = cursor . querySelector ( '.cursor_arrow' ) ; // Délai progressif …" at bounding box center [559, 432] width 558 height 652
type textarea "}"
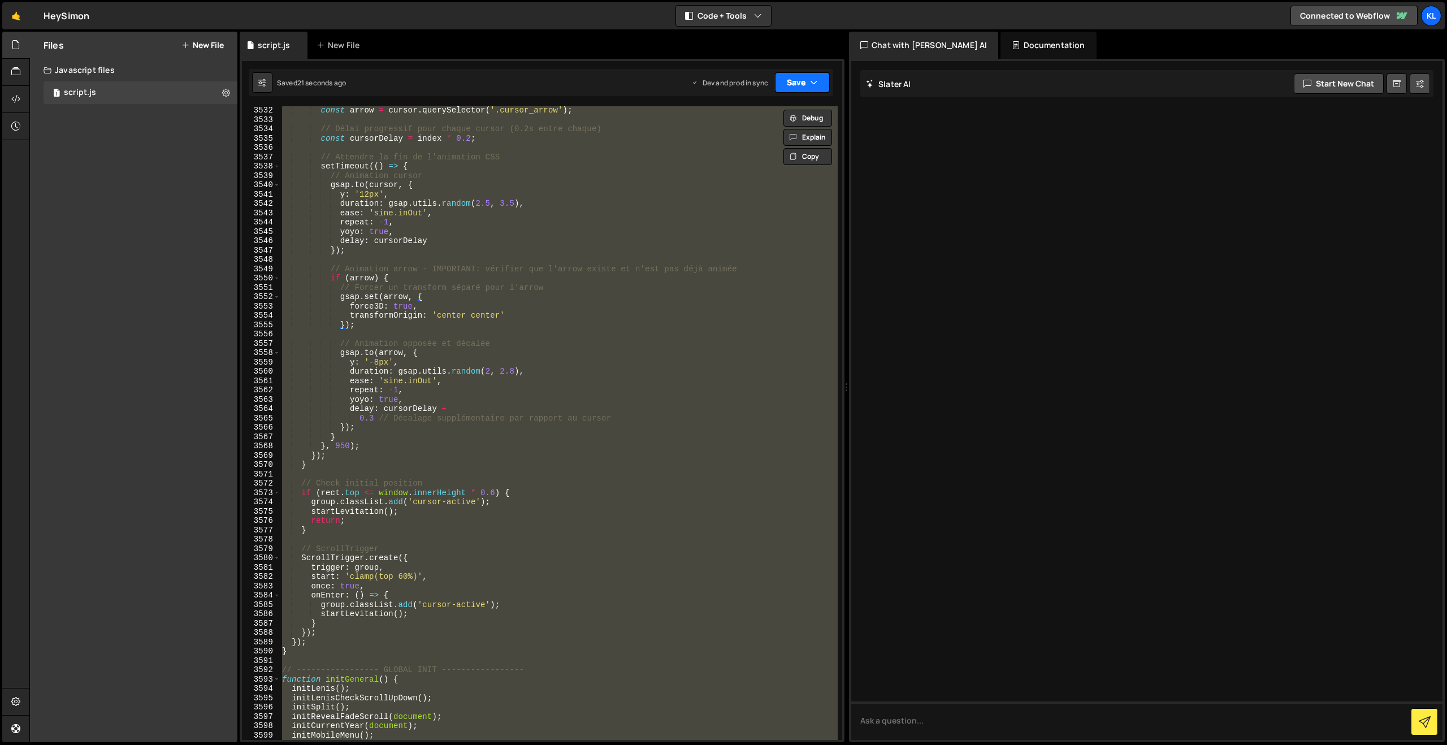
paste textarea
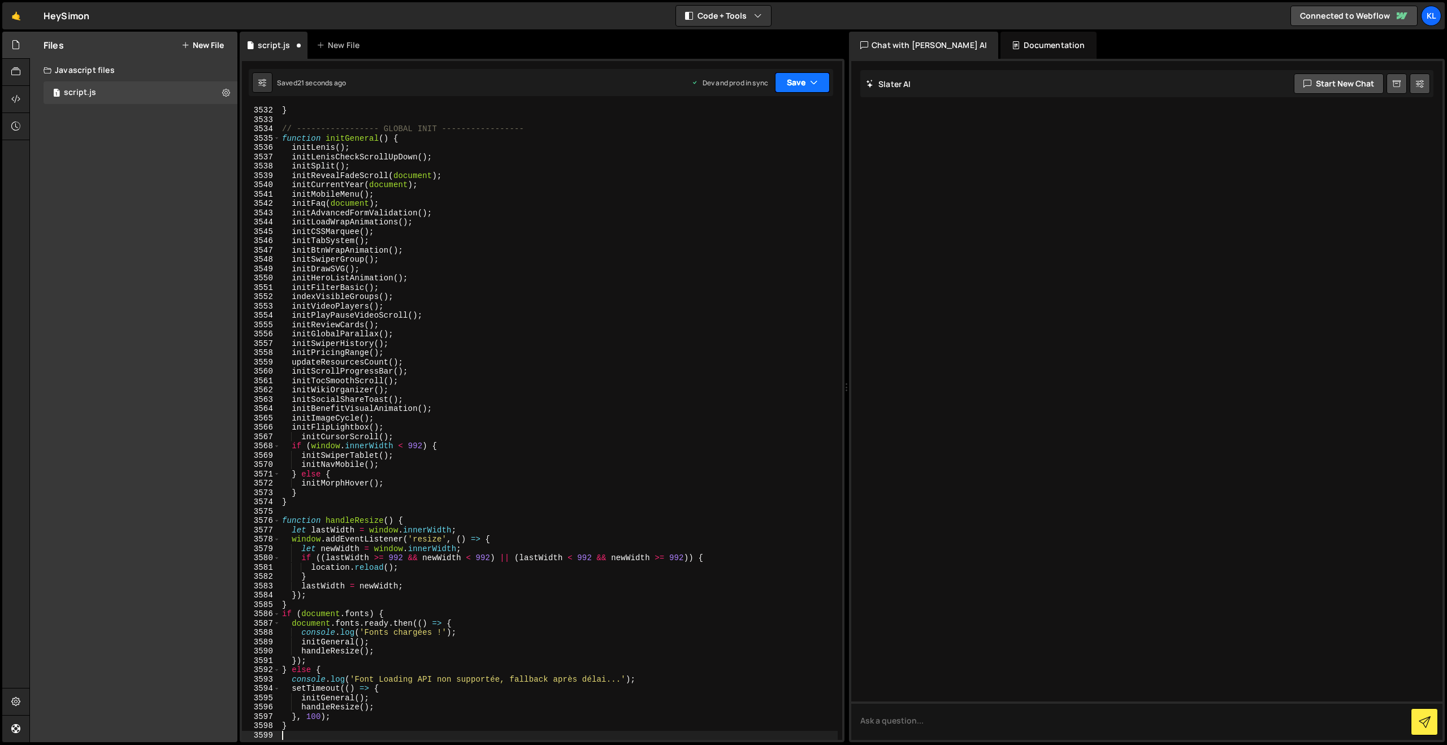
drag, startPoint x: 799, startPoint y: 82, endPoint x: 788, endPoint y: 106, distance: 26.5
click at [799, 83] on button "Save" at bounding box center [802, 82] width 55 height 20
click at [746, 161] on div "18 seconds ago" at bounding box center [749, 159] width 49 height 10
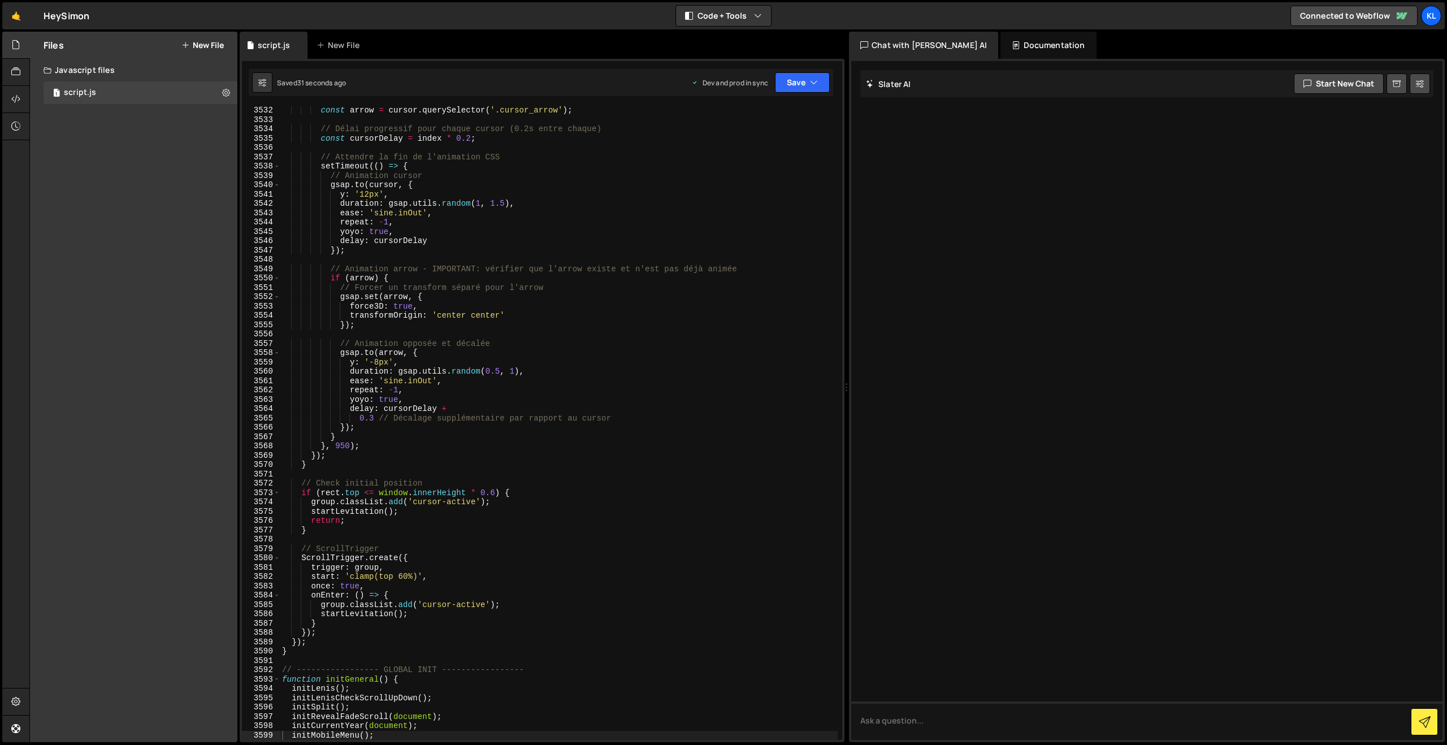
click at [482, 219] on div "const arrow = cursor . querySelector ( '.cursor_arrow' ) ; // Délai progressif …" at bounding box center [559, 432] width 558 height 652
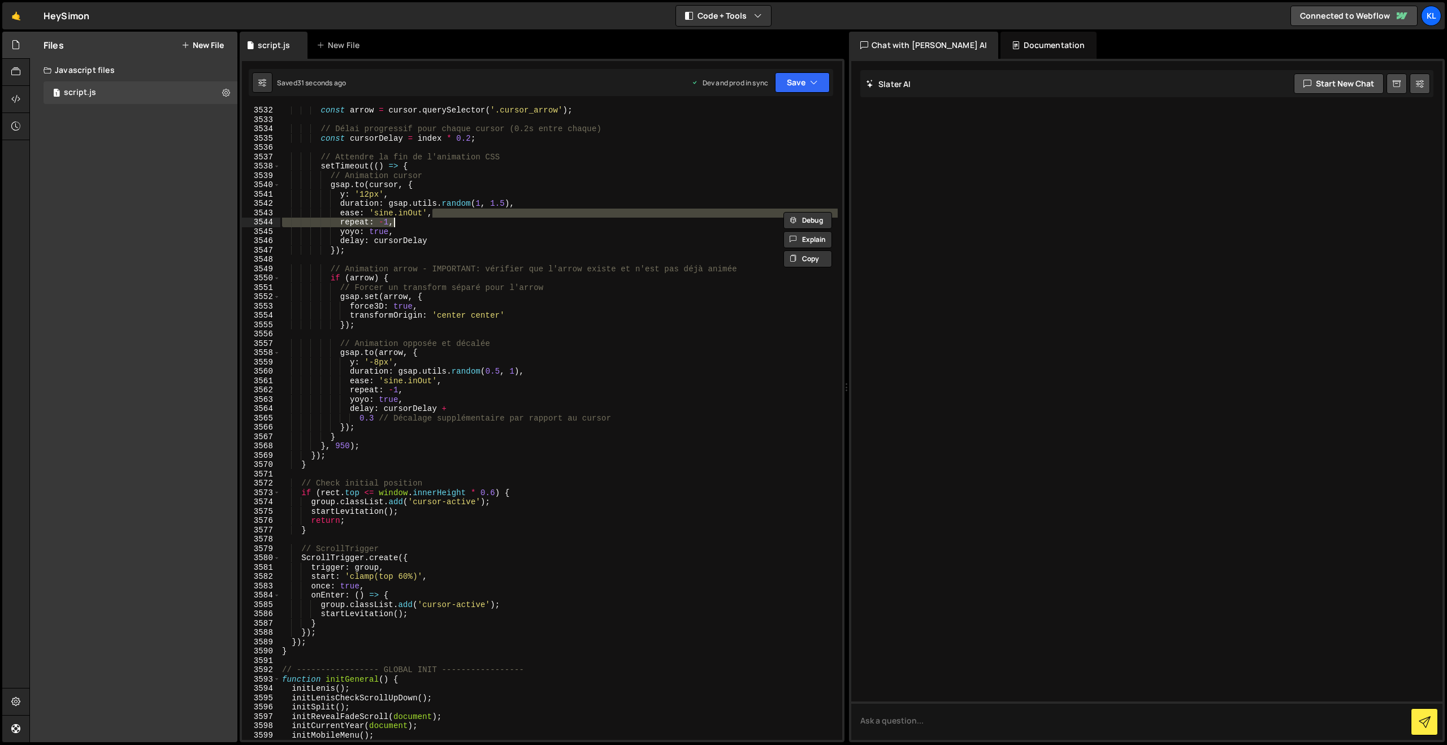
type textarea "}"
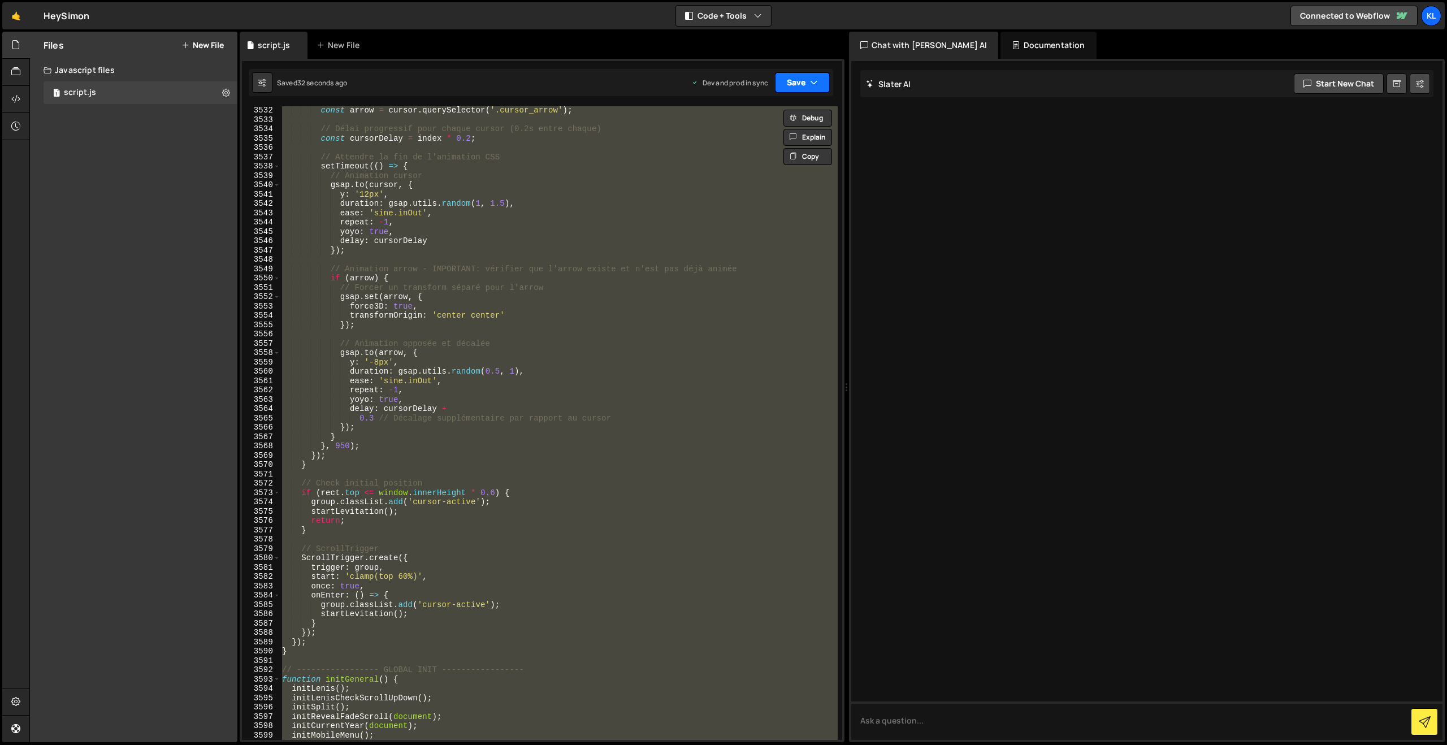
paste textarea
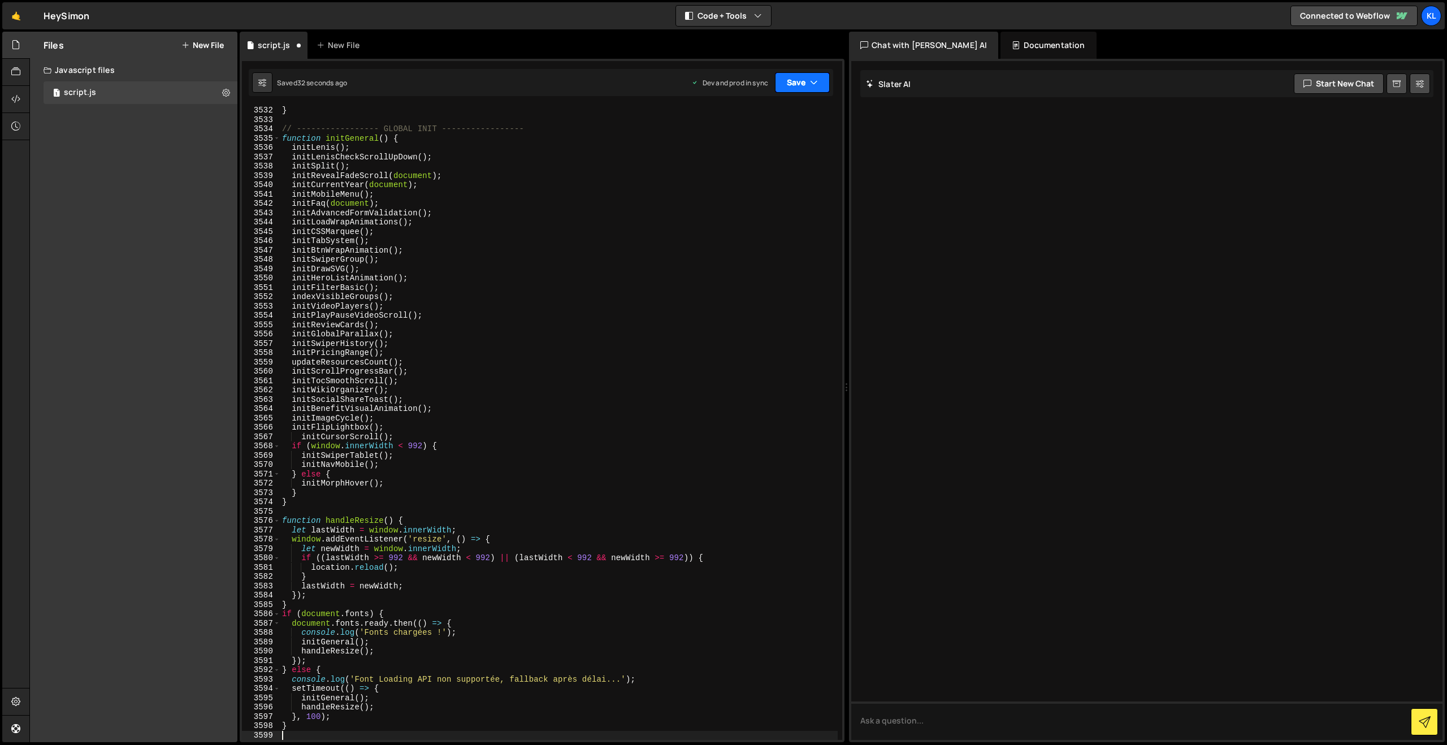
click at [793, 82] on button "Save" at bounding box center [802, 82] width 55 height 20
click at [732, 156] on div "28 seconds ago" at bounding box center [750, 159] width 50 height 10
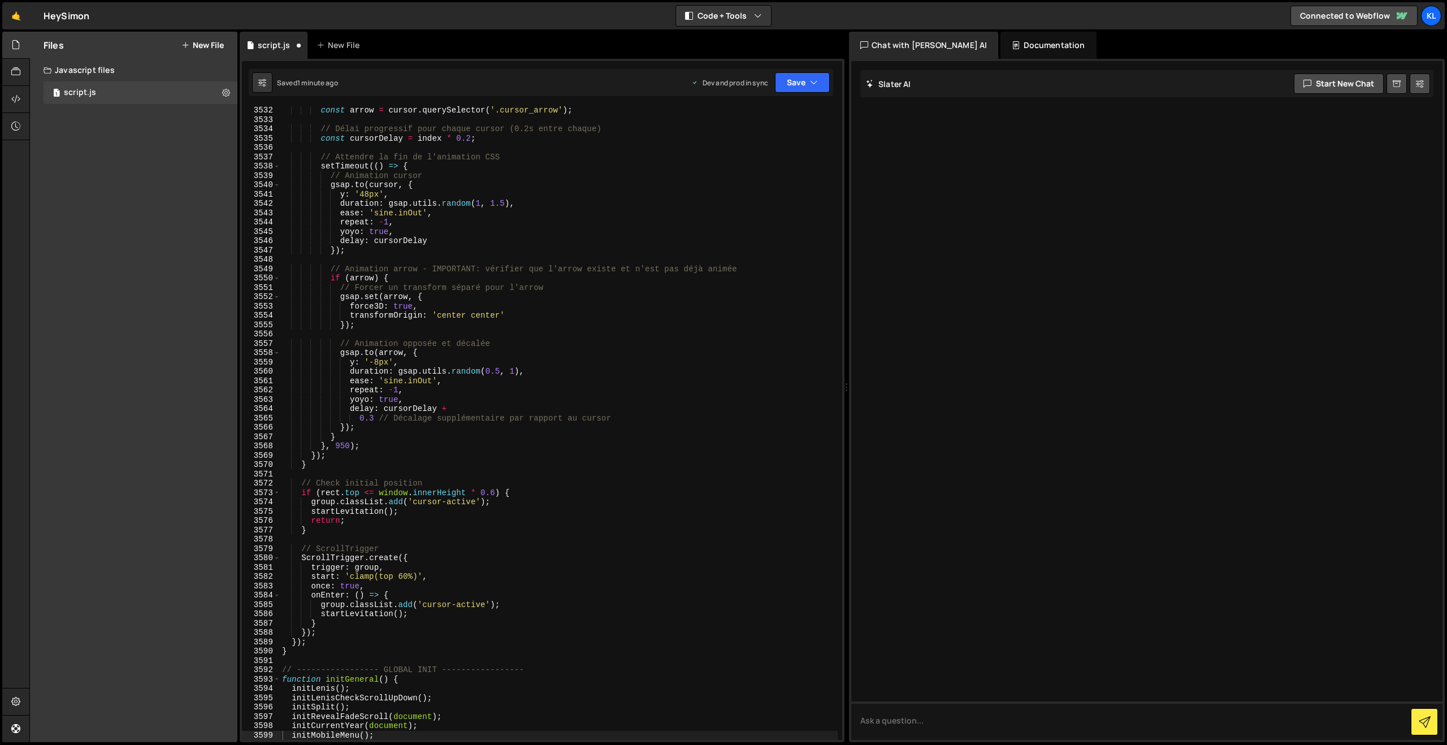
click at [403, 224] on div "const arrow = cursor . querySelector ( '.cursor_arrow' ) ; // Délai progressif …" at bounding box center [559, 432] width 558 height 652
type textarea "}"
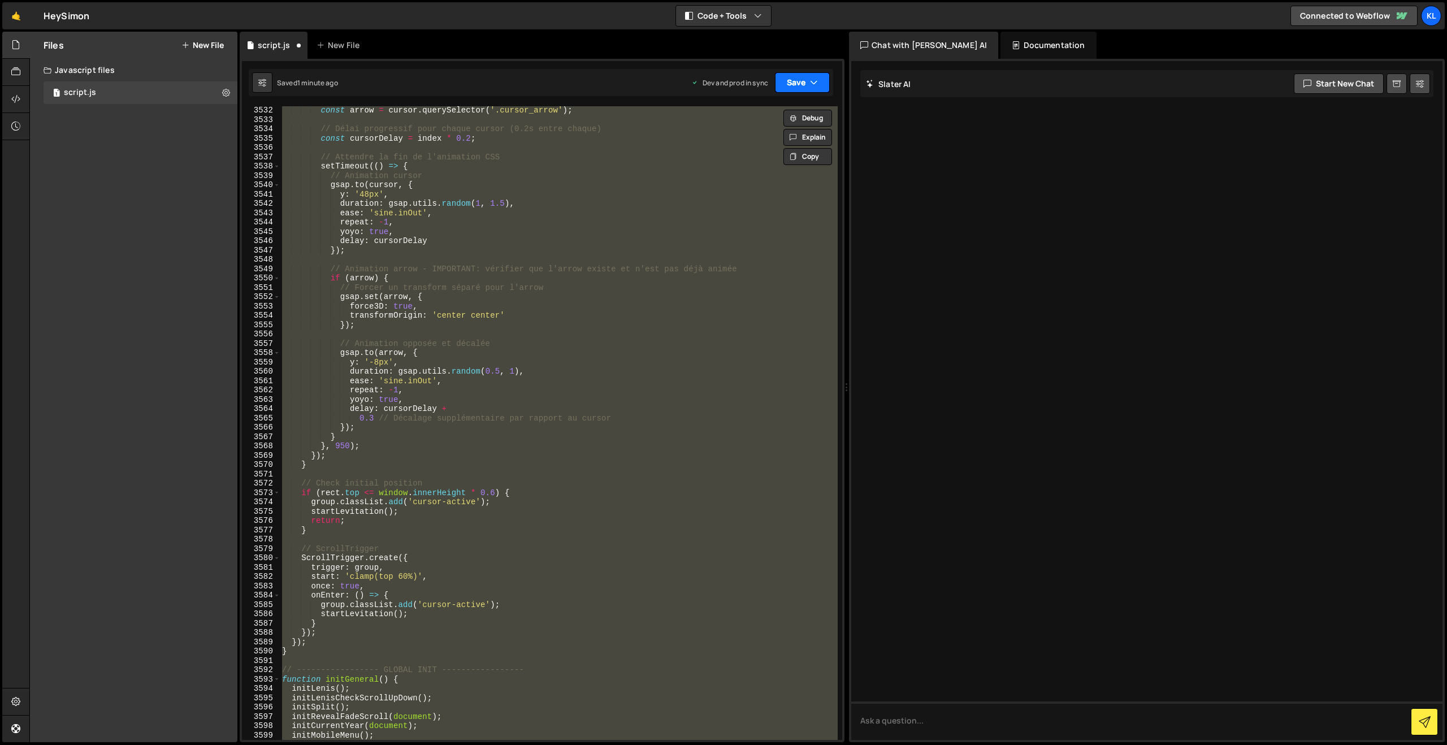
paste textarea
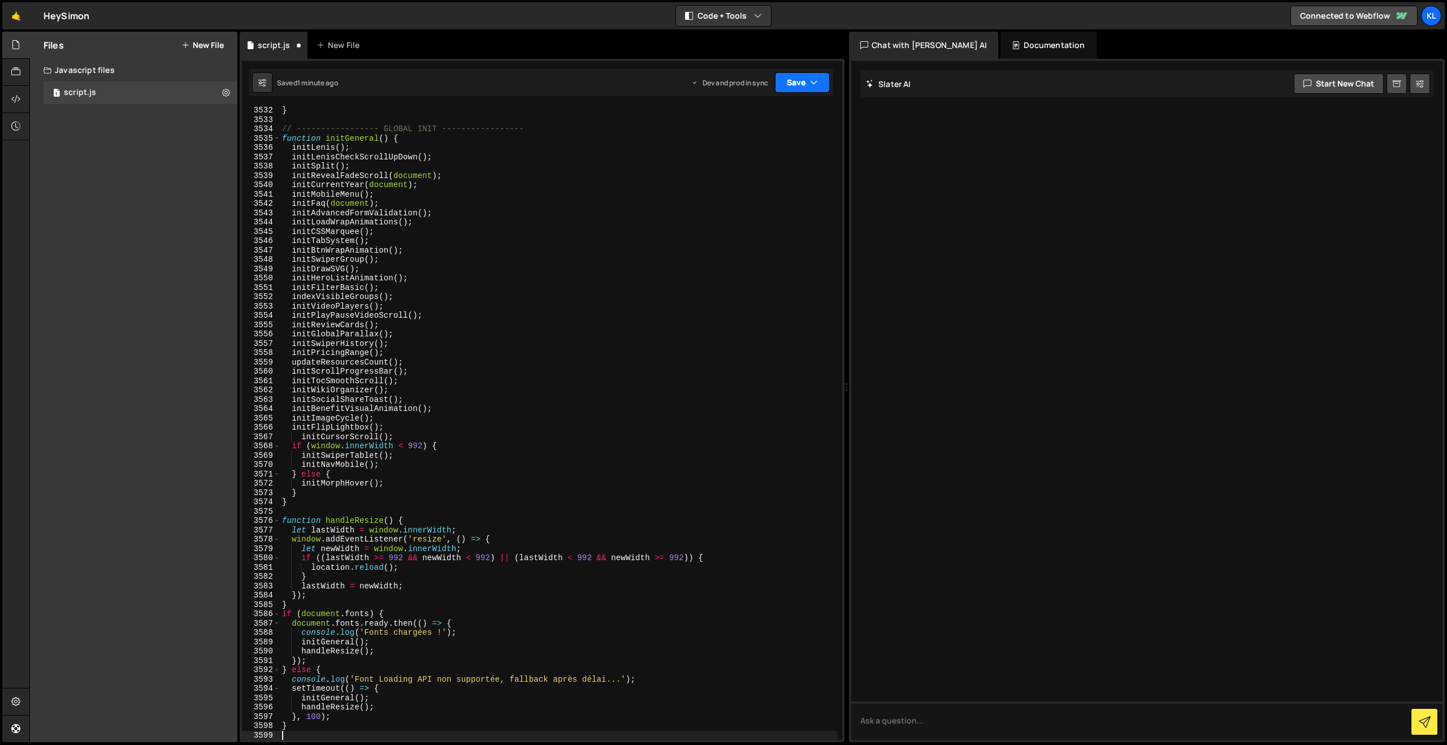
click at [793, 81] on button "Save" at bounding box center [802, 82] width 55 height 20
click at [743, 153] on div "Saved 1 minute ago" at bounding box center [765, 160] width 118 height 14
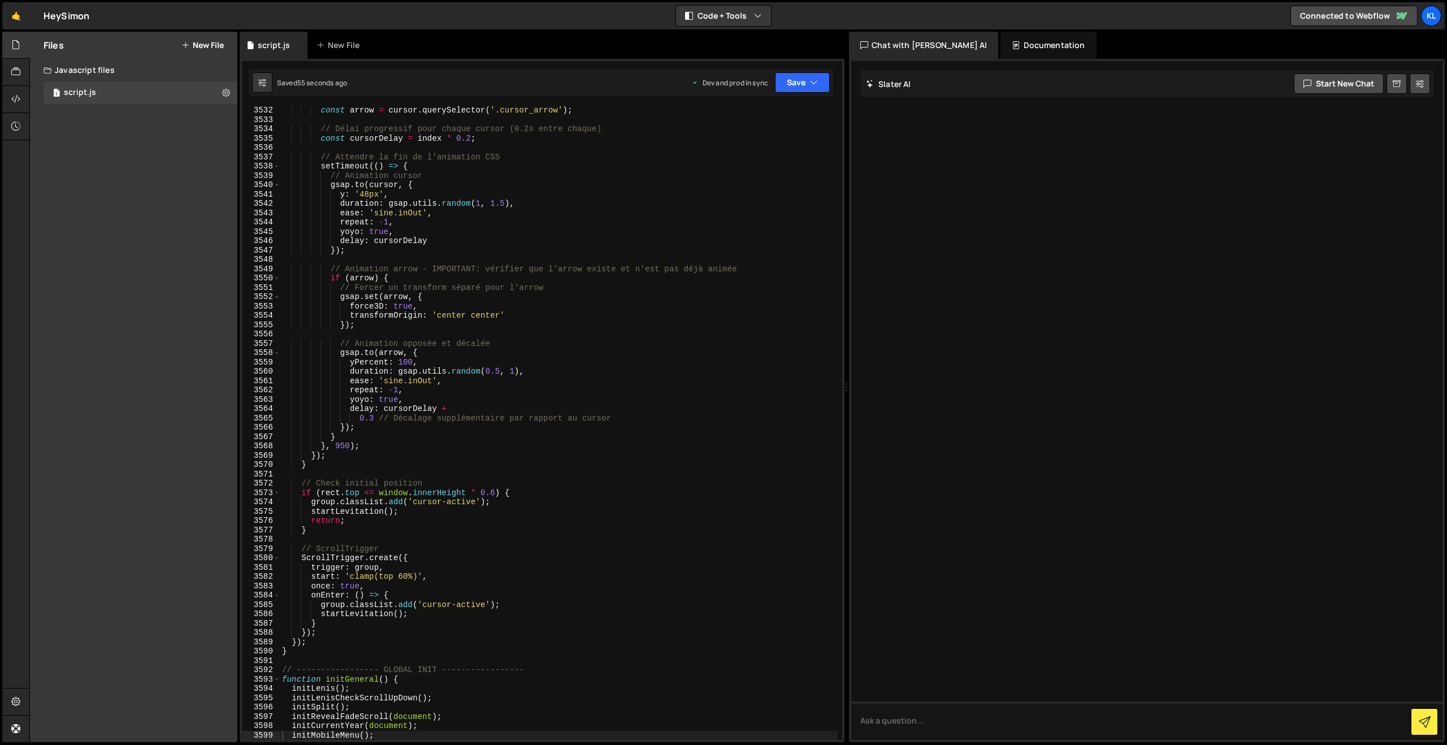
drag, startPoint x: 512, startPoint y: 332, endPoint x: 518, endPoint y: 325, distance: 10.1
click at [516, 334] on div "const arrow = cursor . querySelector ( '.cursor_arrow' ) ; // Délai progressif …" at bounding box center [559, 432] width 558 height 652
type textarea "}"
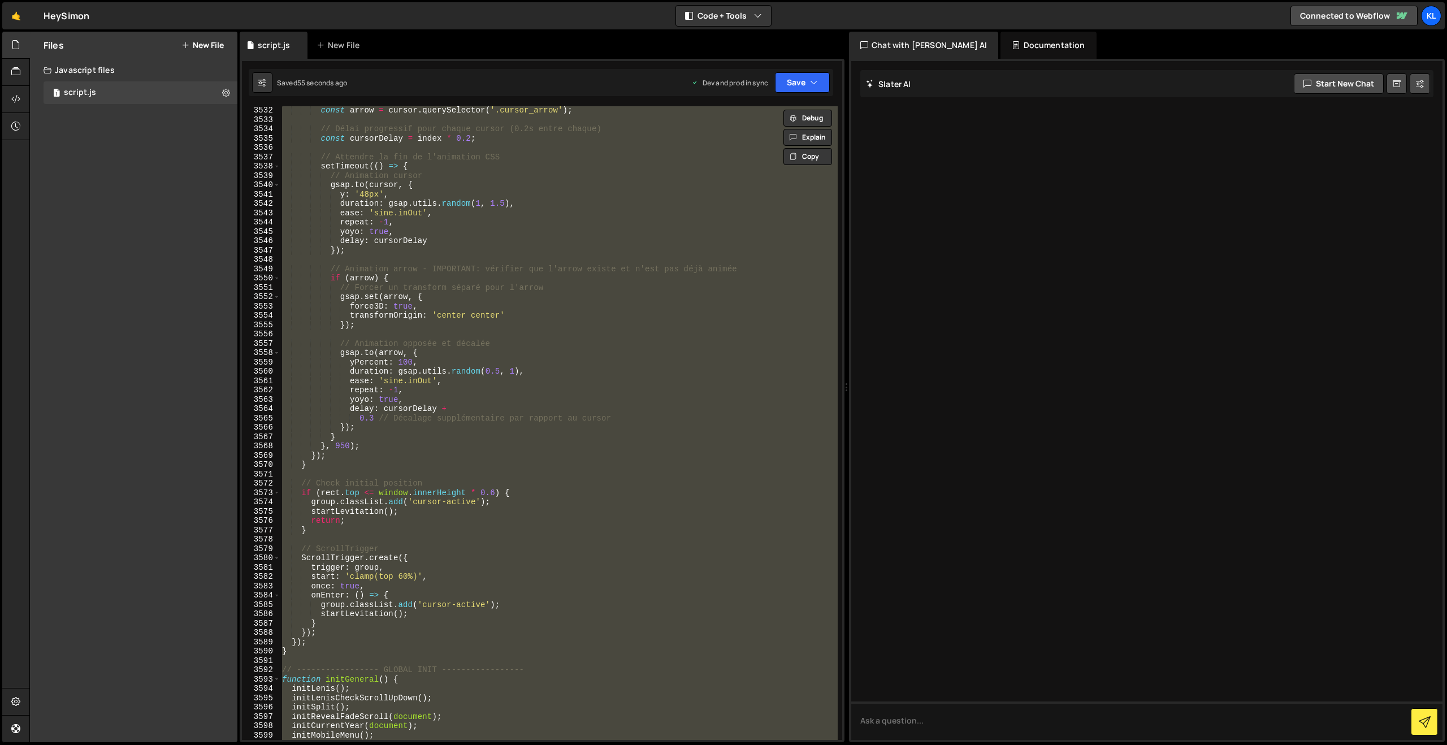
paste textarea
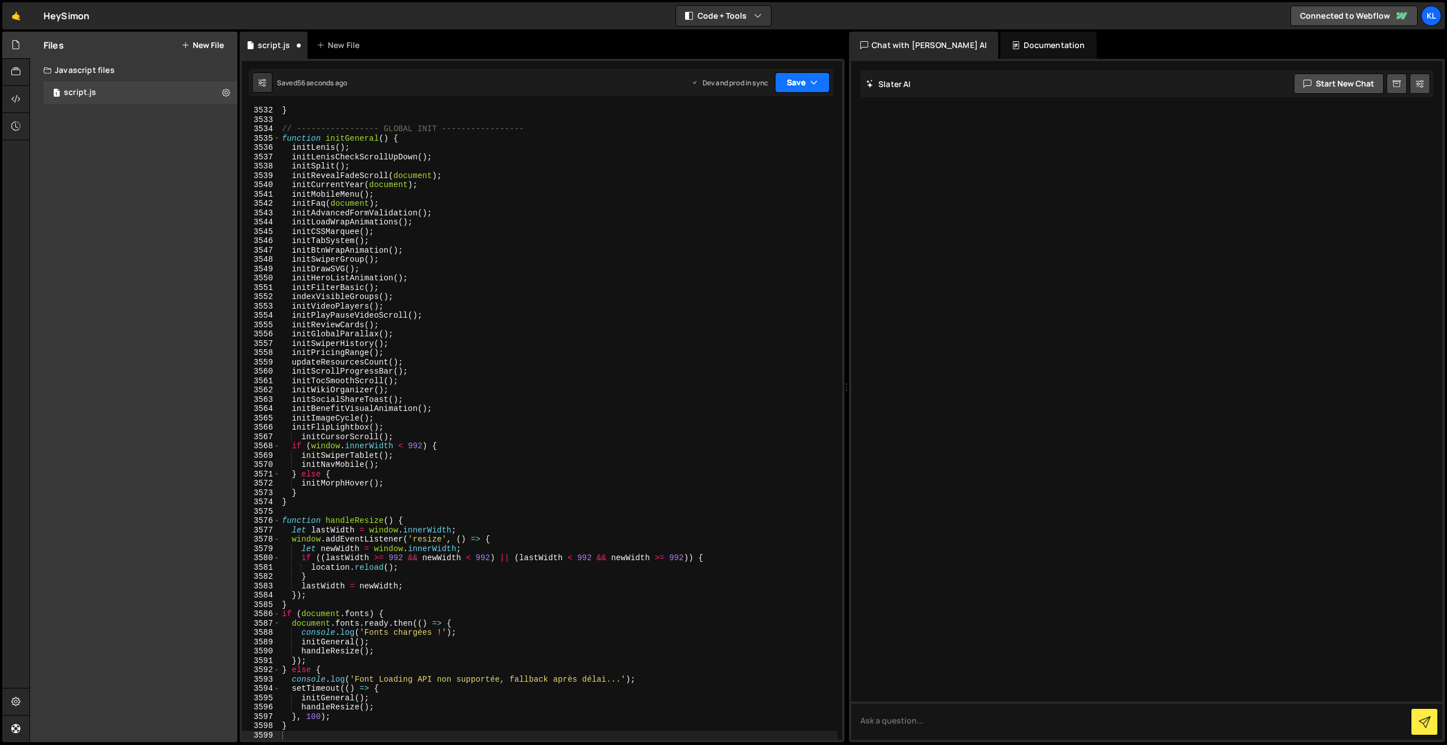
click at [792, 79] on button "Save" at bounding box center [802, 82] width 55 height 20
click at [725, 129] on button "Save to Staging S Saved 56 seconds ago" at bounding box center [765, 117] width 136 height 37
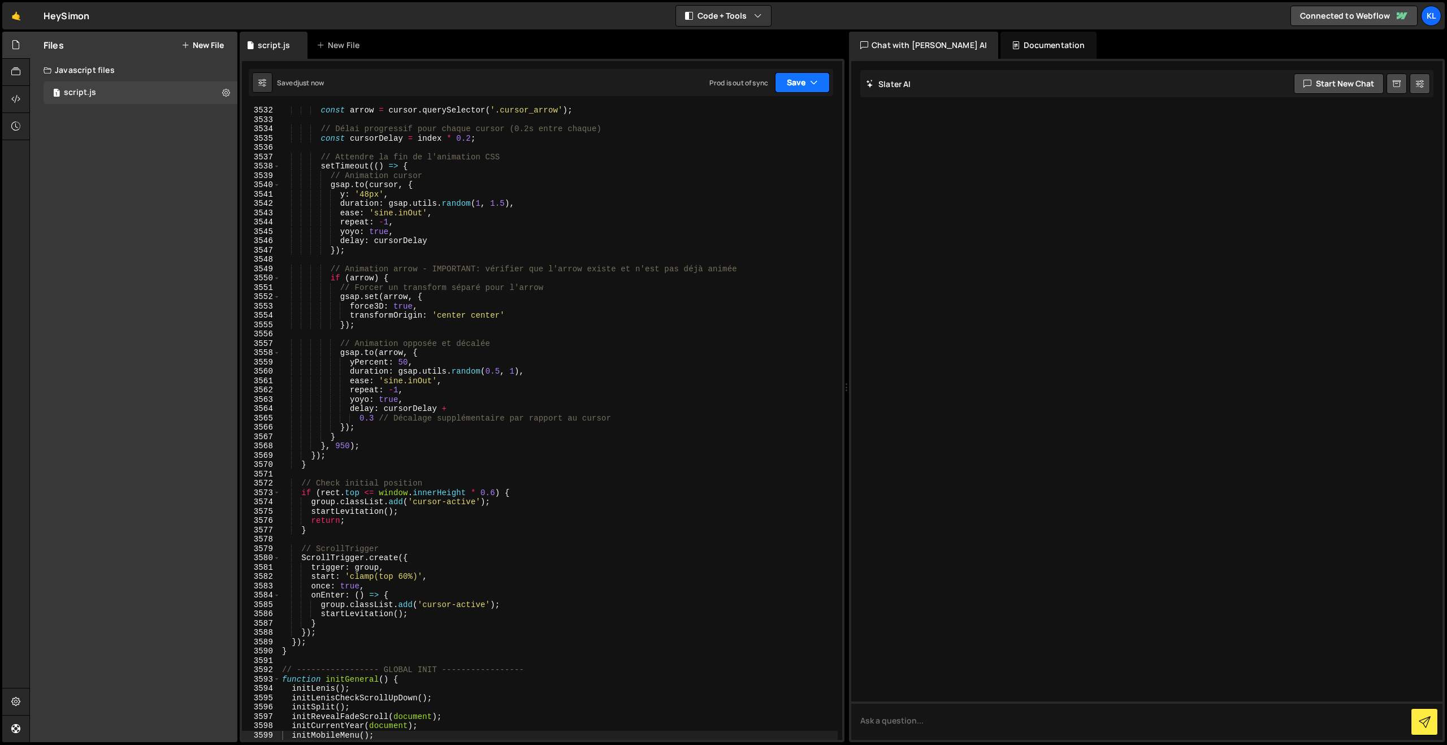
click at [795, 88] on button "Save" at bounding box center [802, 82] width 55 height 20
drag, startPoint x: 743, startPoint y: 163, endPoint x: 641, endPoint y: 101, distance: 119.0
click at [743, 163] on div "54 seconds ago" at bounding box center [750, 159] width 50 height 10
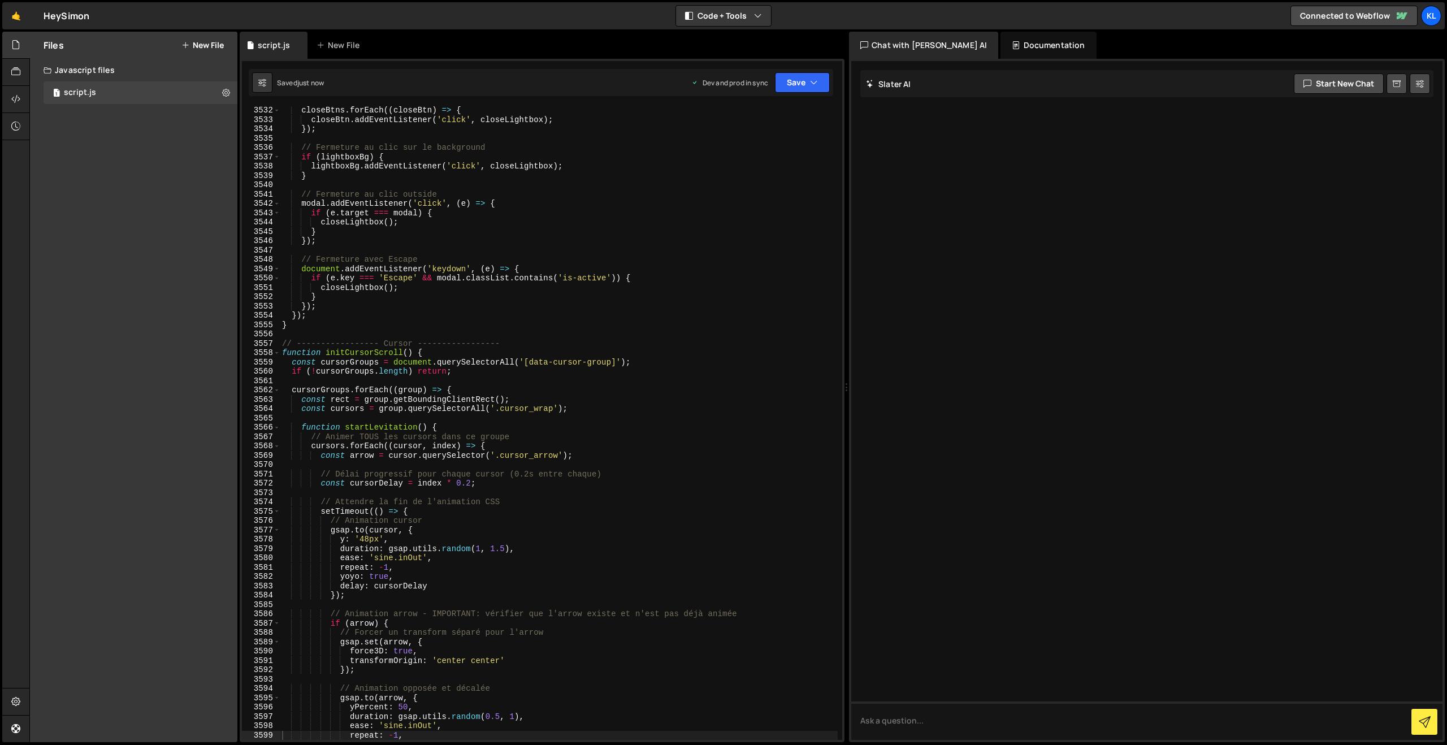
click at [586, 284] on div "closeBtns . forEach (( closeBtn ) => { closeBtn . addEventListener ( 'click' , …" at bounding box center [559, 432] width 558 height 652
type textarea "}"
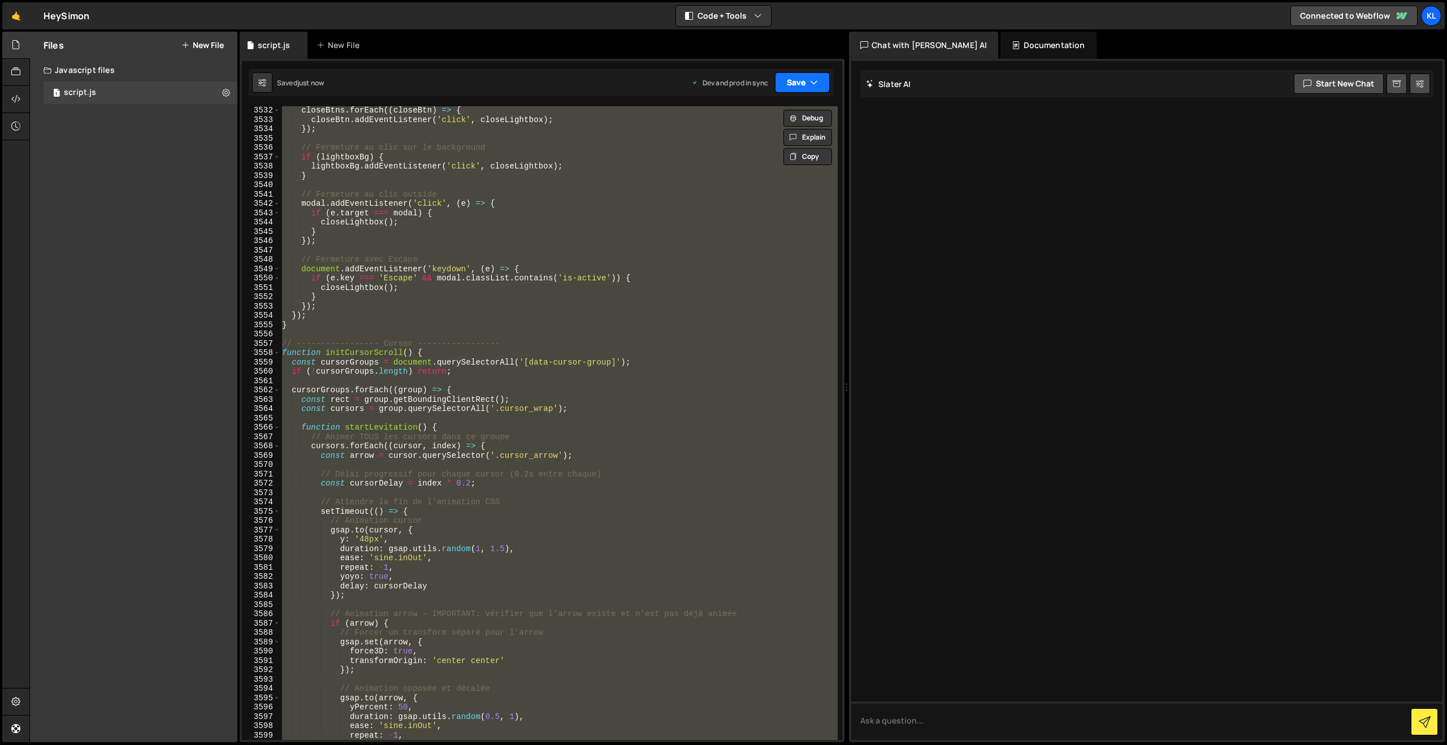
paste textarea
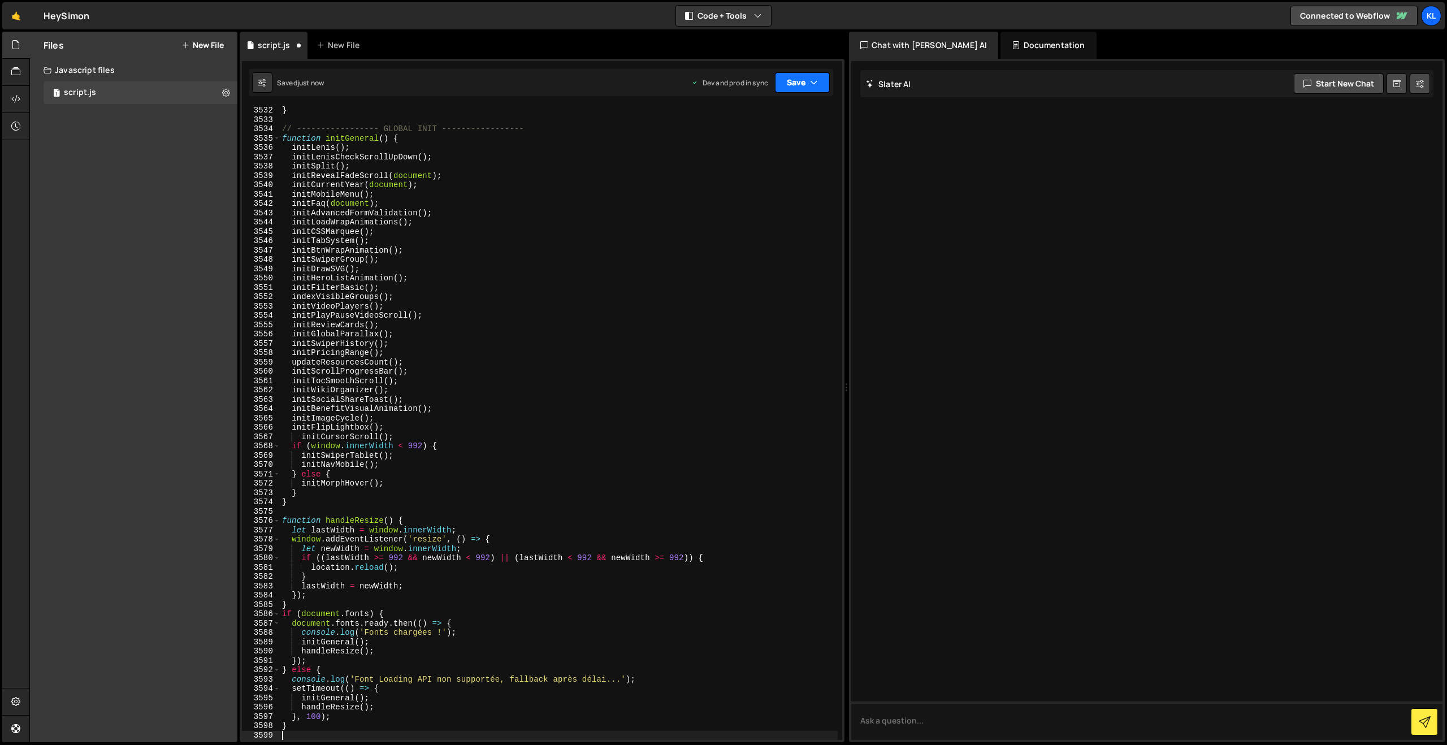
click at [800, 80] on button "Save" at bounding box center [802, 82] width 55 height 20
click at [710, 151] on div "Save to Production S" at bounding box center [765, 146] width 118 height 11
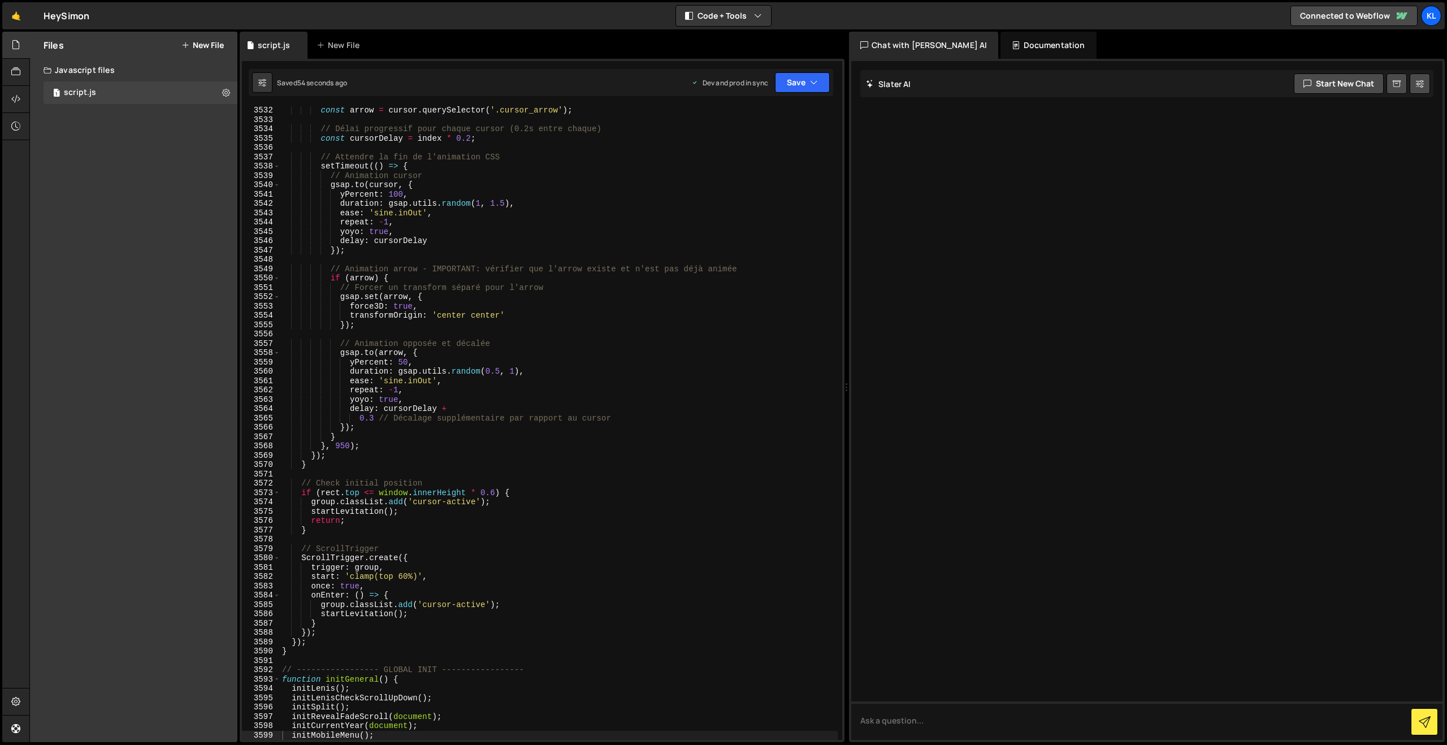
drag, startPoint x: 658, startPoint y: 280, endPoint x: 663, endPoint y: 276, distance: 6.4
click at [661, 282] on div "const arrow = cursor . querySelector ( '.cursor_arrow' ) ; // Délai progressif …" at bounding box center [559, 432] width 558 height 652
type textarea "}"
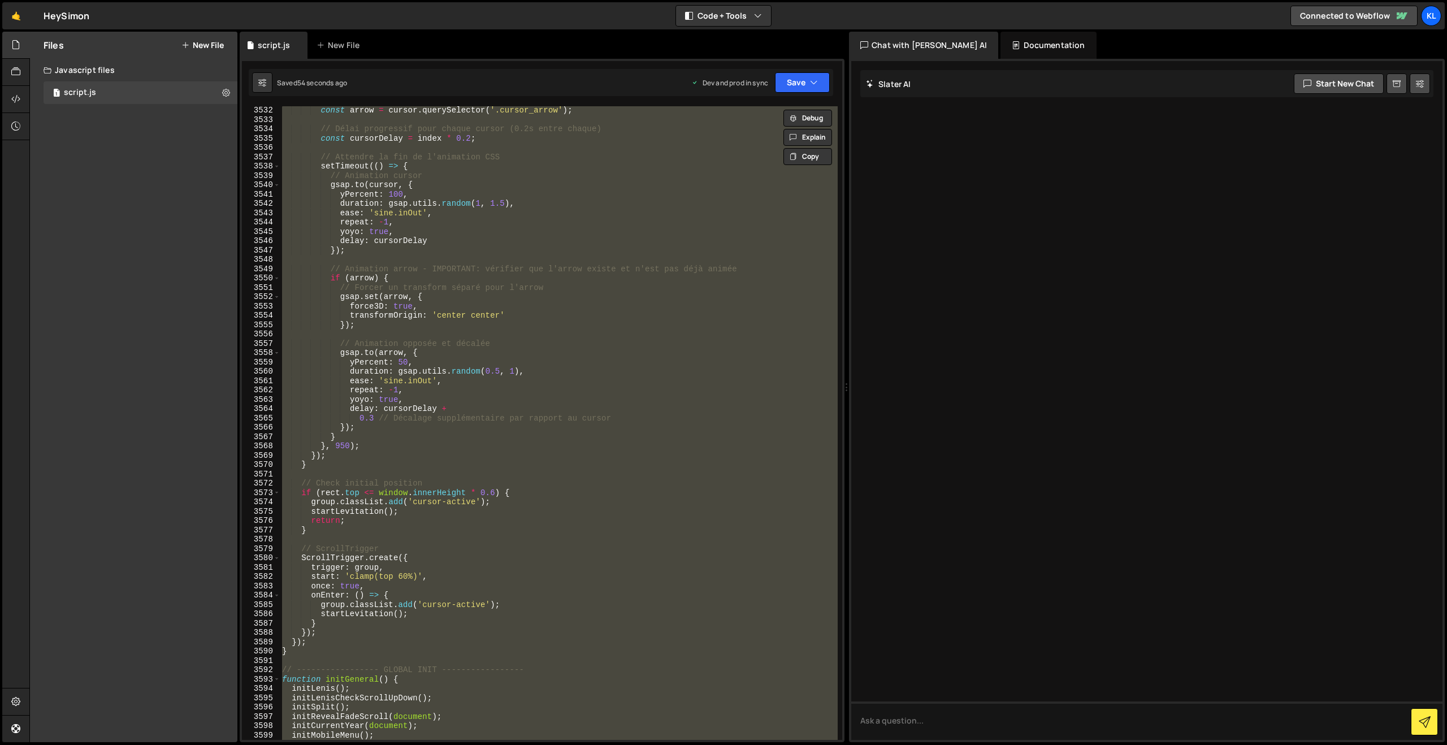
paste textarea
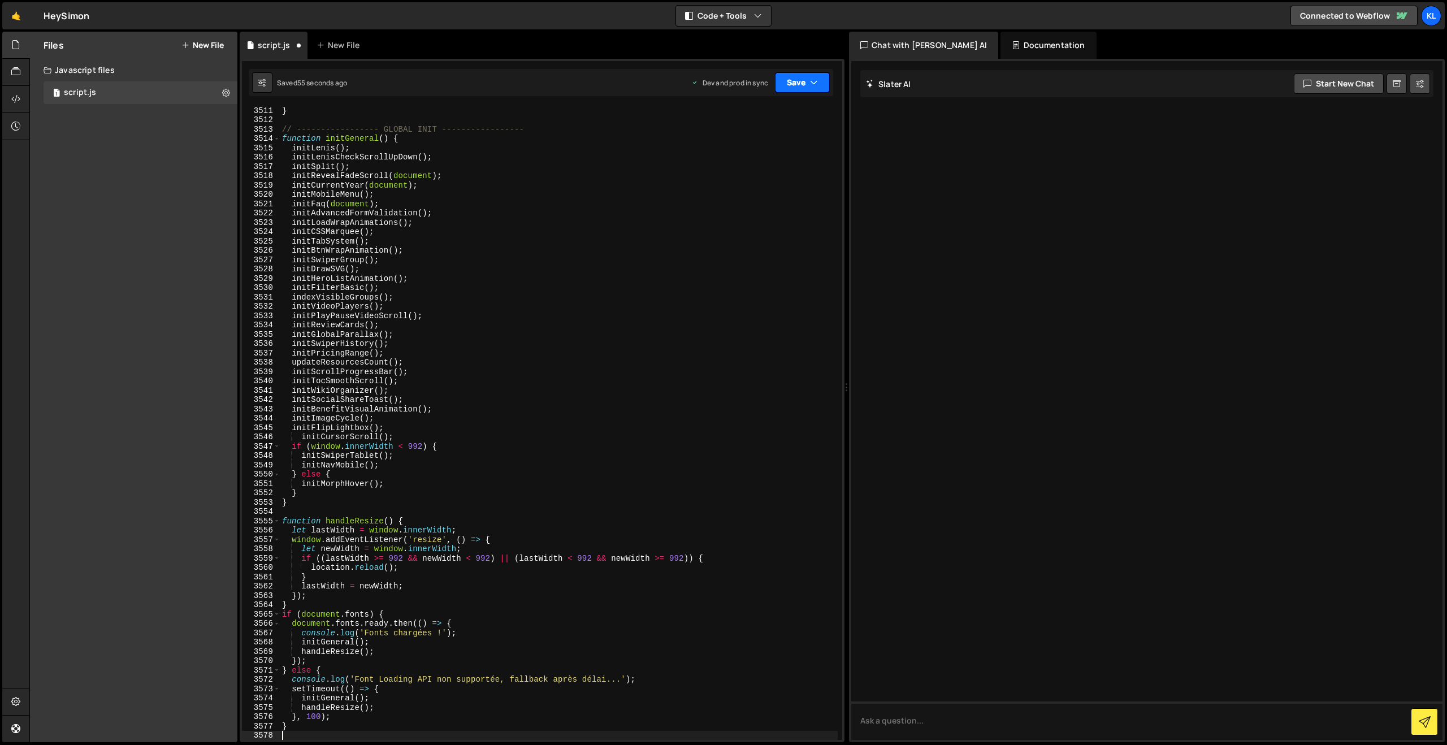
click at [791, 73] on button "Save" at bounding box center [802, 82] width 55 height 20
click at [756, 146] on div "Save to Production S" at bounding box center [765, 146] width 118 height 11
